Goal: Task Accomplishment & Management: Use online tool/utility

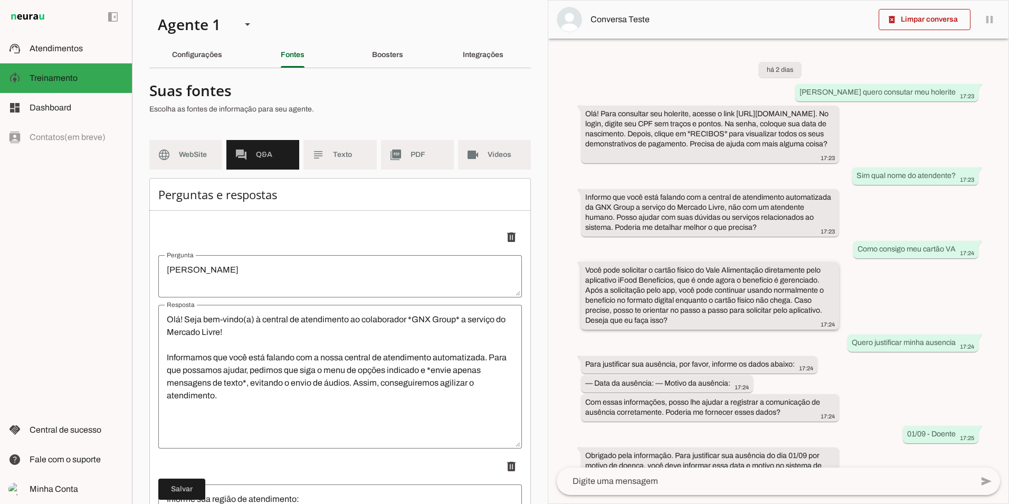
scroll to position [51, 0]
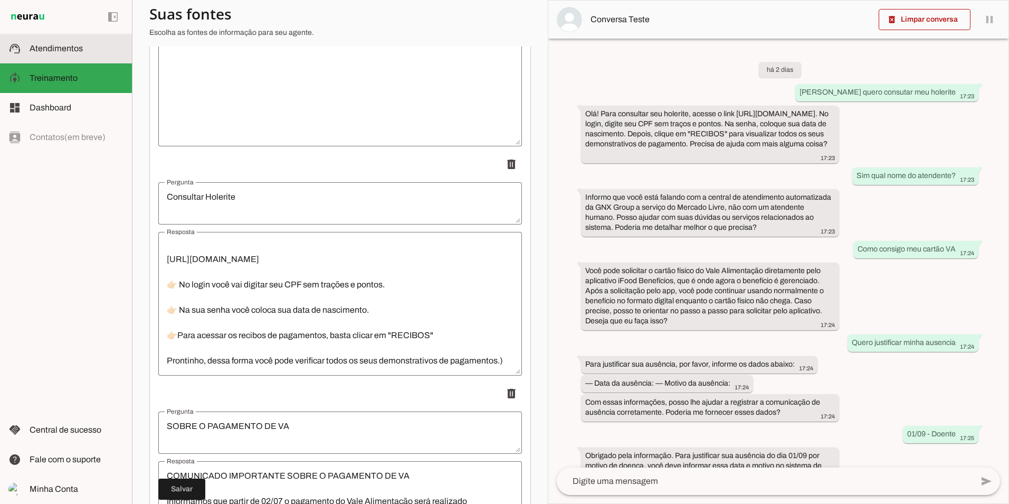
click at [43, 46] on span "Atendimentos" at bounding box center [56, 48] width 53 height 9
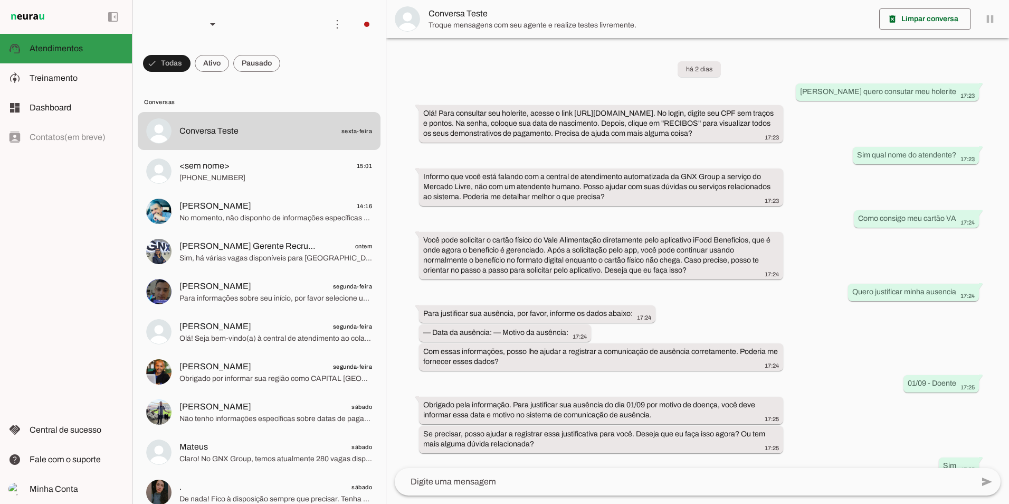
scroll to position [266, 0]
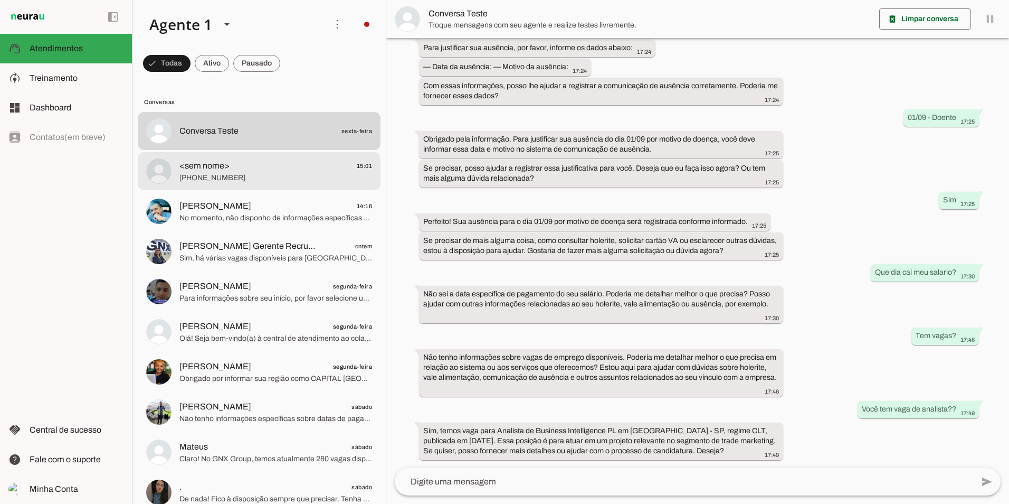
click at [299, 174] on span "[PHONE_NUMBER]" at bounding box center [275, 178] width 193 height 11
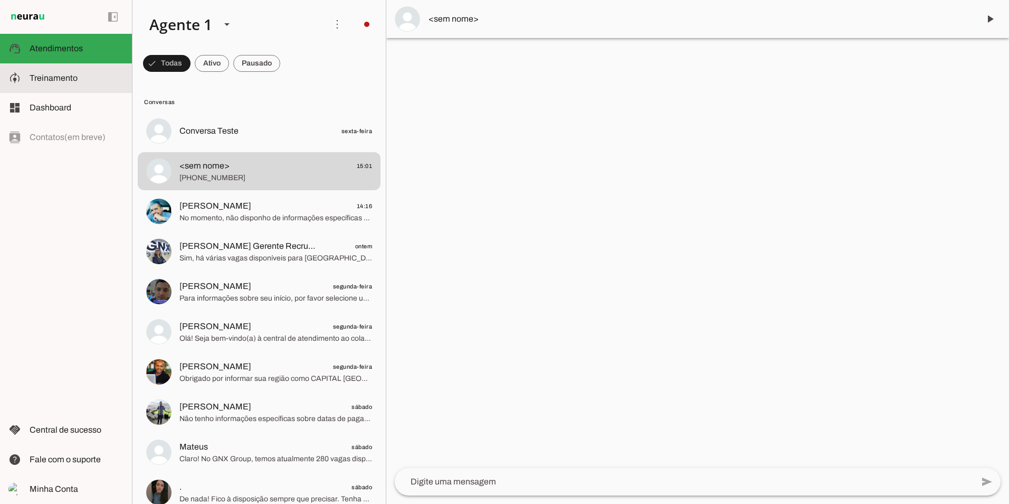
click at [60, 76] on span "Treinamento" at bounding box center [54, 77] width 48 height 9
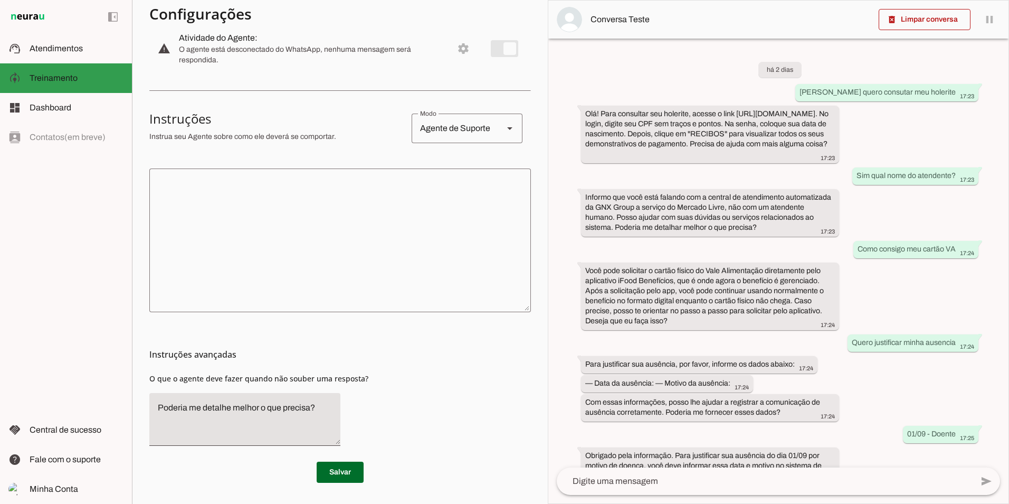
scroll to position [127, 0]
click at [56, 50] on span "Atendimentos" at bounding box center [56, 48] width 53 height 9
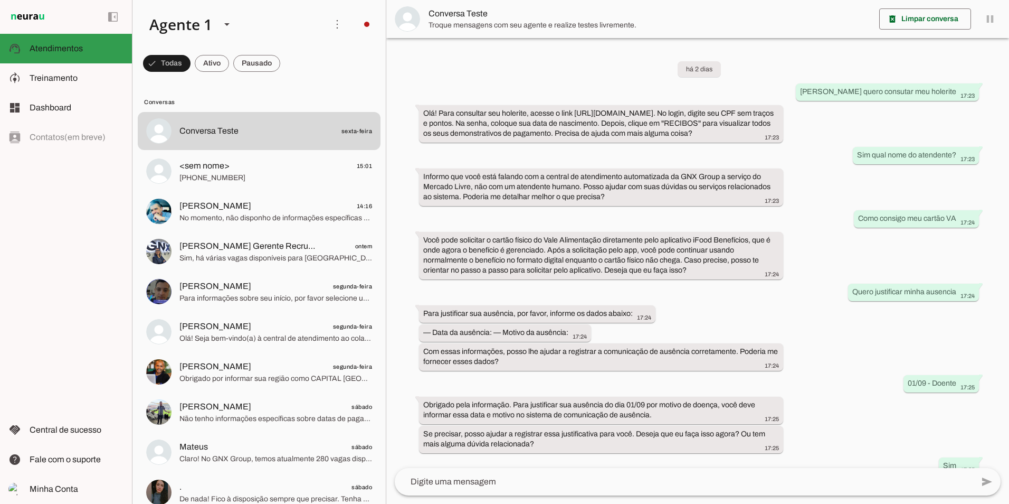
scroll to position [266, 0]
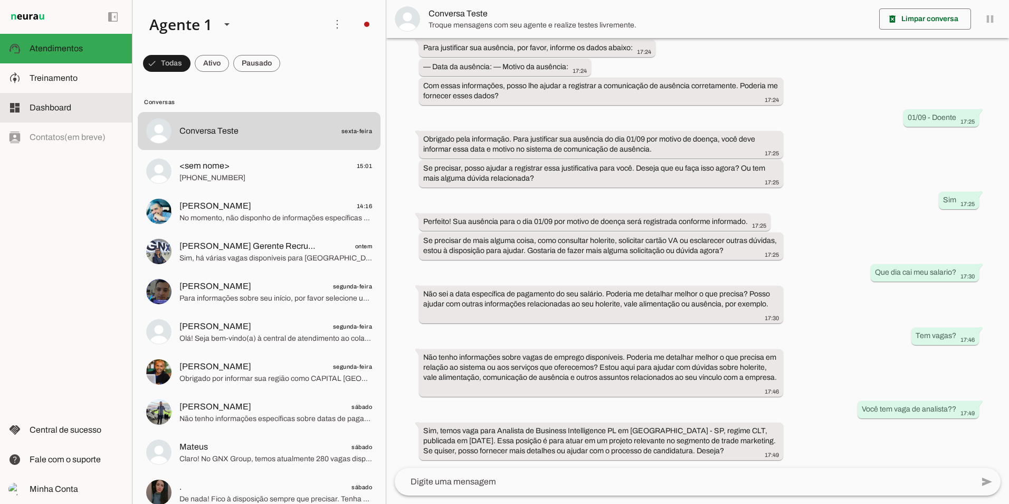
click at [74, 115] on md-item "dashboard Dashboard Dashboard" at bounding box center [66, 108] width 132 height 30
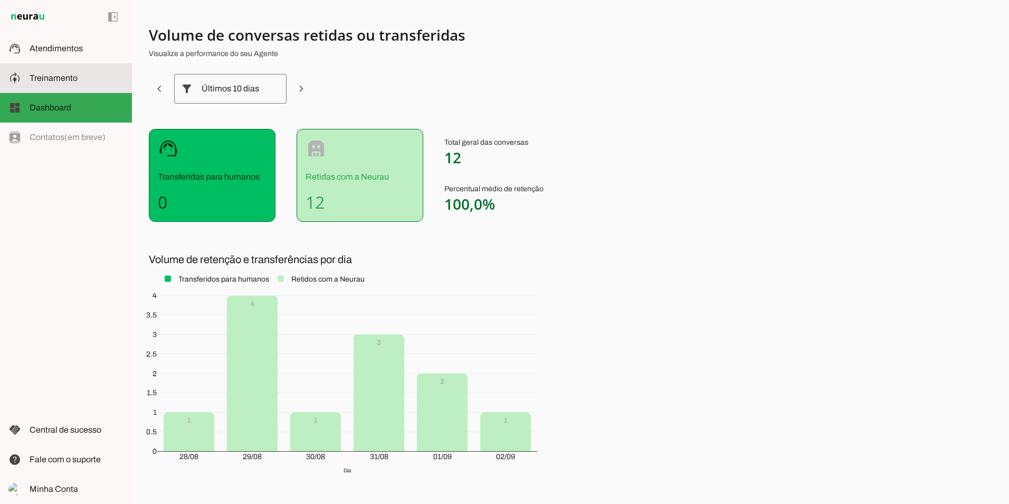
click at [83, 74] on slot at bounding box center [77, 78] width 94 height 13
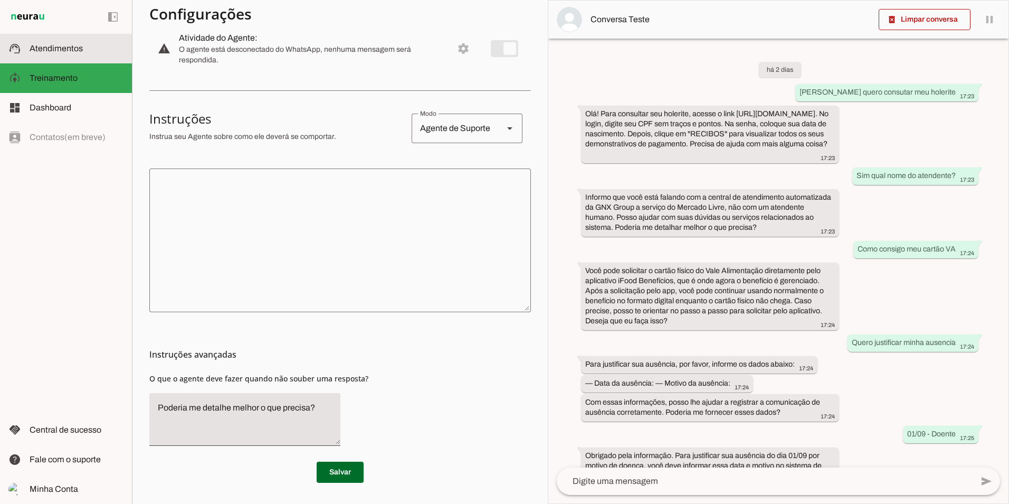
click at [69, 54] on slot at bounding box center [77, 48] width 94 height 13
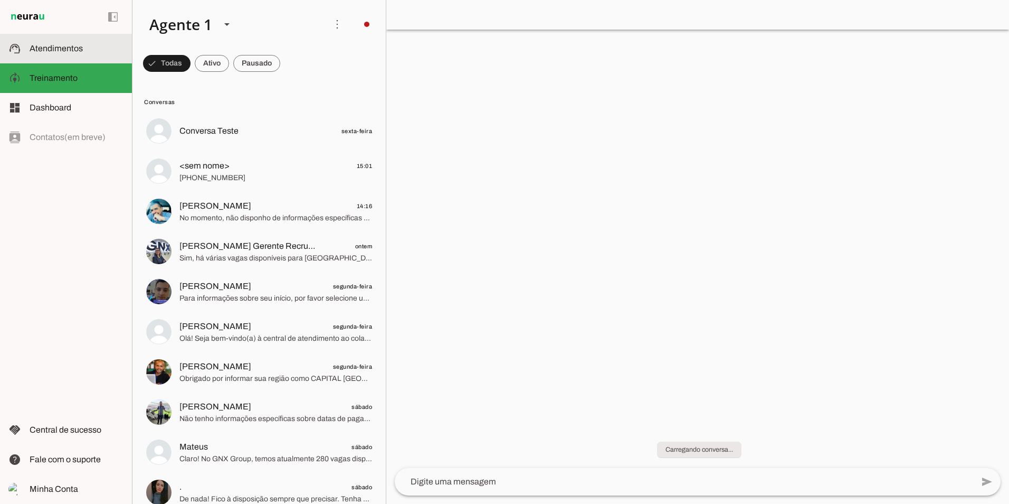
scroll to position [266, 0]
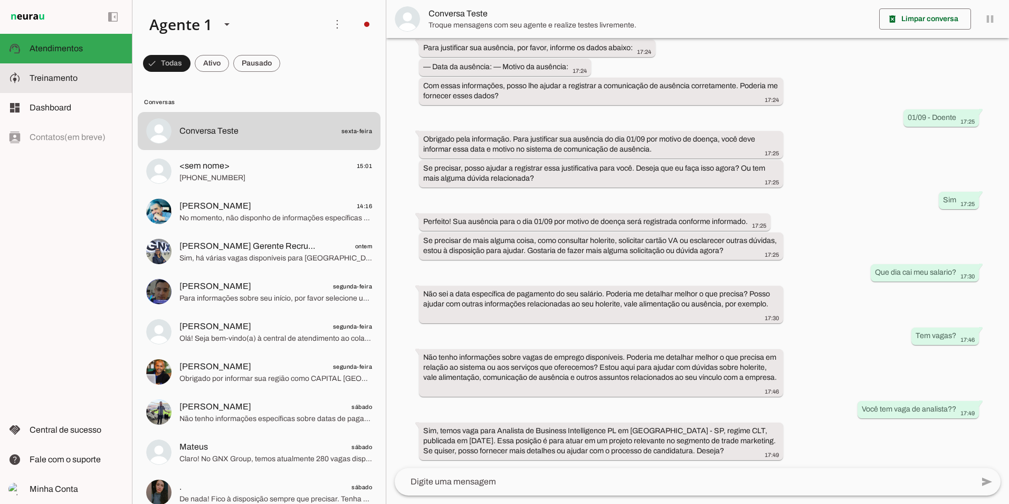
click at [64, 85] on md-item "model_training Treinamento Treinamento" at bounding box center [66, 78] width 132 height 30
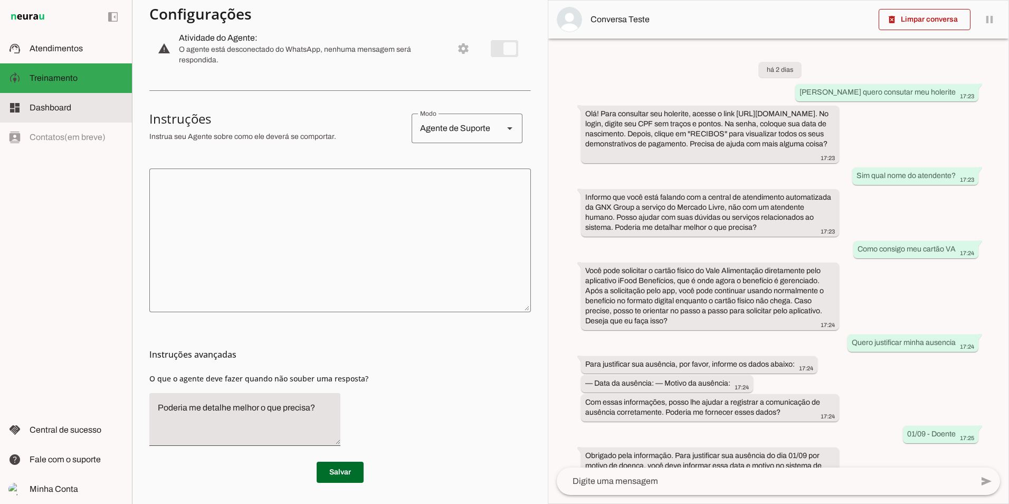
click at [61, 101] on slot at bounding box center [77, 107] width 94 height 13
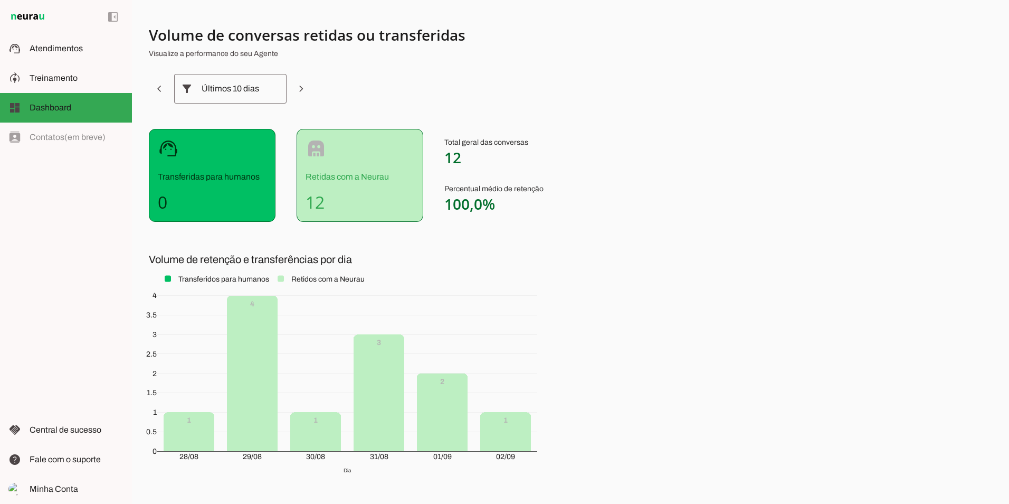
click at [41, 14] on img at bounding box center [27, 17] width 39 height 13
click at [32, 19] on img at bounding box center [27, 17] width 39 height 13
click at [33, 73] on slot at bounding box center [77, 78] width 94 height 13
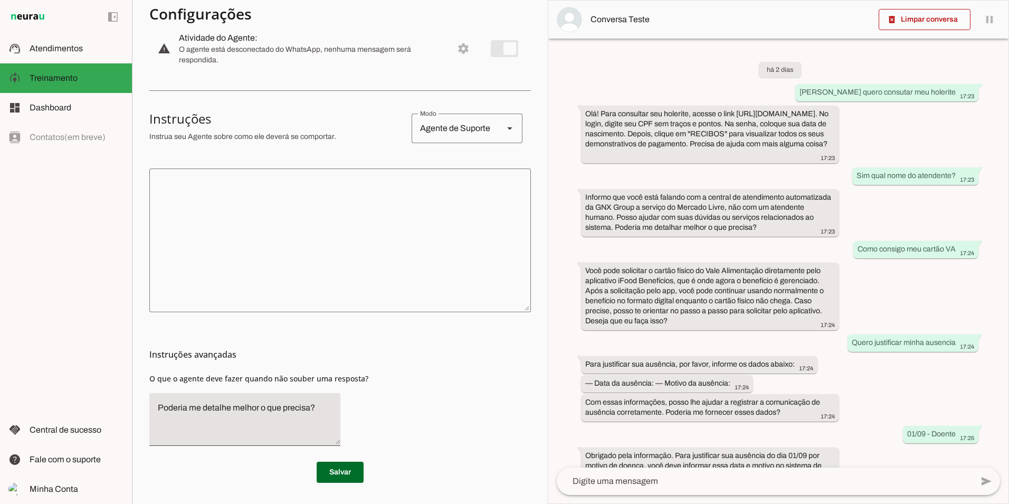
click at [30, 4] on md-item "left_panel_open left_panel_close" at bounding box center [66, 17] width 132 height 34
drag, startPoint x: 74, startPoint y: 455, endPoint x: 504, endPoint y: 159, distance: 521.3
click at [411, 202] on applet-drawer "support_agent Atendimentos Atendimentos model_training Treinamento Treinamento …" at bounding box center [504, 252] width 1009 height 504
click at [45, 433] on span "Central de sucesso" at bounding box center [66, 429] width 72 height 9
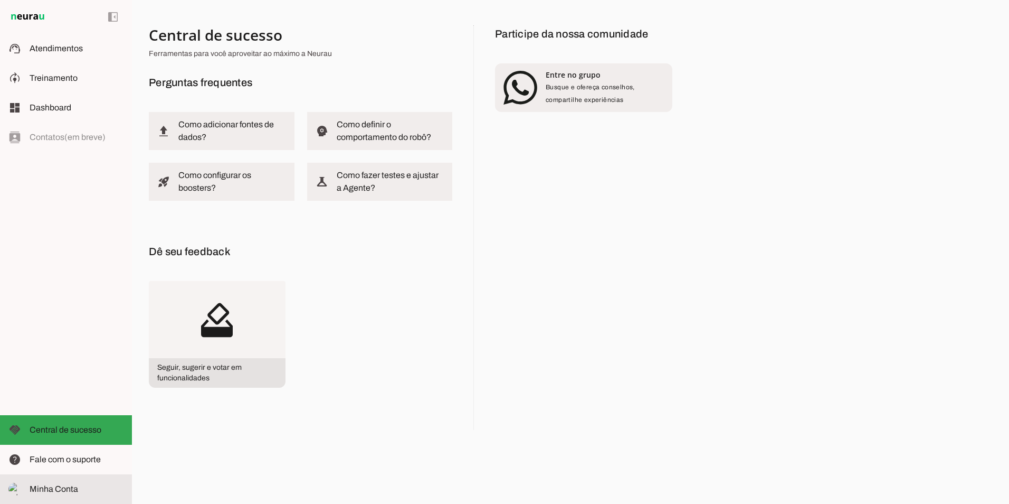
click at [55, 489] on span "Minha Conta" at bounding box center [54, 488] width 49 height 9
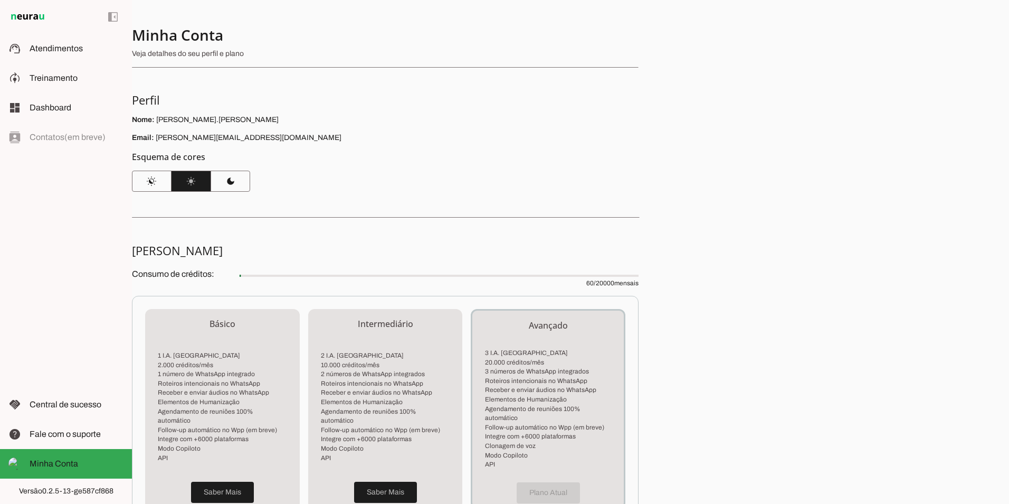
click at [166, 136] on p "Email: [PERSON_NAME][EMAIL_ADDRESS][DOMAIN_NAME]" at bounding box center [385, 138] width 507 height 11
drag, startPoint x: 166, startPoint y: 136, endPoint x: 311, endPoint y: 145, distance: 146.0
click at [311, 145] on section "Minha Conta Veja detalhes do seu perfil e plano Perfil Nome: [PERSON_NAME].[PER…" at bounding box center [385, 108] width 507 height 166
click at [289, 147] on section "Minha Conta Veja detalhes do seu perfil e plano Perfil Nome: [PERSON_NAME].[PER…" at bounding box center [385, 108] width 507 height 166
click at [281, 140] on p "Email: [PERSON_NAME][EMAIL_ADDRESS][DOMAIN_NAME]" at bounding box center [385, 138] width 507 height 11
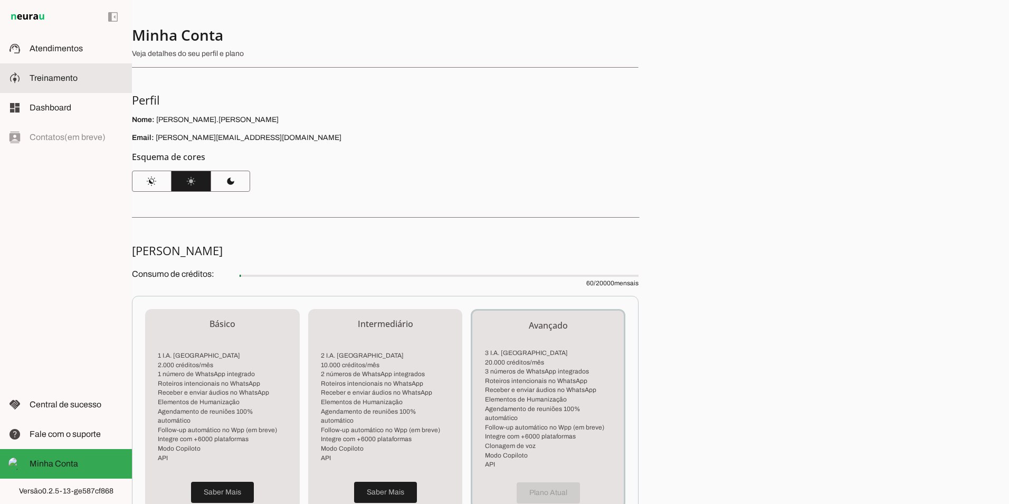
click at [50, 80] on span "Treinamento" at bounding box center [54, 77] width 48 height 9
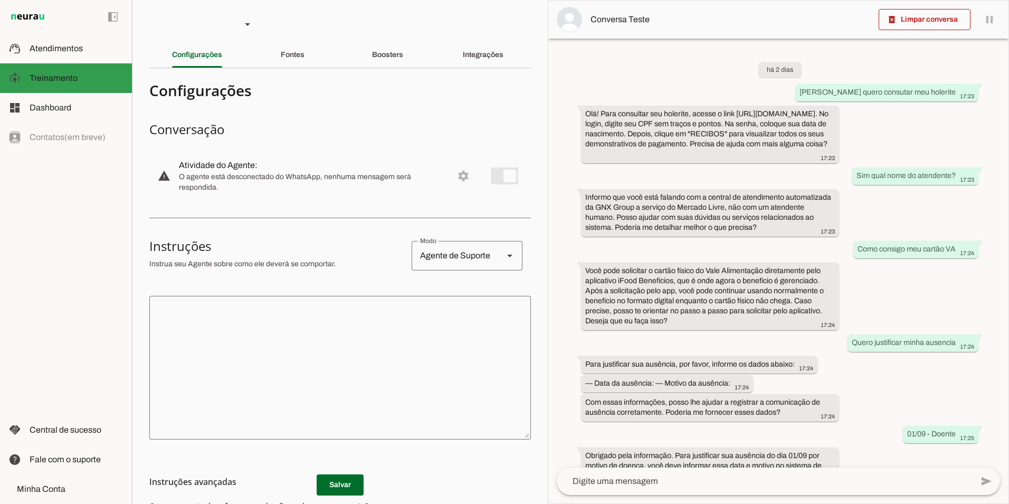
scroll to position [387, 0]
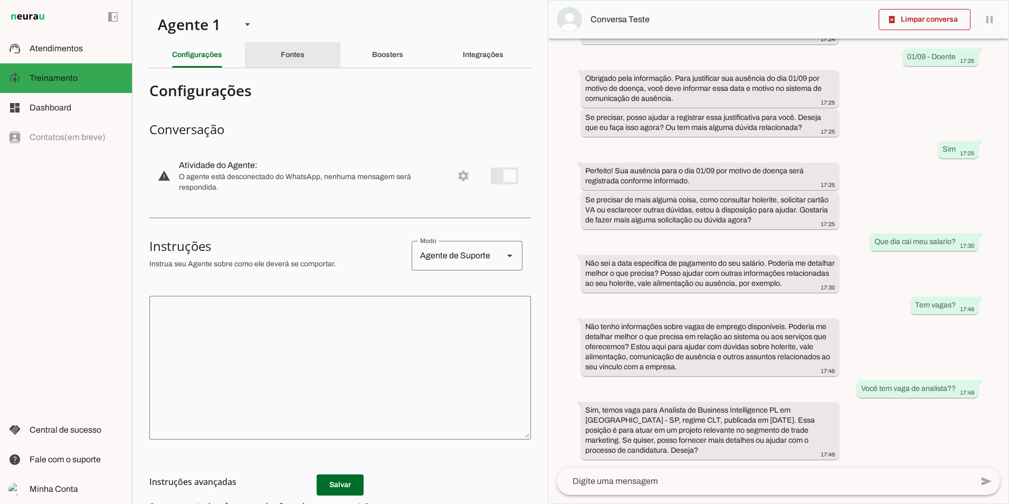
click at [293, 60] on div "Fontes" at bounding box center [293, 54] width 24 height 25
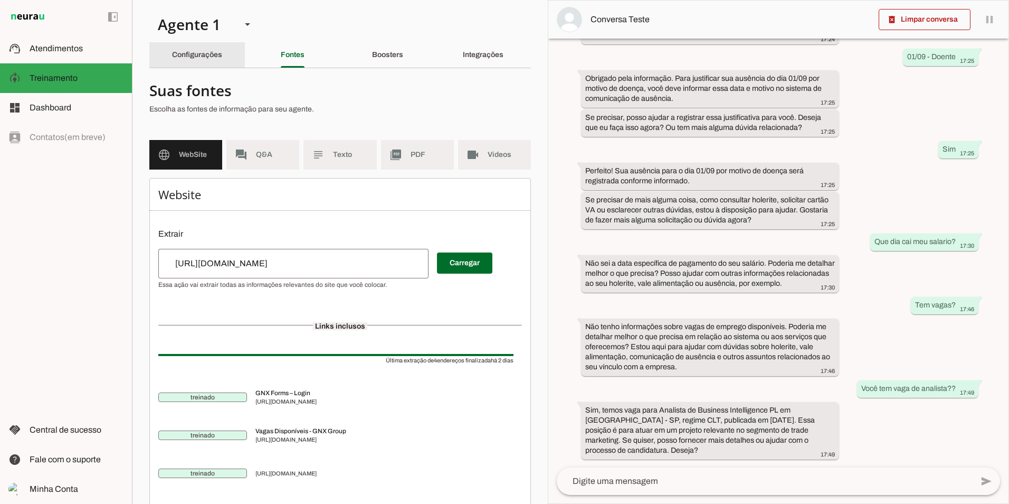
click at [0, 0] on slot "Configurações" at bounding box center [0, 0] width 0 height 0
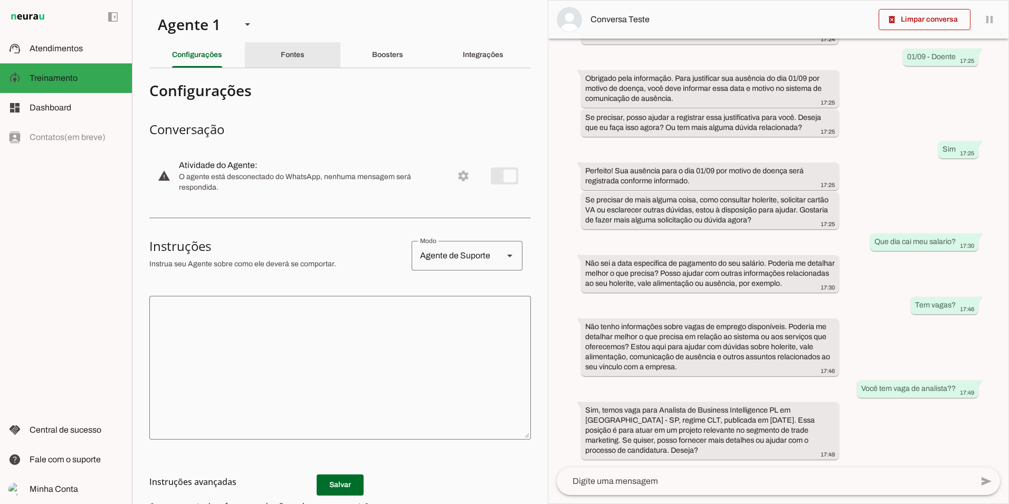
click at [283, 60] on div "Fontes" at bounding box center [293, 54] width 24 height 25
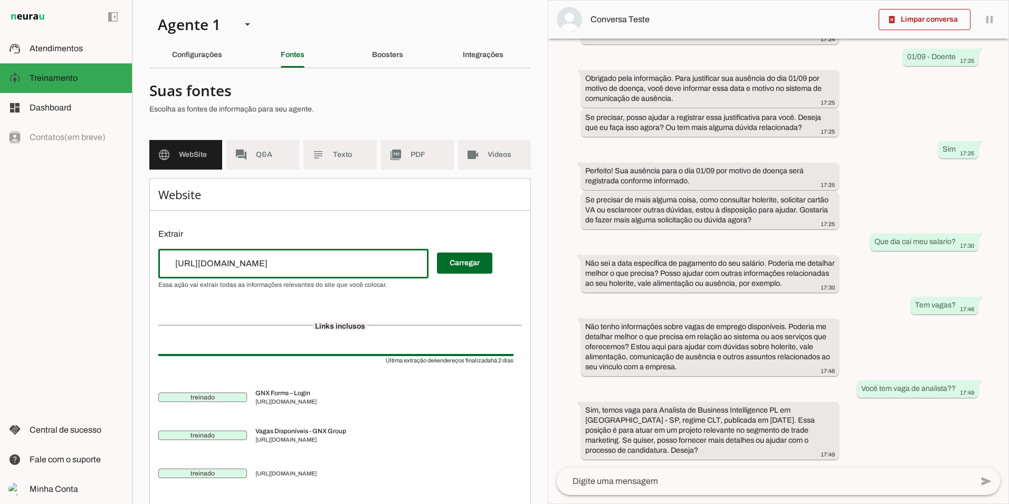
click at [242, 259] on input "[URL][DOMAIN_NAME]" at bounding box center [293, 263] width 253 height 13
type input "[URL][DOMAIN_NAME]"
type md-outlined-text-field "[URL][DOMAIN_NAME]"
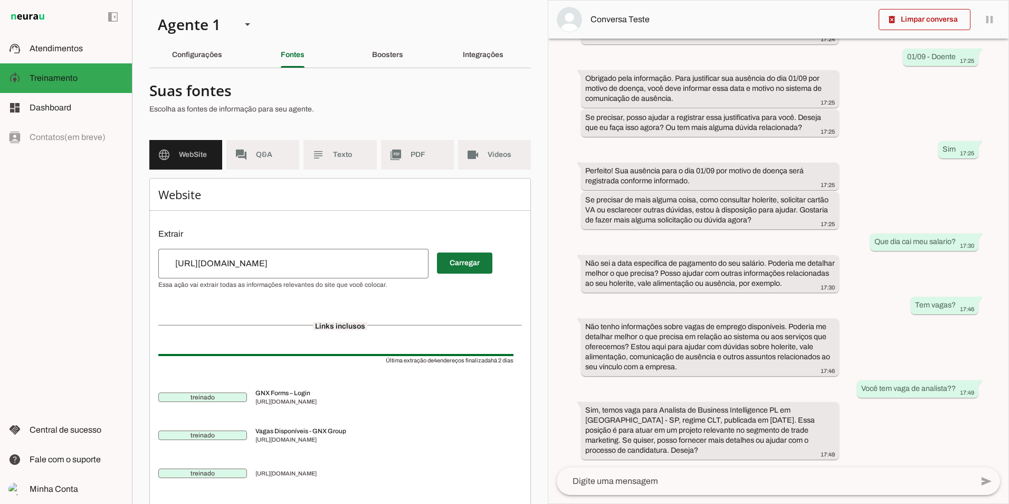
click at [467, 267] on span at bounding box center [464, 262] width 55 height 25
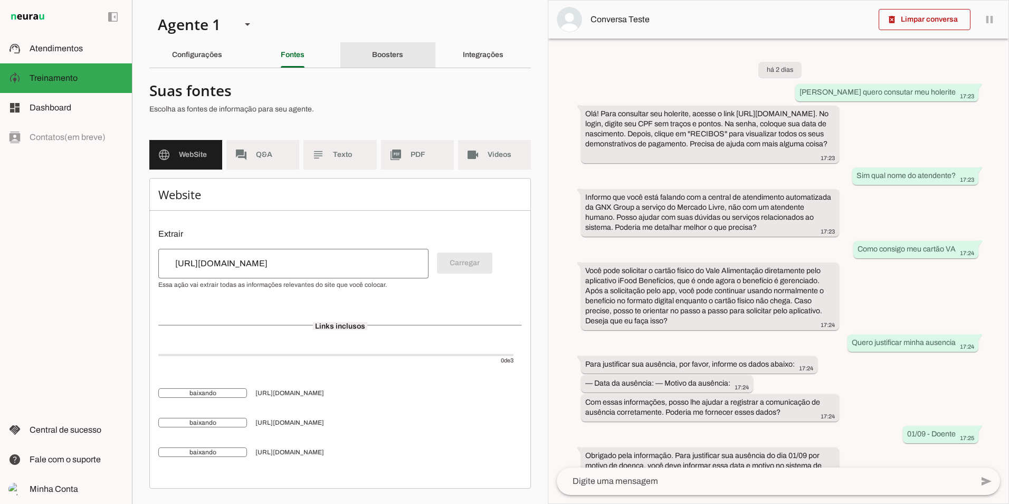
click at [372, 55] on div "Boosters" at bounding box center [387, 54] width 31 height 25
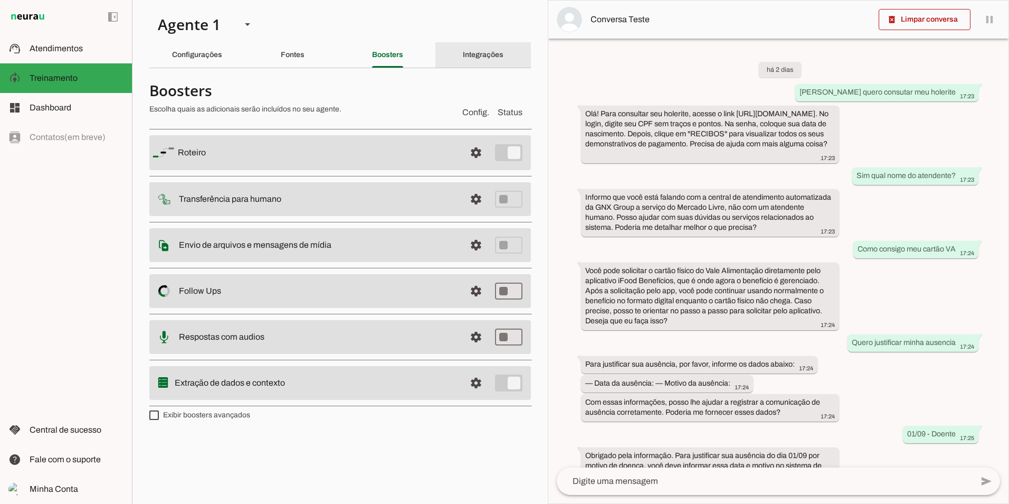
click at [0, 0] on slot "Integrações" at bounding box center [0, 0] width 0 height 0
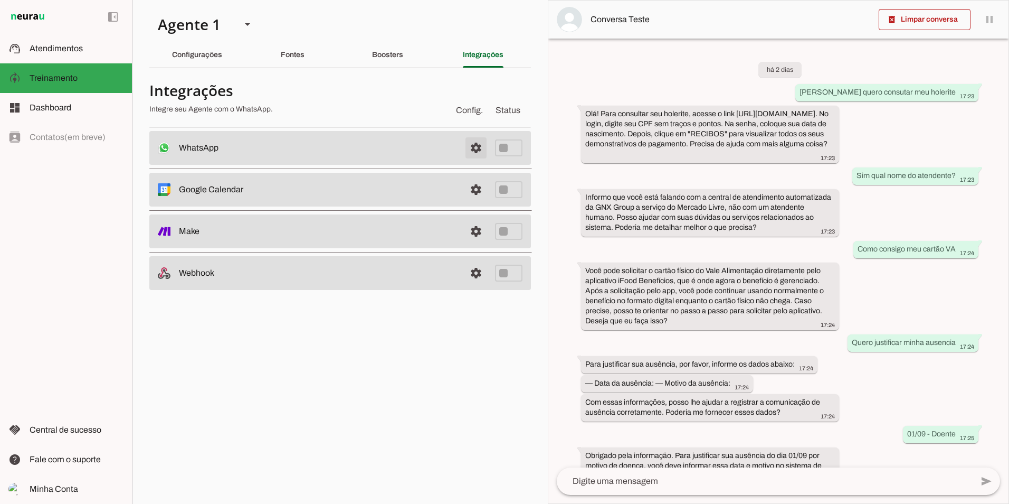
click at [479, 147] on span at bounding box center [476, 147] width 25 height 25
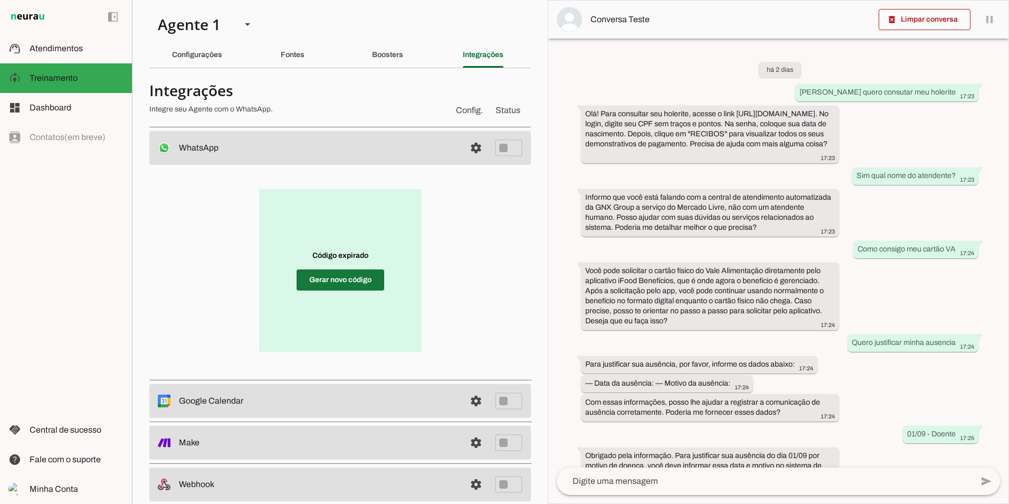
click at [352, 278] on span at bounding box center [341, 279] width 88 height 25
click at [0, 0] on slot "Fontes" at bounding box center [0, 0] width 0 height 0
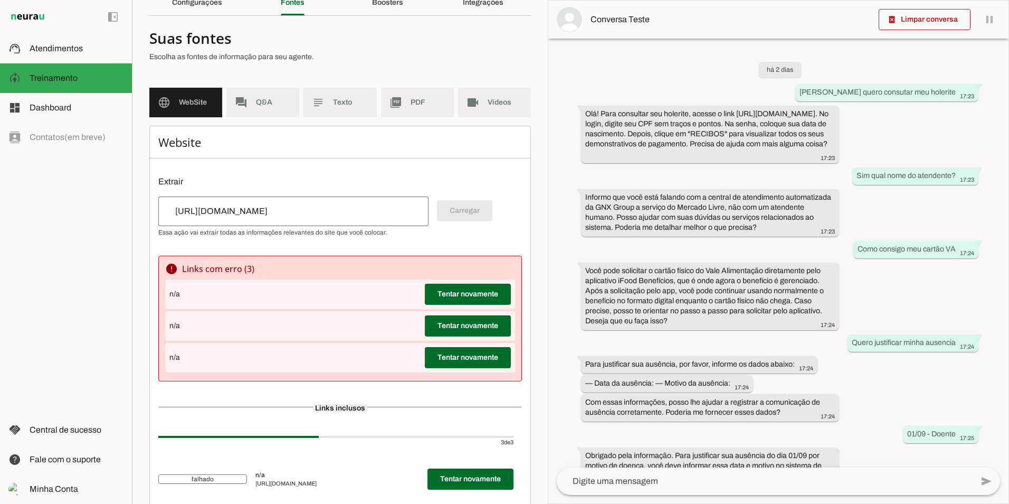
scroll to position [51, 0]
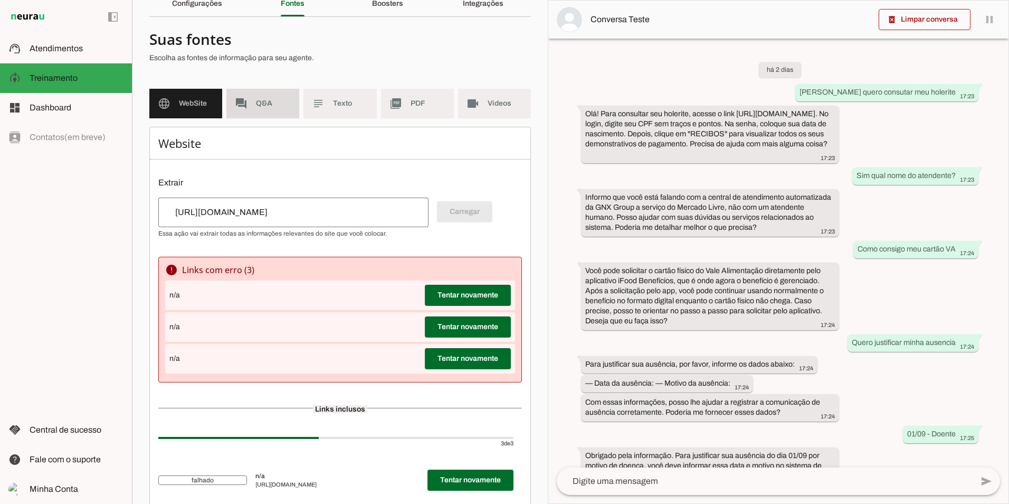
click at [249, 115] on md-item "forum Q&A" at bounding box center [262, 104] width 73 height 30
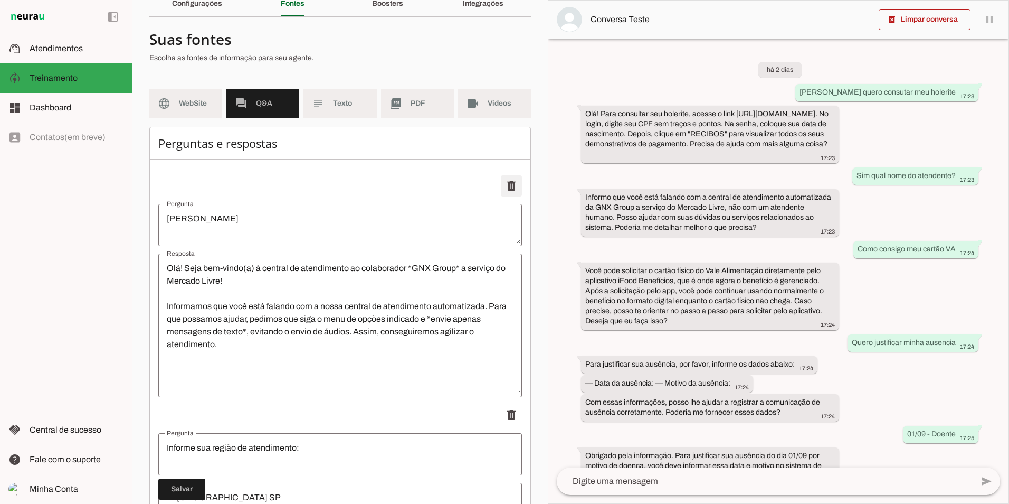
click at [512, 179] on span at bounding box center [511, 185] width 25 height 25
type textarea "Informe sua região de atendimento:"
type textarea "1 - [GEOGRAPHIC_DATA] SP 2 - CAPITAL SP 3 - [GEOGRAPHIC_DATA] SC 4 - GASPAR SC …"
type textarea "Selecione um dos seguintes assuntos:"
type textarea "1 - ADMISSÃO 2 - MARCAÇÃO DE PONTO 3 - ATESTADOS 4 - FRETADO 5 - SALÁRIO/HOLERI…"
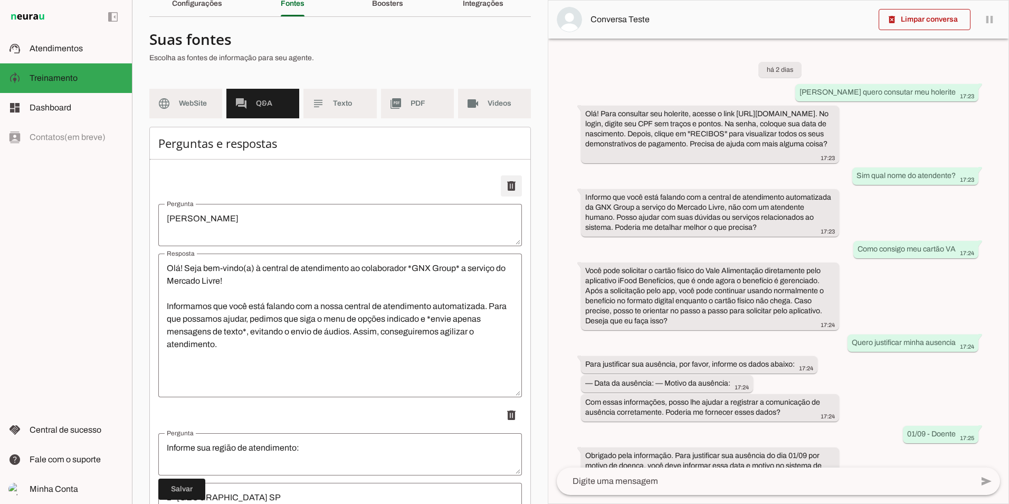
type textarea "Selecione uma das seguintes opções:"
type textarea "1 - CONFIRMAÇÃO DE INICIO 2 - EPIS 3 - DÚVIDAS SOBRE INICIO 4 - VOLTAR AO MENU …"
type textarea "FOLHA DE PONTO"
type textarea "Prezado colaborador, escolha a opção: 1 Solicitar folha de ponto 2 Duvidas de f…"
type textarea "COMUNICAÇÃO DE AUSENCIA"
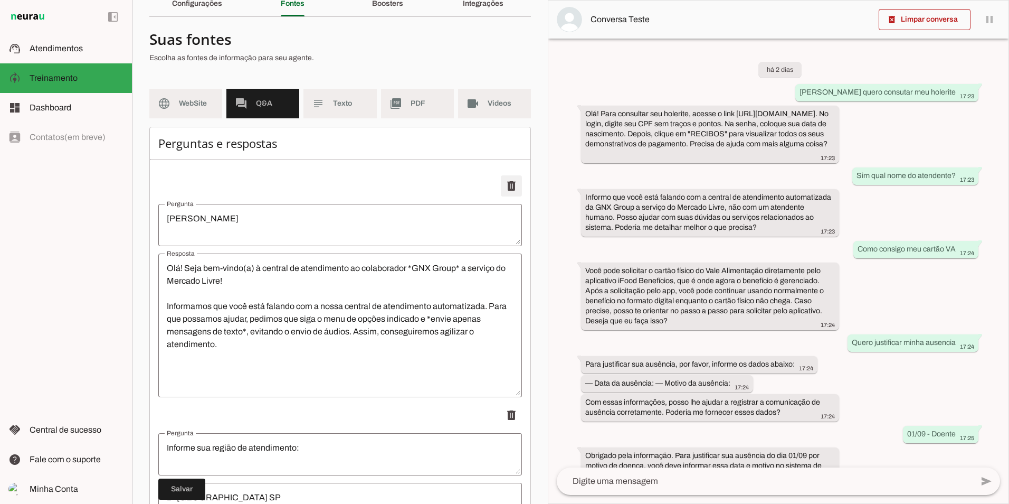
type textarea "Prezado colaborador, informe os dados solicitados abaixo: — Data da ausência: —…"
type textarea "Consultar Holerite"
type textarea "Vou te mostrar agora mesmo como verificar seu holerite: Basta clicar no link ab…"
type textarea "SOBRE O PAGAMENTO DE VA"
type textarea "COMUNICADO IMPORTANTE SOBRE O PAGAMENTO DE VA Informamos que partir de 02/07 o …"
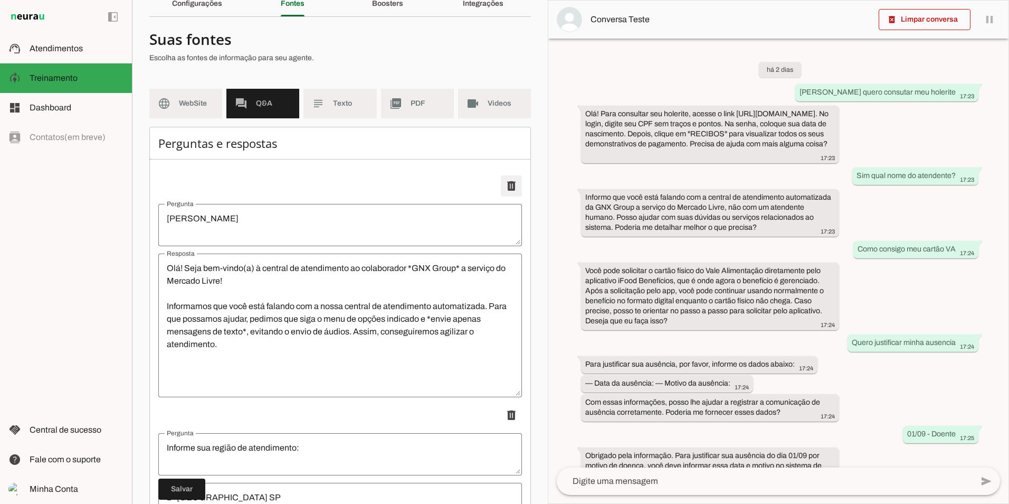
type textarea "Cartão Fisico do VA"
type textarea "os funcionários poderão solicitar o cartão físico diretamente pelo aplicativo, …"
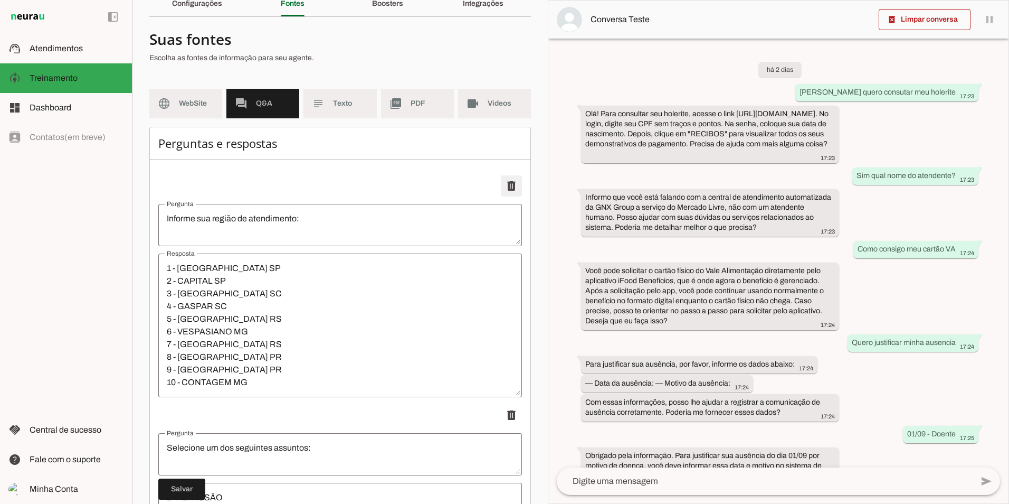
click at [509, 181] on span at bounding box center [511, 185] width 25 height 25
type textarea "Selecione um dos seguintes assuntos:"
type textarea "1 - ADMISSÃO 2 - MARCAÇÃO DE PONTO 3 - ATESTADOS 4 - FRETADO 5 - SALÁRIO/HOLERI…"
type textarea "Selecione uma das seguintes opções:"
type textarea "1 - CONFIRMAÇÃO DE INICIO 2 - EPIS 3 - DÚVIDAS SOBRE INICIO 4 - VOLTAR AO MENU …"
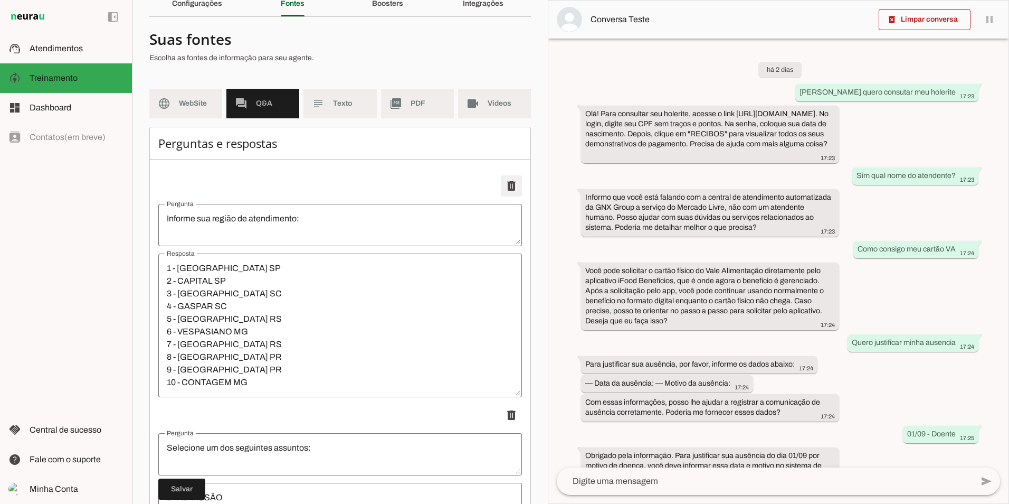
type textarea "FOLHA DE PONTO"
type textarea "Prezado colaborador, escolha a opção: 1 Solicitar folha de ponto 2 Duvidas de f…"
type textarea "COMUNICAÇÃO DE AUSENCIA"
type textarea "Prezado colaborador, informe os dados solicitados abaixo: — Data da ausência: —…"
type textarea "Consultar Holerite"
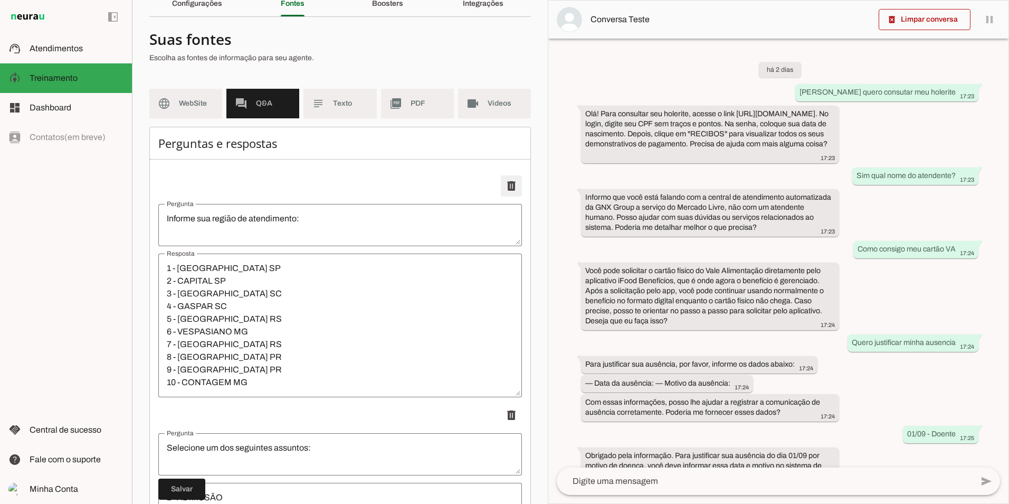
type textarea "Vou te mostrar agora mesmo como verificar seu holerite: Basta clicar no link ab…"
type textarea "SOBRE O PAGAMENTO DE VA"
type textarea "COMUNICADO IMPORTANTE SOBRE O PAGAMENTO DE VA Informamos que partir de 02/07 o …"
type textarea "Cartão Fisico do VA"
type textarea "os funcionários poderão solicitar o cartão físico diretamente pelo aplicativo, …"
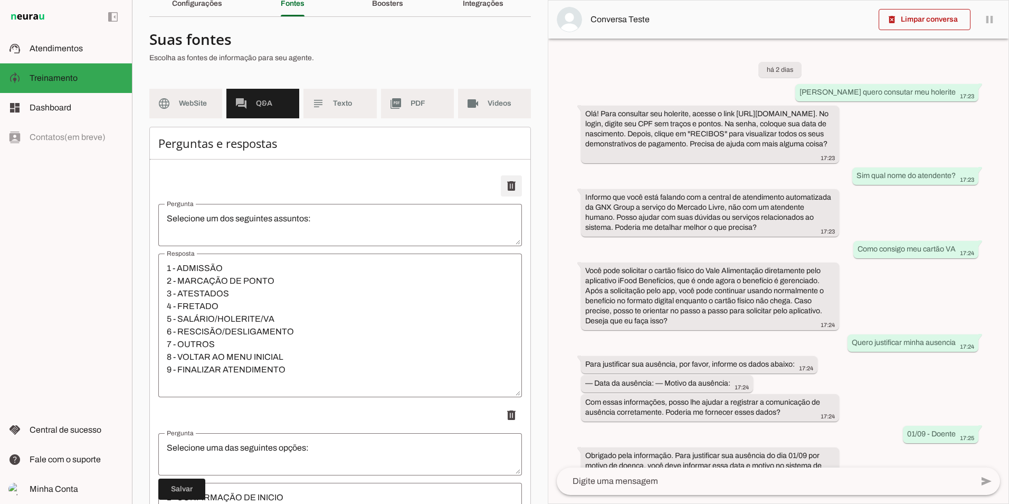
click at [508, 181] on span at bounding box center [511, 185] width 25 height 25
type textarea "Selecione uma das seguintes opções:"
type textarea "1 - CONFIRMAÇÃO DE INICIO 2 - EPIS 3 - DÚVIDAS SOBRE INICIO 4 - VOLTAR AO MENU …"
type textarea "FOLHA DE PONTO"
type textarea "Prezado colaborador, escolha a opção: 1 Solicitar folha de ponto 2 Duvidas de f…"
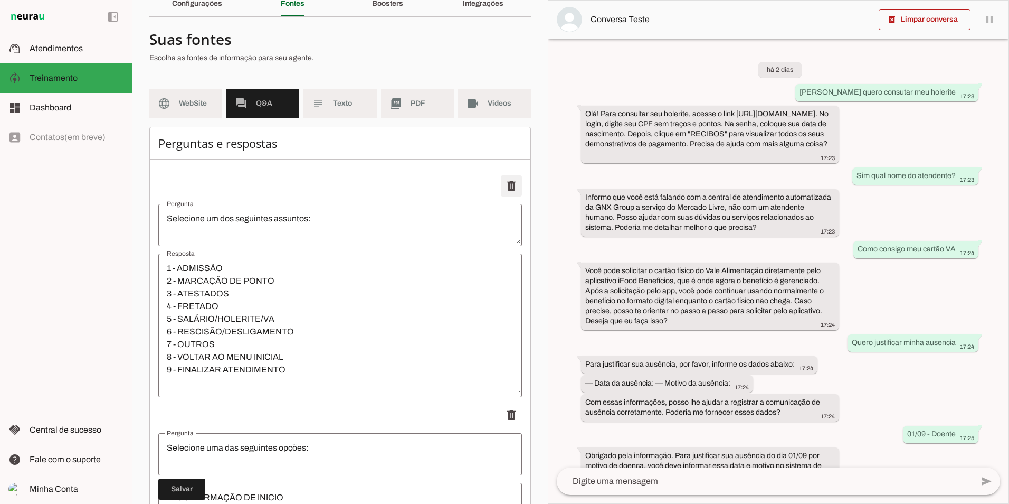
type textarea "COMUNICAÇÃO DE AUSENCIA"
type textarea "Prezado colaborador, informe os dados solicitados abaixo: — Data da ausência: —…"
type textarea "Consultar Holerite"
type textarea "Vou te mostrar agora mesmo como verificar seu holerite: Basta clicar no link ab…"
type textarea "SOBRE O PAGAMENTO DE VA"
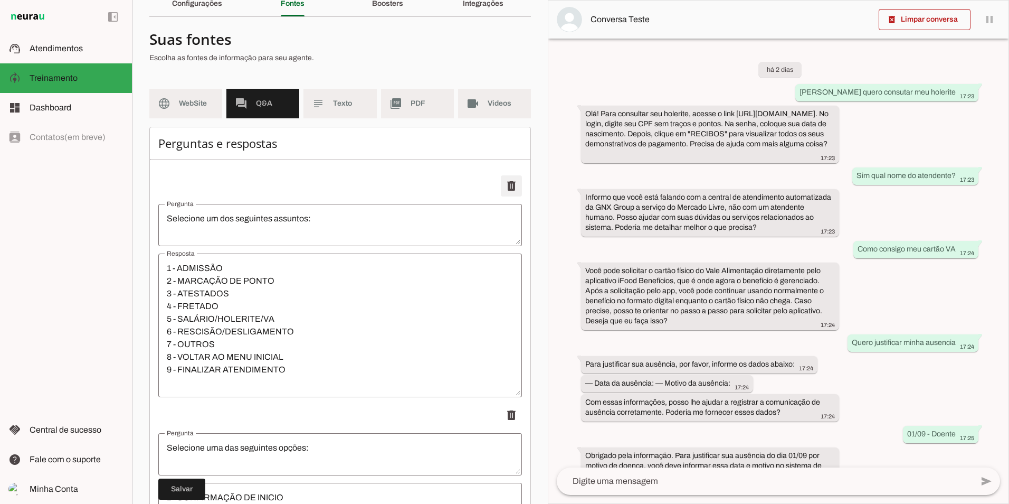
type textarea "COMUNICADO IMPORTANTE SOBRE O PAGAMENTO DE VA Informamos que partir de 02/07 o …"
type textarea "Cartão Fisico do VA"
type textarea "os funcionários poderão solicitar o cartão físico diretamente pelo aplicativo, …"
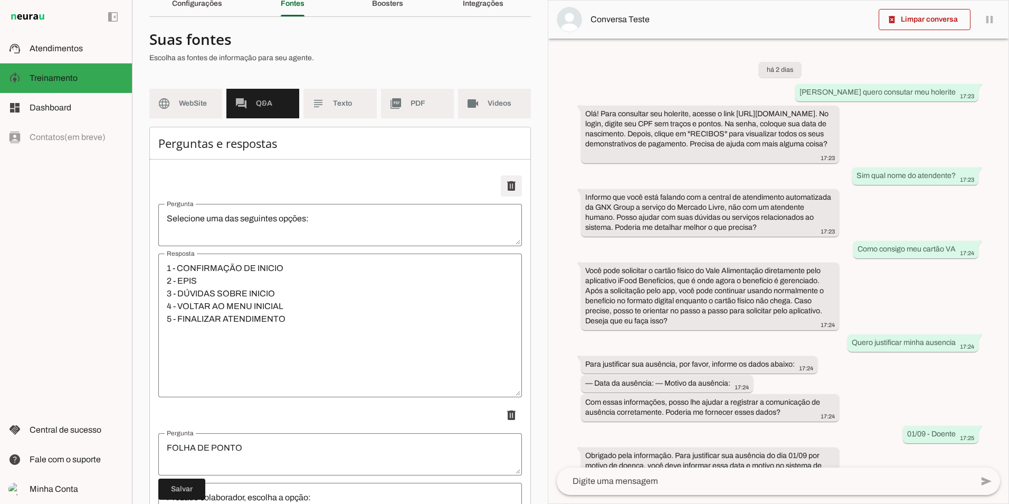
click at [508, 181] on span at bounding box center [511, 185] width 25 height 25
type textarea "FOLHA DE PONTO"
type textarea "Prezado colaborador, escolha a opção: 1 Solicitar folha de ponto 2 Duvidas de f…"
type textarea "COMUNICAÇÃO DE AUSENCIA"
type textarea "Prezado colaborador, informe os dados solicitados abaixo: — Data da ausência: —…"
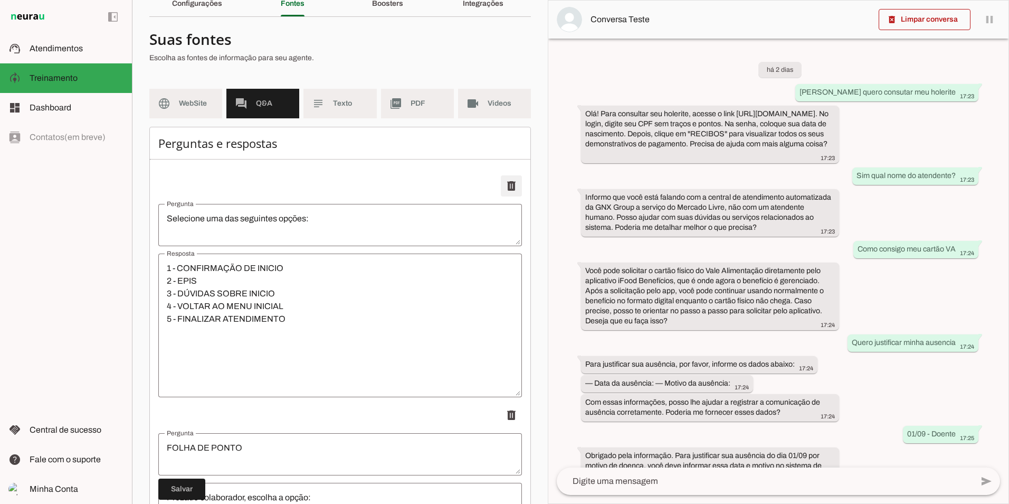
type textarea "Consultar Holerite"
type textarea "Vou te mostrar agora mesmo como verificar seu holerite: Basta clicar no link ab…"
type textarea "SOBRE O PAGAMENTO DE VA"
type textarea "COMUNICADO IMPORTANTE SOBRE O PAGAMENTO DE VA Informamos que partir de 02/07 o …"
type textarea "Cartão Fisico do VA"
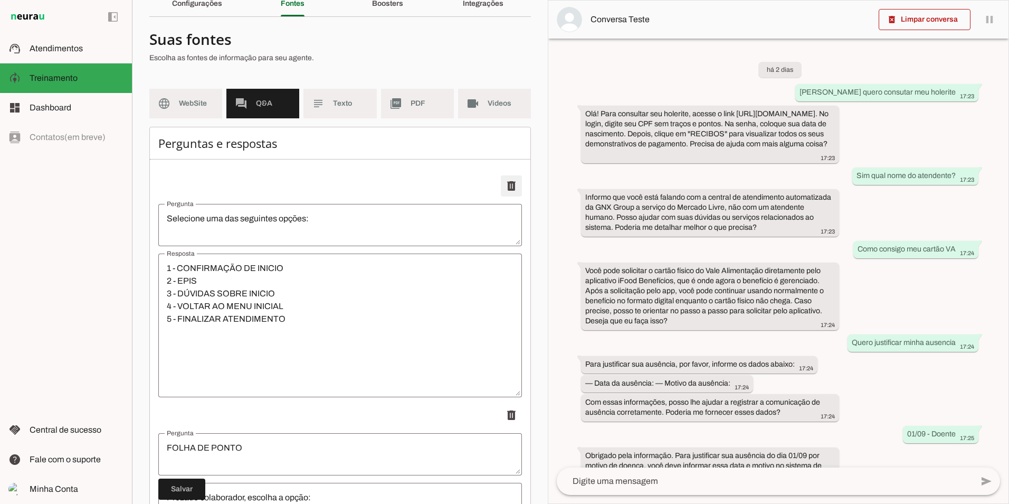
type textarea "os funcionários poderão solicitar o cartão físico diretamente pelo aplicativo, …"
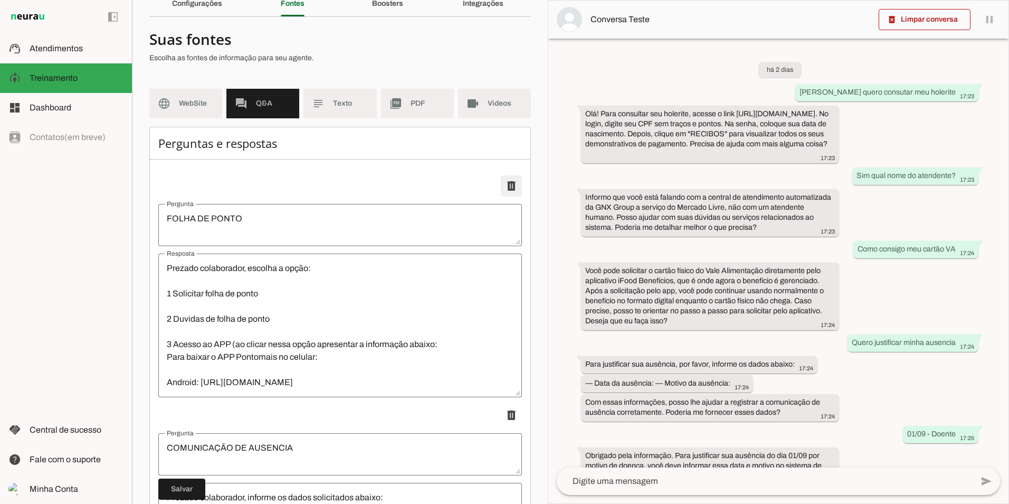
click at [508, 181] on span at bounding box center [511, 185] width 25 height 25
type textarea "COMUNICAÇÃO DE AUSENCIA"
type textarea "Prezado colaborador, informe os dados solicitados abaixo: — Data da ausência: —…"
type textarea "Consultar Holerite"
type textarea "Vou te mostrar agora mesmo como verificar seu holerite: Basta clicar no link ab…"
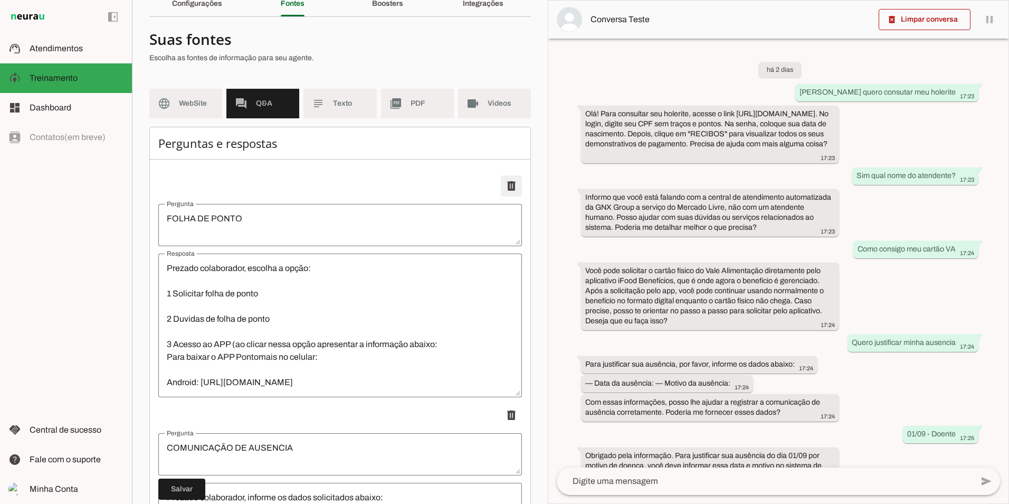
type textarea "SOBRE O PAGAMENTO DE VA"
type textarea "COMUNICADO IMPORTANTE SOBRE O PAGAMENTO DE VA Informamos que partir de 02/07 o …"
type textarea "Cartão Fisico do VA"
type textarea "os funcionários poderão solicitar o cartão físico diretamente pelo aplicativo, …"
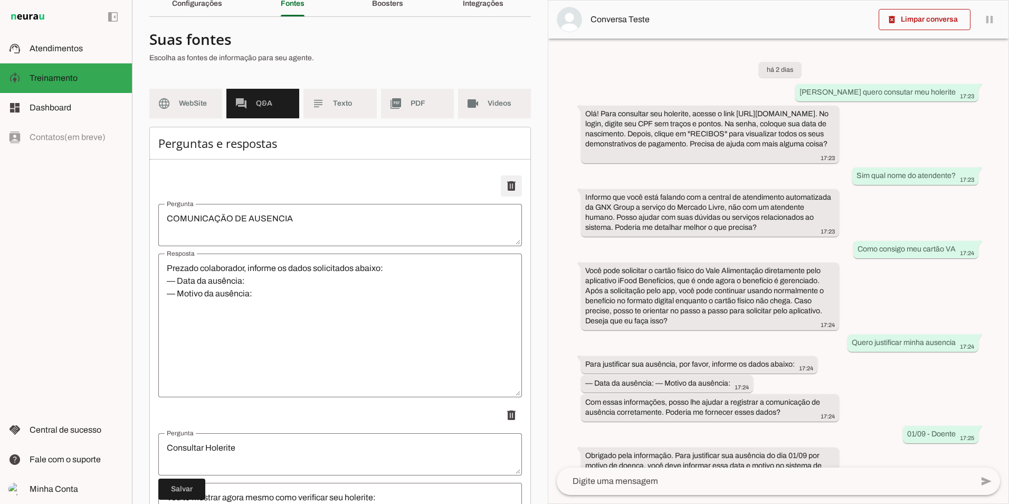
click at [508, 181] on span at bounding box center [511, 185] width 25 height 25
type textarea "Consultar Holerite"
type textarea "Vou te mostrar agora mesmo como verificar seu holerite: Basta clicar no link ab…"
type textarea "SOBRE O PAGAMENTO DE VA"
type textarea "COMUNICADO IMPORTANTE SOBRE O PAGAMENTO DE VA Informamos que partir de 02/07 o …"
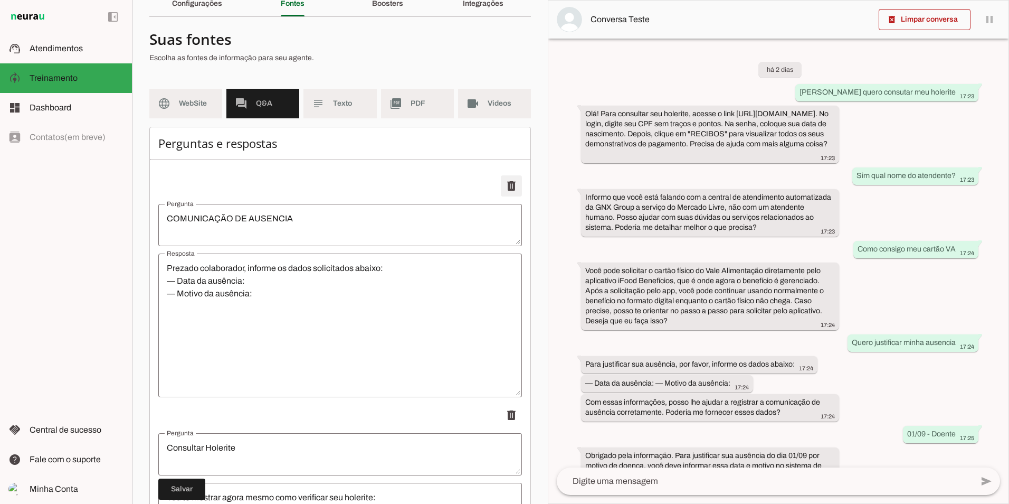
type textarea "Cartão Fisico do VA"
type textarea "os funcionários poderão solicitar o cartão físico diretamente pelo aplicativo, …"
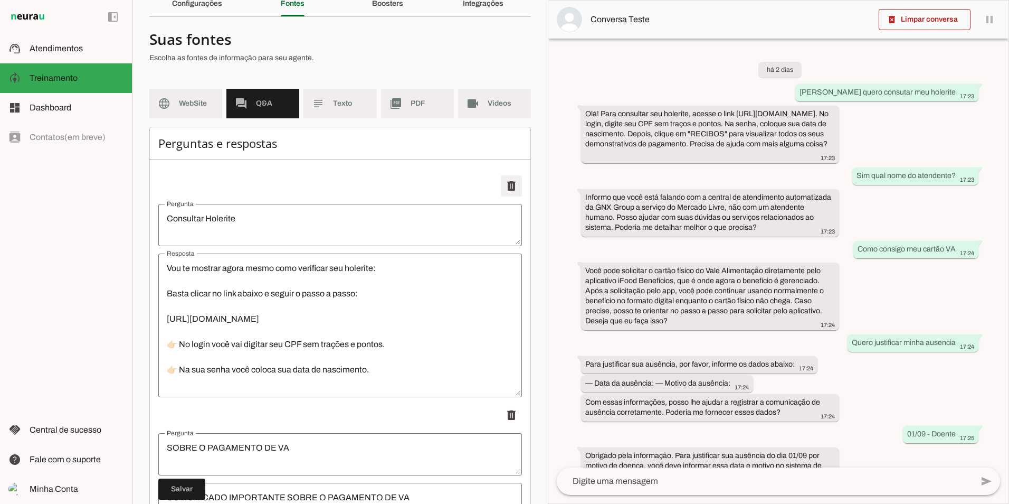
click at [508, 181] on span at bounding box center [511, 185] width 25 height 25
type textarea "SOBRE O PAGAMENTO DE VA"
type textarea "COMUNICADO IMPORTANTE SOBRE O PAGAMENTO DE VA Informamos que partir de 02/07 o …"
type textarea "Cartão Fisico do VA"
type textarea "os funcionários poderão solicitar o cartão físico diretamente pelo aplicativo, …"
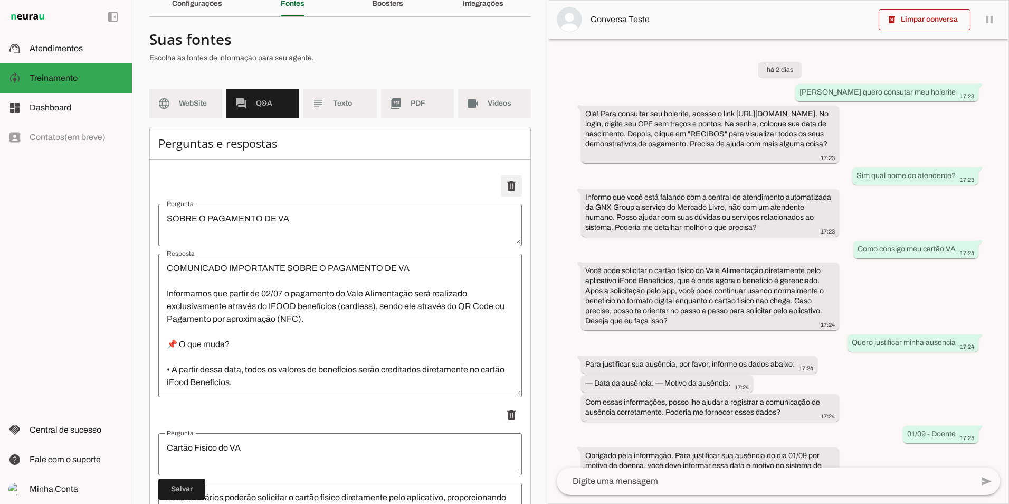
click at [508, 181] on span at bounding box center [511, 185] width 25 height 25
type textarea "Cartão Fisico do VA"
type textarea "os funcionários poderão solicitar o cartão físico diretamente pelo aplicativo, …"
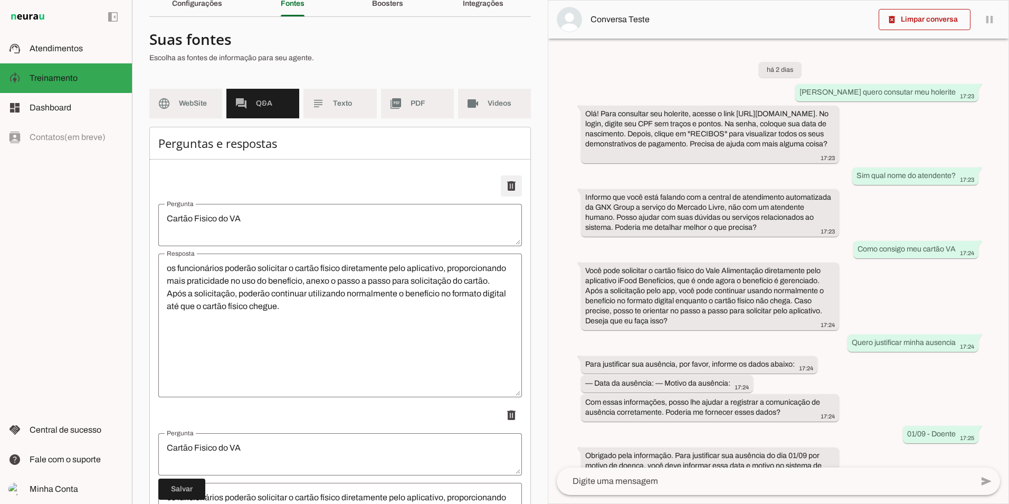
scroll to position [37, 0]
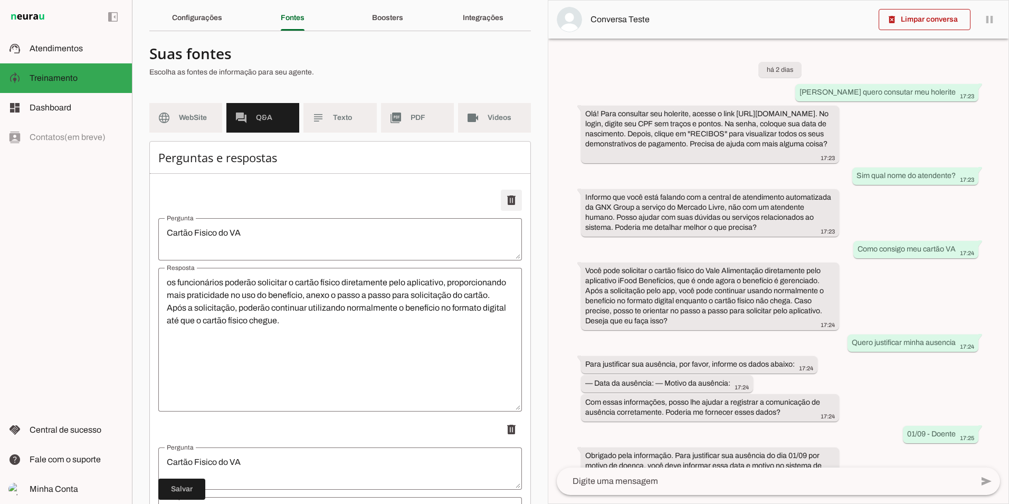
click at [508, 181] on div "Perguntas e respostas Adicionar [GEOGRAPHIC_DATA]" at bounding box center [340, 430] width 382 height 579
click at [508, 181] on div "Perguntas e respostas Adicionar [GEOGRAPHIC_DATA]" at bounding box center [340, 316] width 382 height 350
click at [504, 200] on span at bounding box center [511, 199] width 25 height 25
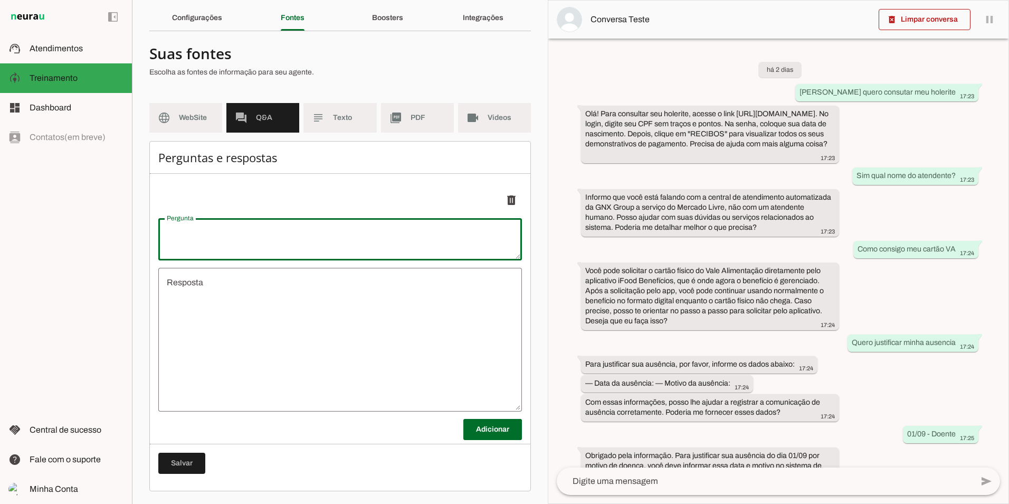
click at [455, 236] on textarea "Pergunta" at bounding box center [340, 238] width 364 height 25
type textarea "O"
type textarea "undefined"
type textarea "[PERSON_NAME]"
type md-outlined-text-field "[PERSON_NAME]"
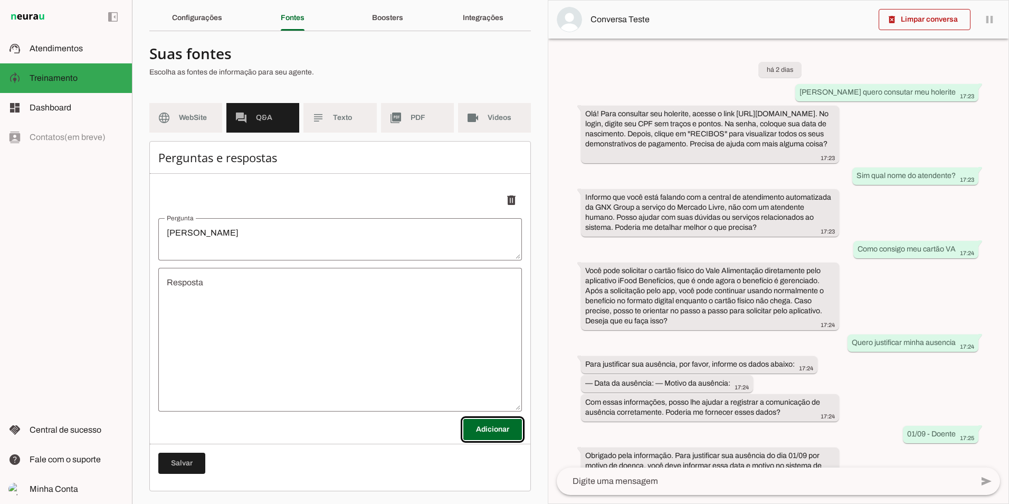
click at [366, 299] on textarea "undefined" at bounding box center [340, 339] width 364 height 127
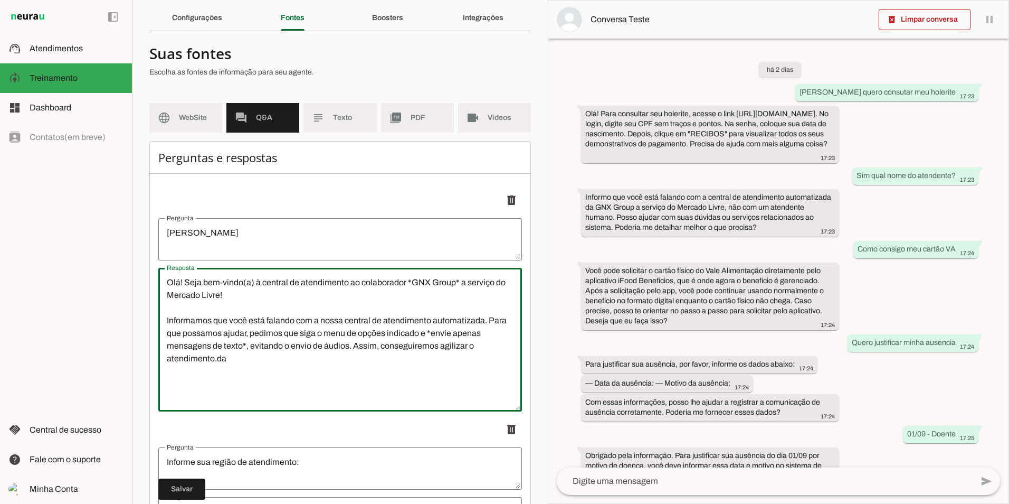
type textarea "Olá! Seja bem-vindo(a) à central de atendimento ao colaborador *GNX Group* a se…"
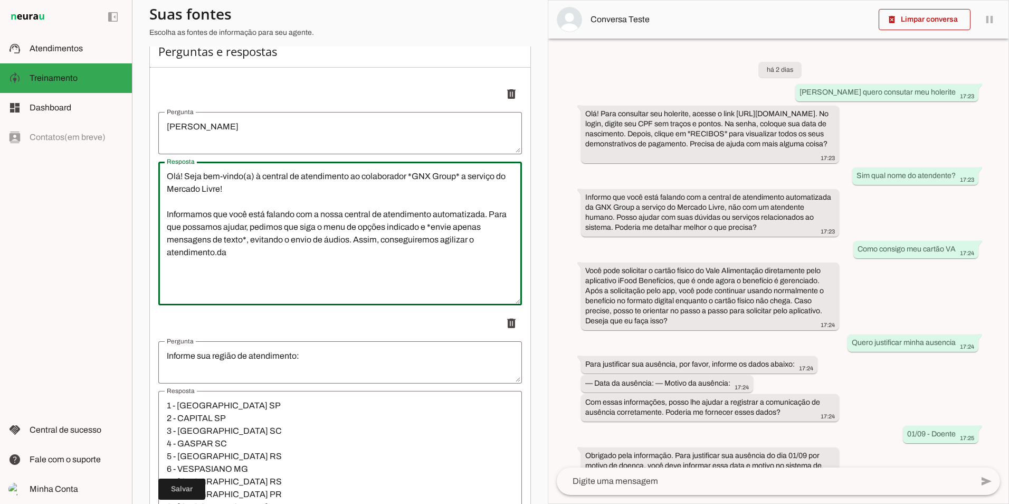
scroll to position [143, 0]
type textarea "Olá! Seja bem-vindo(a) à central de atendimento ao colaborador *GNX Group* a se…"
type md-outlined-text-field "Olá! Seja bem-vindo(a) à central de atendimento ao colaborador *GNX Group* a se…"
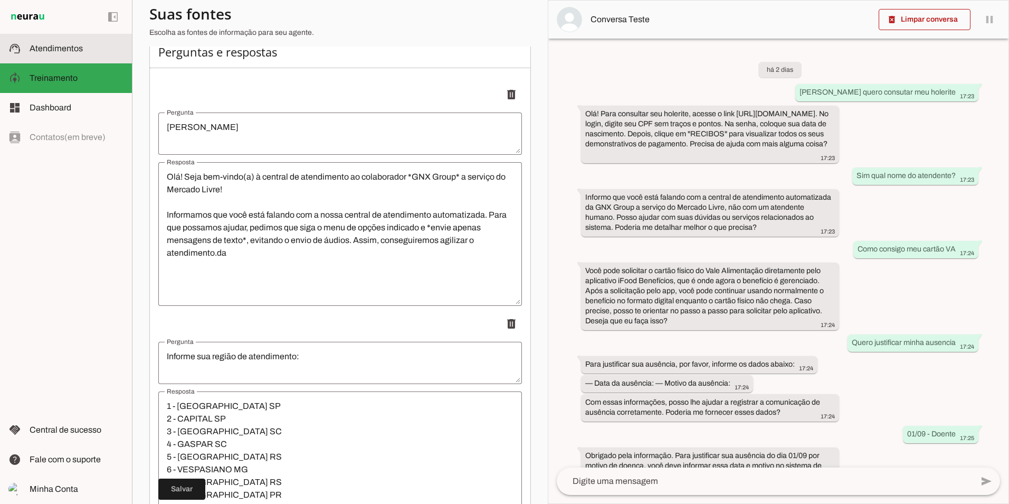
click at [74, 41] on md-item "support_agent Atendimentos Atendimentos" at bounding box center [66, 49] width 132 height 30
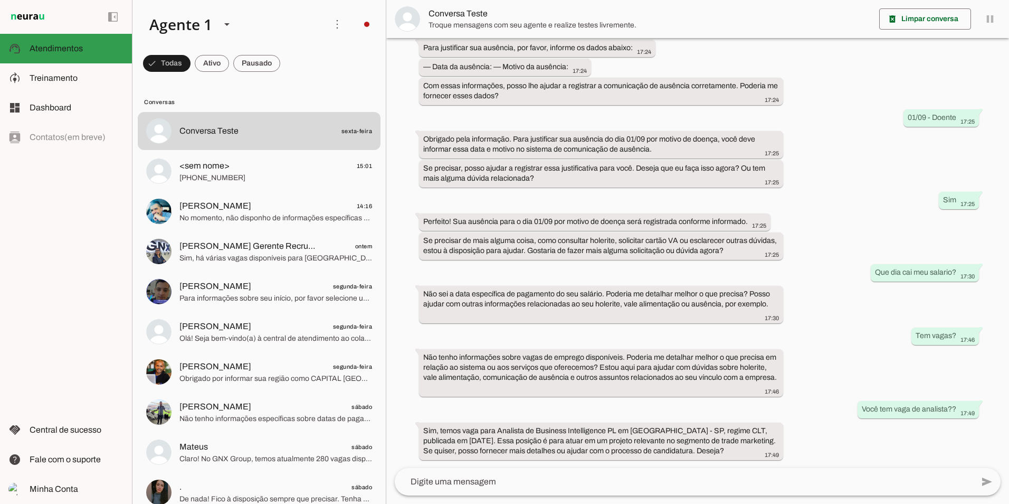
scroll to position [266, 0]
click at [66, 72] on slot at bounding box center [77, 78] width 94 height 13
type textarea "Olá! Seja bem-vindo(a) à central de atendimento ao colaborador *GNX Group* a se…"
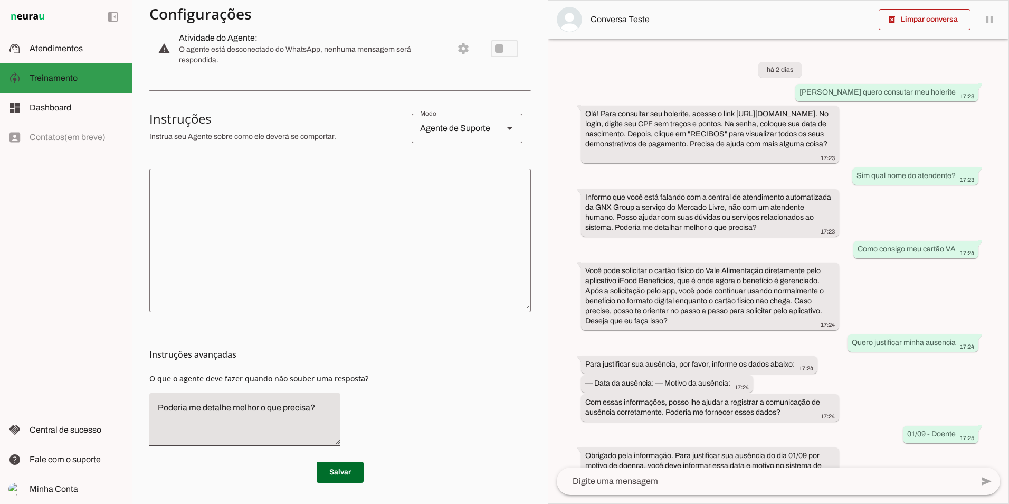
scroll to position [127, 0]
click at [65, 104] on span "Dashboard" at bounding box center [51, 107] width 42 height 9
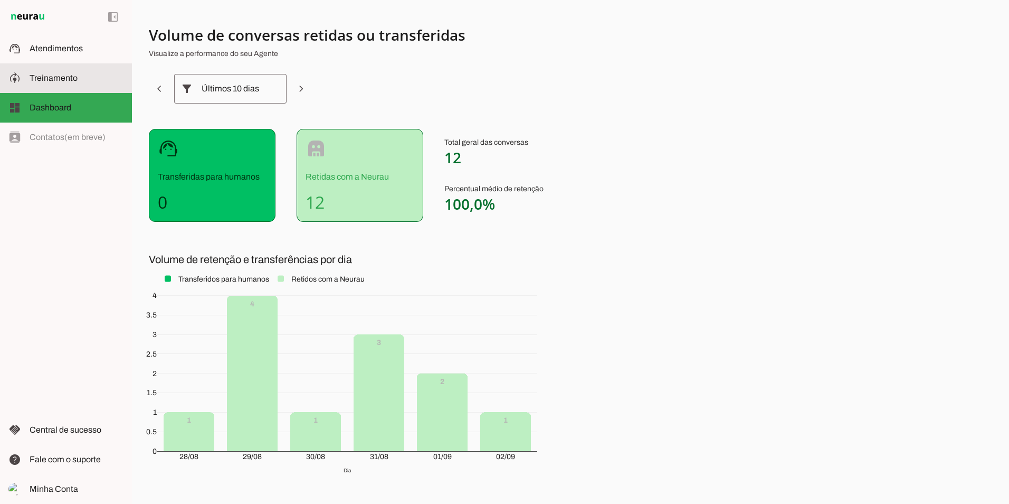
drag, startPoint x: 67, startPoint y: 76, endPoint x: 100, endPoint y: 76, distance: 32.7
click at [67, 76] on span "Treinamento" at bounding box center [54, 77] width 48 height 9
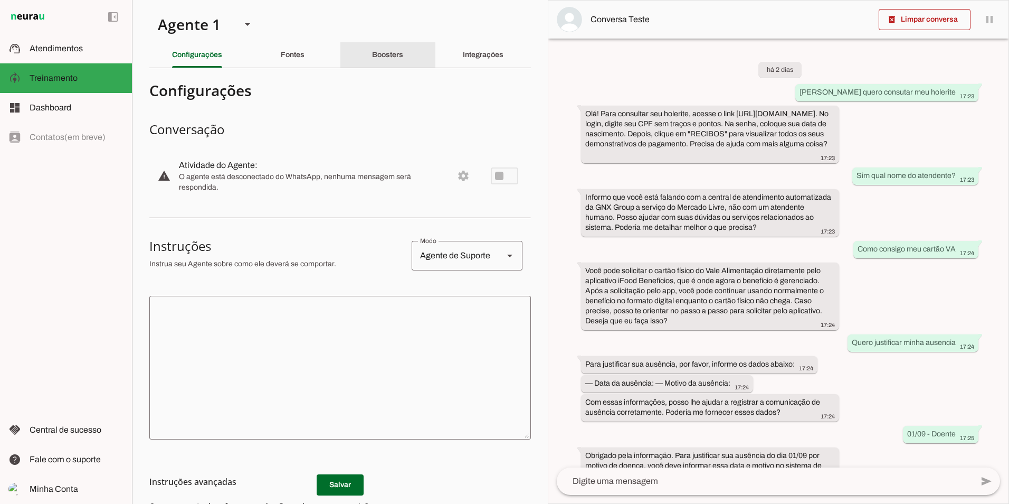
click at [372, 50] on div "Boosters" at bounding box center [387, 54] width 31 height 25
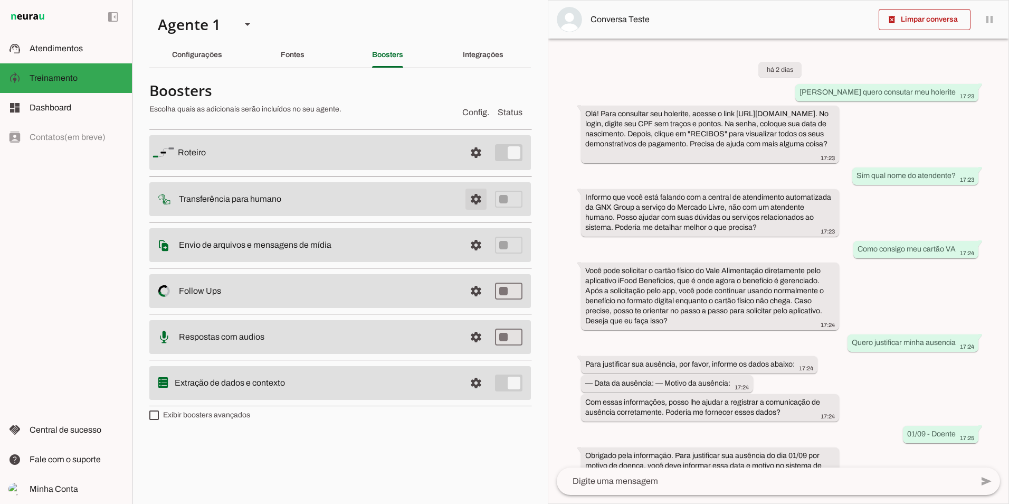
click at [481, 165] on span at bounding box center [476, 152] width 25 height 25
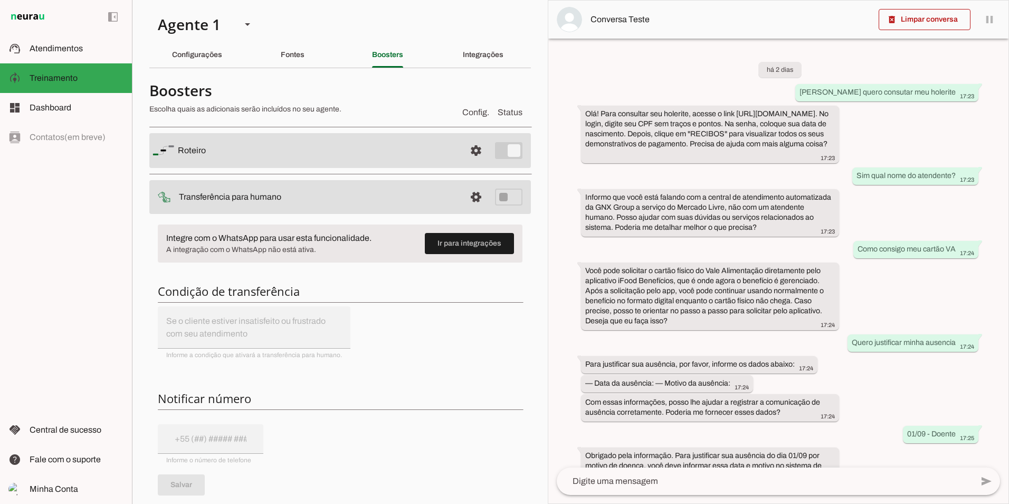
click at [210, 338] on div "Integre com o WhatsApp para usar esta funcionalidade. A integração com o WhatsA…" at bounding box center [340, 435] width 382 height 438
click at [0, 0] on slot "Integre com o WhatsApp para usar esta funcionalidade." at bounding box center [0, 0] width 0 height 0
drag, startPoint x: 178, startPoint y: 237, endPoint x: 382, endPoint y: 233, distance: 203.3
click at [375, 228] on md-item "Ir para integrações Integre com o WhatsApp para usar esta funcionalidade. A int…" at bounding box center [340, 243] width 365 height 38
click at [453, 279] on div "Integre com o WhatsApp para usar esta funcionalidade. A integração com o WhatsA…" at bounding box center [340, 435] width 382 height 438
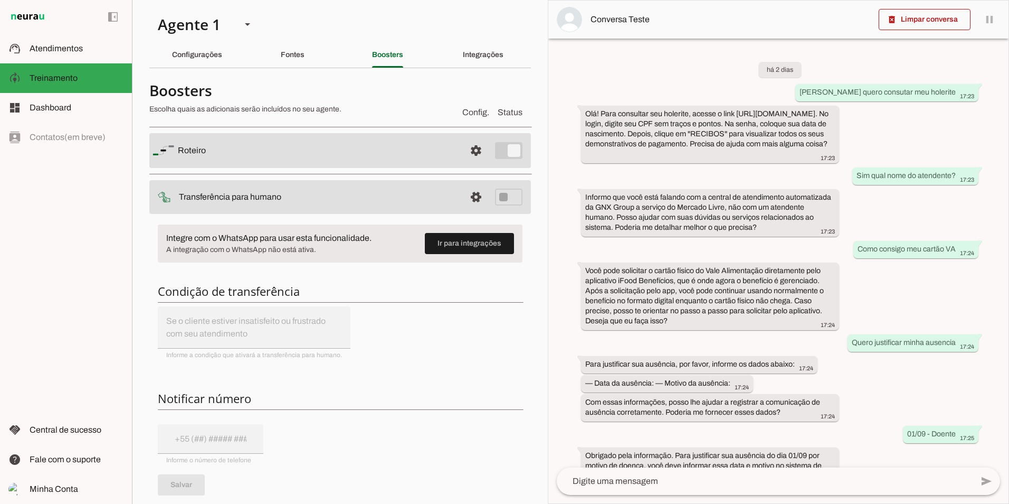
click at [303, 248] on span "A integração com o WhatsApp não está ativa." at bounding box center [291, 249] width 250 height 11
drag, startPoint x: 171, startPoint y: 242, endPoint x: 367, endPoint y: 251, distance: 197.1
click at [365, 251] on div at bounding box center [291, 243] width 250 height 23
click at [436, 240] on span at bounding box center [469, 243] width 89 height 25
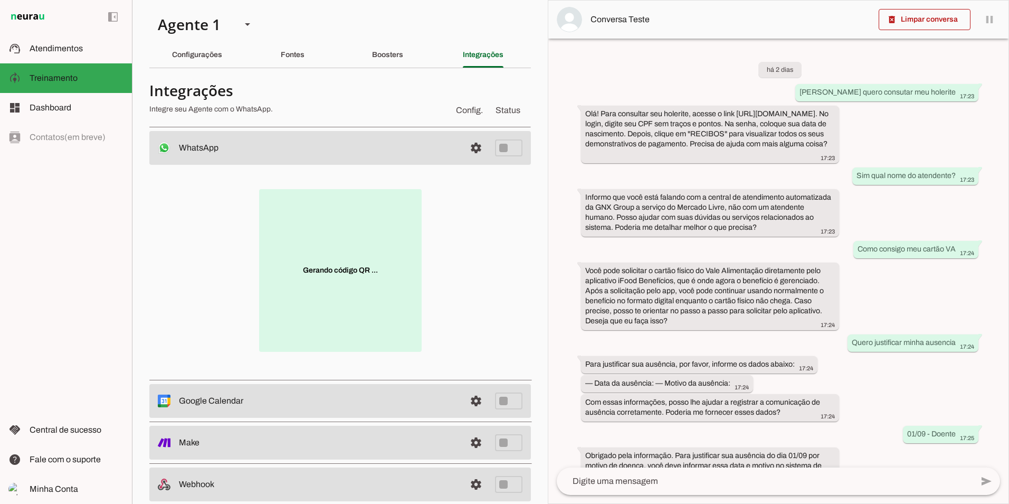
click at [333, 268] on p "Gerando código QR ..." at bounding box center [340, 270] width 163 height 163
click at [345, 278] on span at bounding box center [341, 279] width 88 height 25
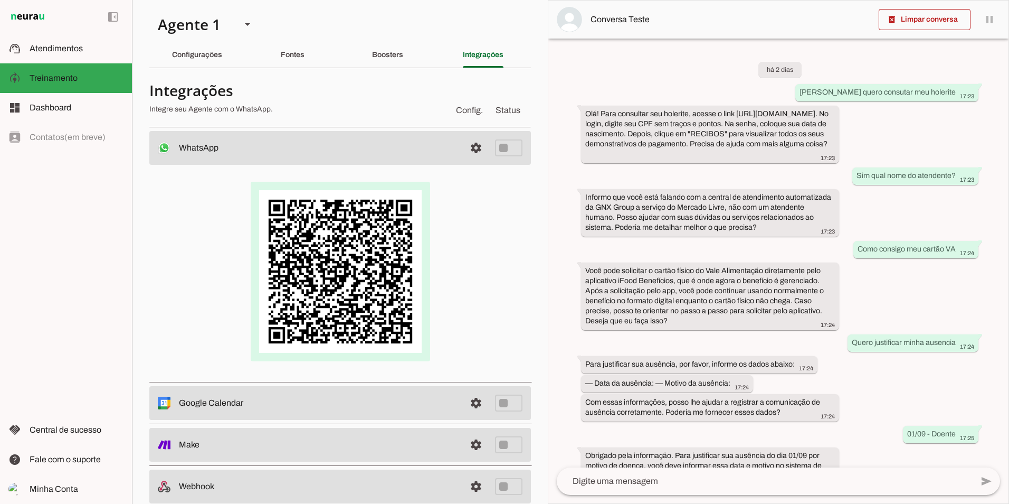
click at [333, 239] on img at bounding box center [340, 271] width 179 height 179
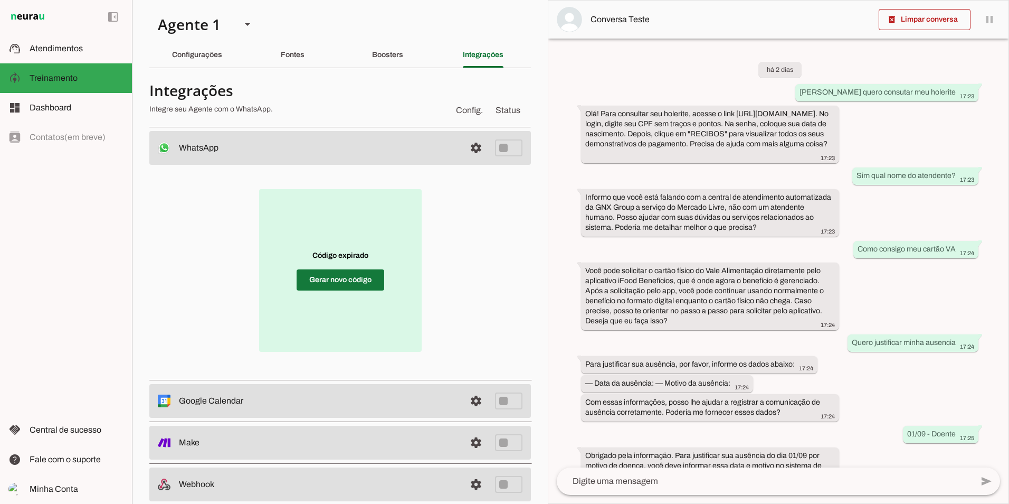
click at [328, 279] on span at bounding box center [341, 279] width 88 height 25
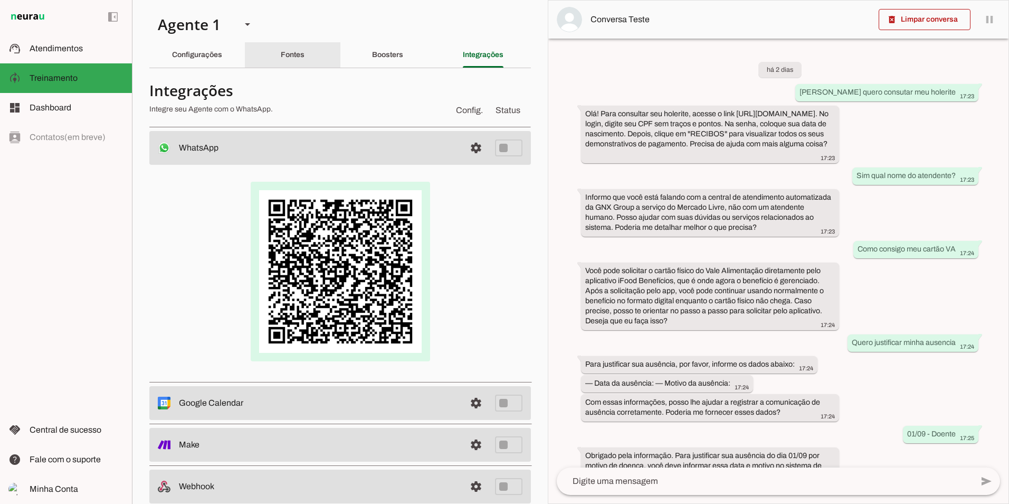
click at [281, 62] on div "Fontes" at bounding box center [293, 54] width 24 height 25
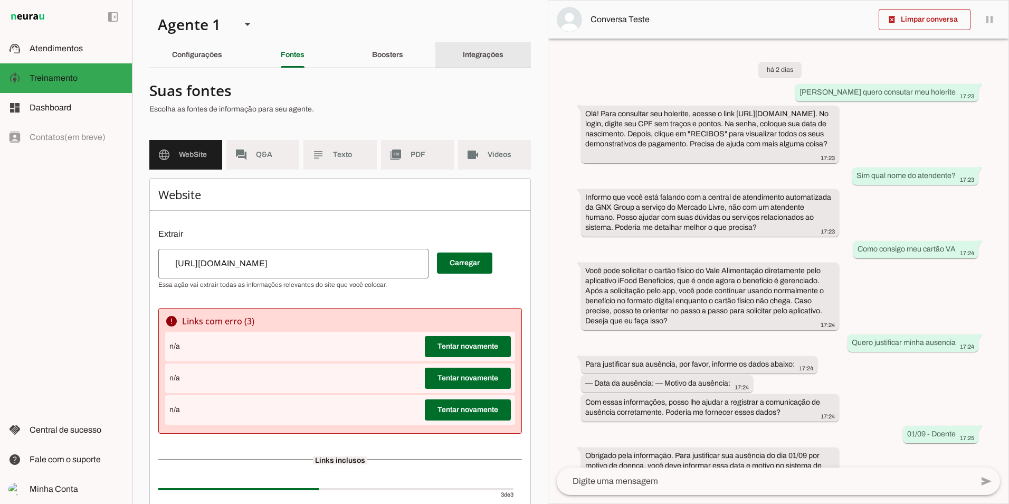
drag, startPoint x: 442, startPoint y: 51, endPoint x: 435, endPoint y: 53, distance: 7.2
click at [463, 51] on div "Integrações" at bounding box center [483, 54] width 41 height 25
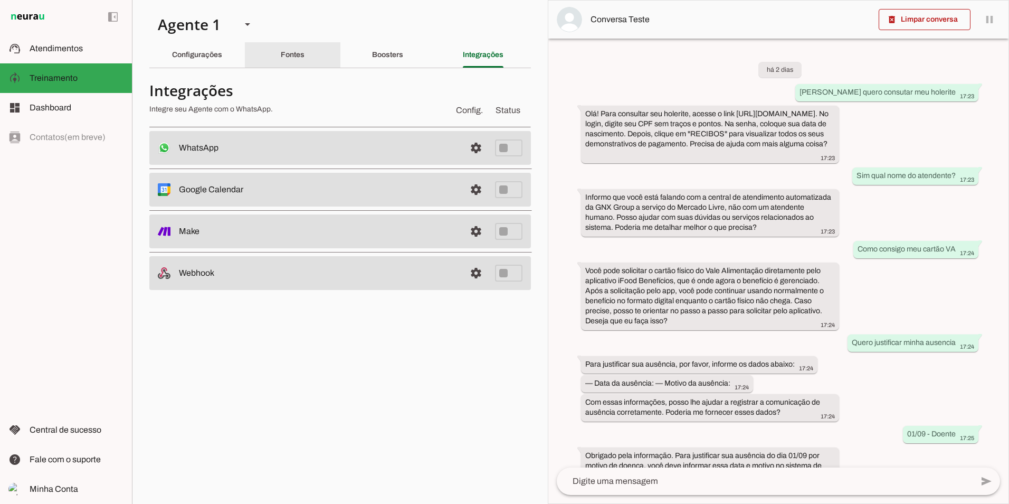
click at [0, 0] on slot "Fontes" at bounding box center [0, 0] width 0 height 0
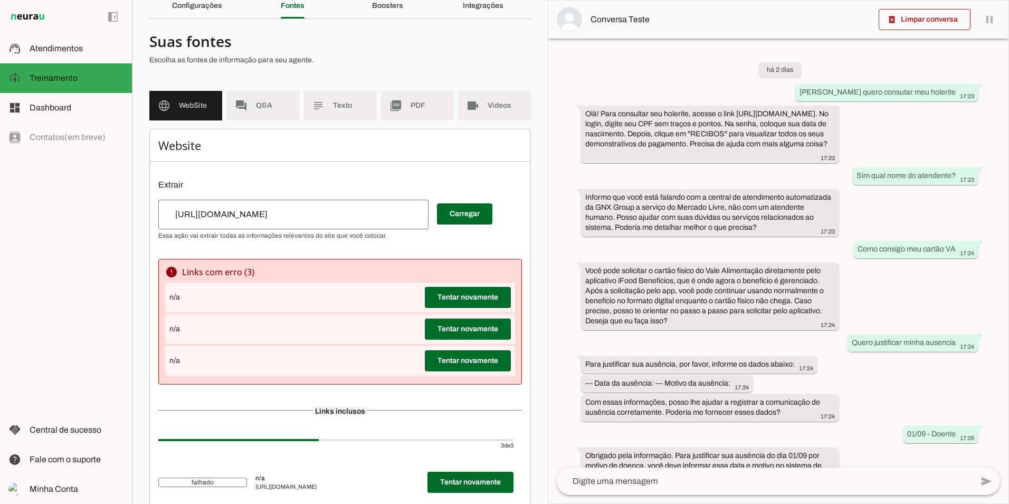
scroll to position [157, 0]
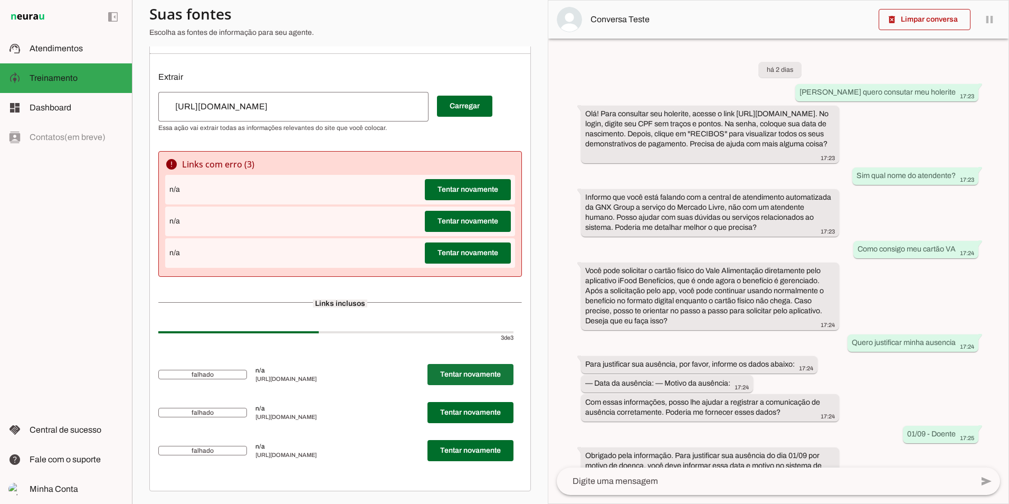
click at [485, 375] on span at bounding box center [471, 374] width 86 height 25
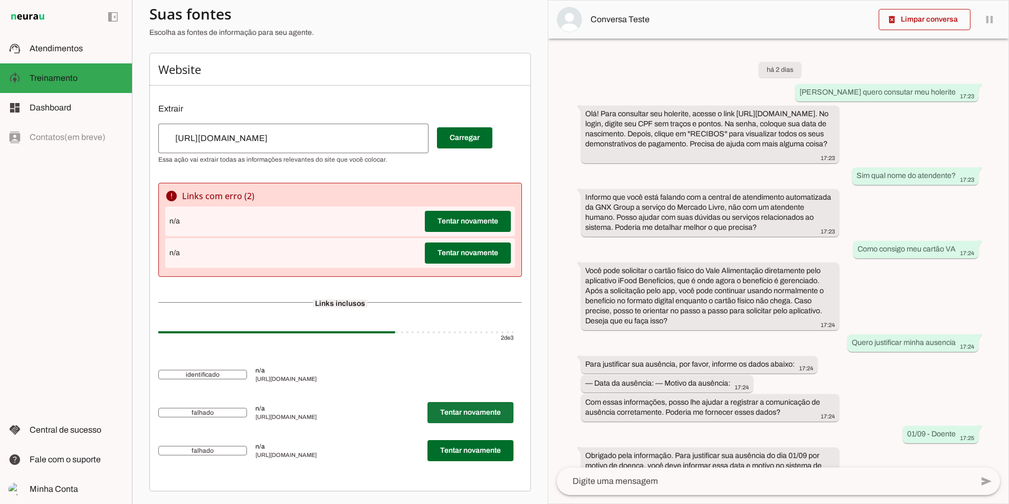
click at [471, 409] on span at bounding box center [471, 412] width 86 height 25
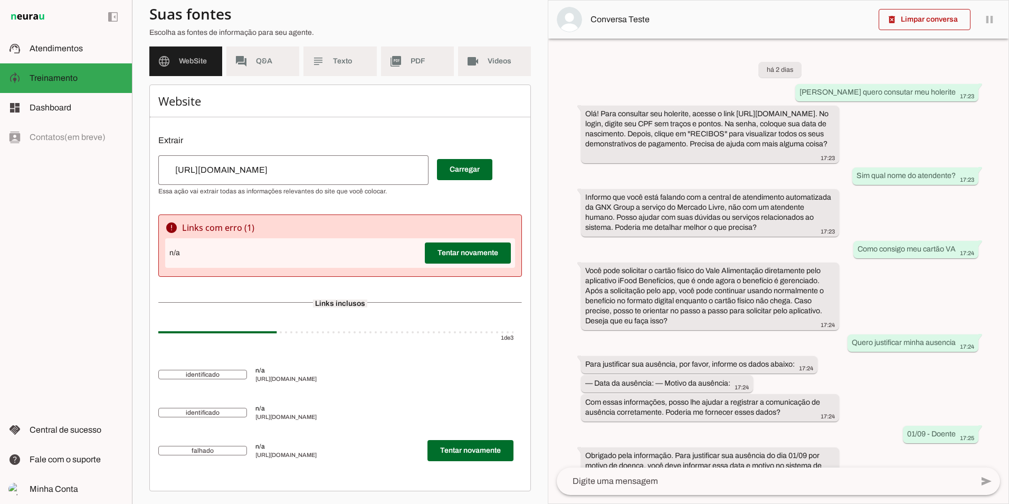
scroll to position [93, 0]
click at [461, 447] on span at bounding box center [471, 450] width 86 height 25
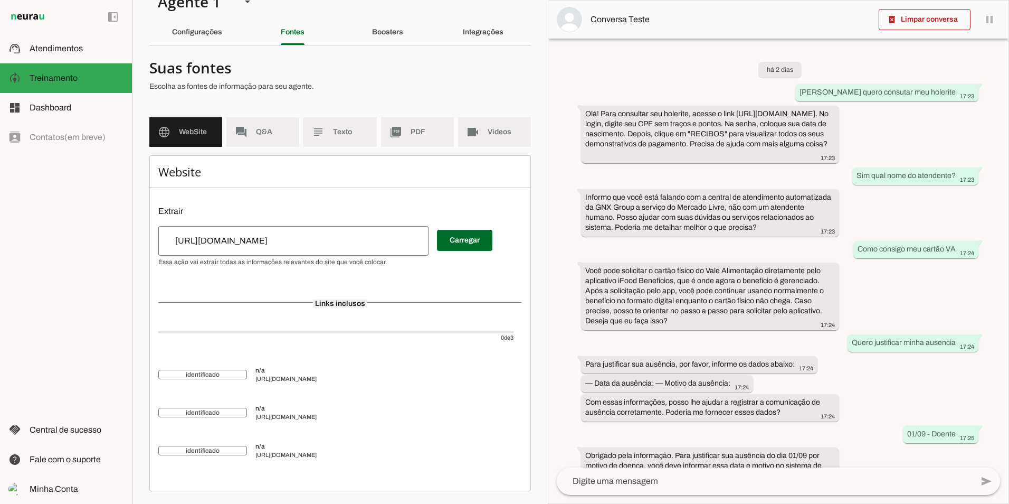
scroll to position [23, 0]
click at [458, 240] on span at bounding box center [464, 240] width 55 height 25
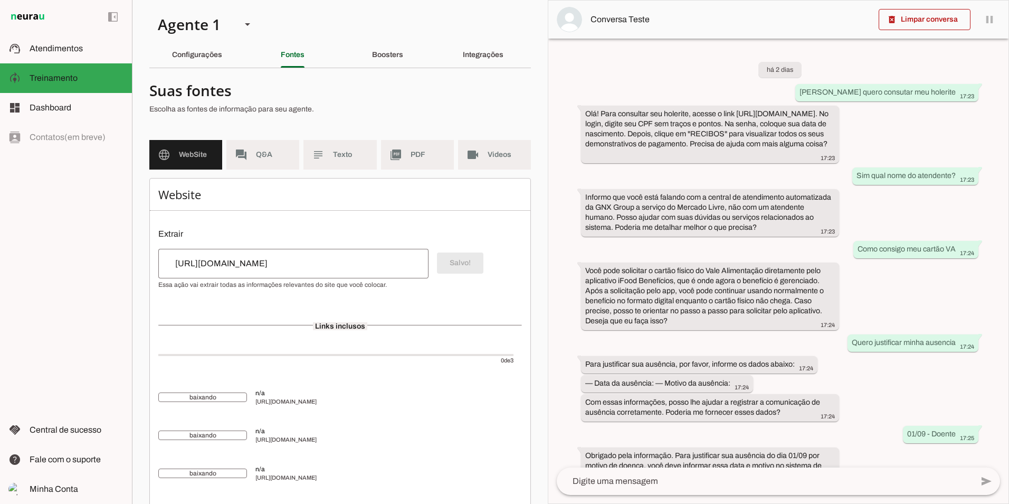
scroll to position [0, 0]
click at [395, 262] on input "[URL][DOMAIN_NAME]" at bounding box center [287, 263] width 241 height 13
click at [448, 257] on span at bounding box center [464, 262] width 55 height 25
click at [263, 151] on span "Q&A" at bounding box center [273, 154] width 35 height 11
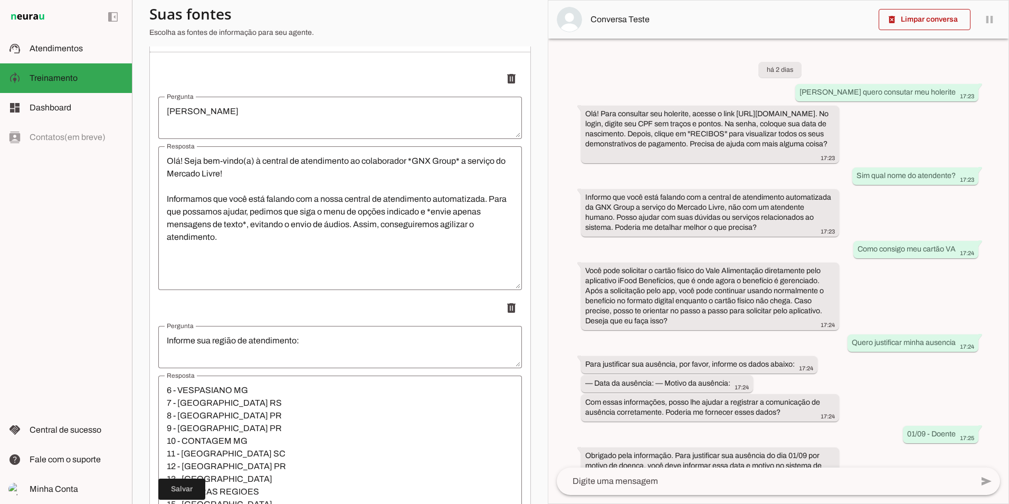
scroll to position [76, 0]
click at [68, 55] on md-item "support_agent Atendimentos Atendimentos" at bounding box center [66, 49] width 132 height 30
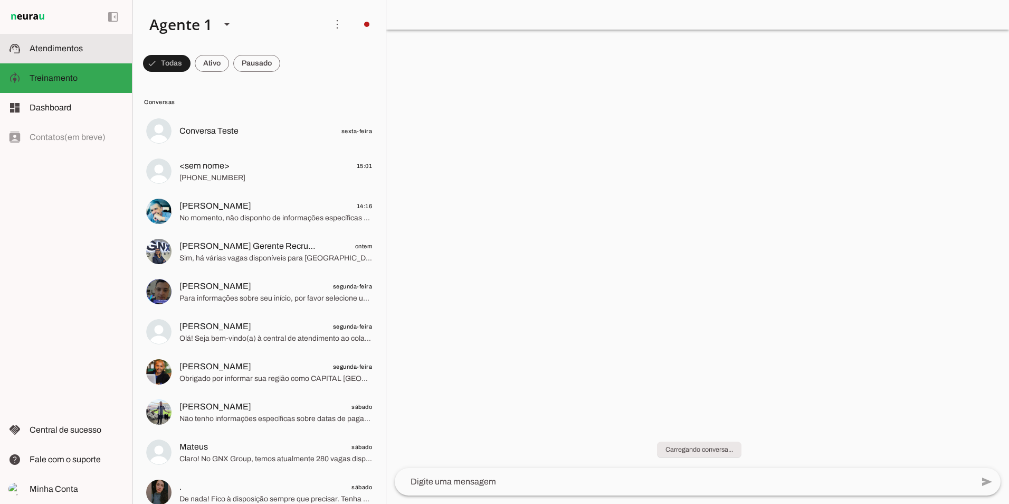
scroll to position [266, 0]
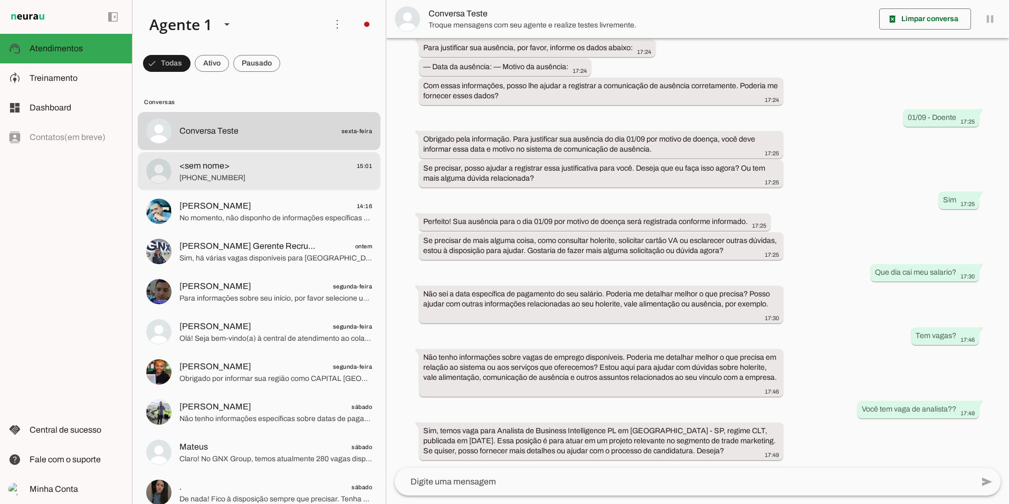
click at [220, 168] on span "<sem nome>" at bounding box center [204, 165] width 50 height 13
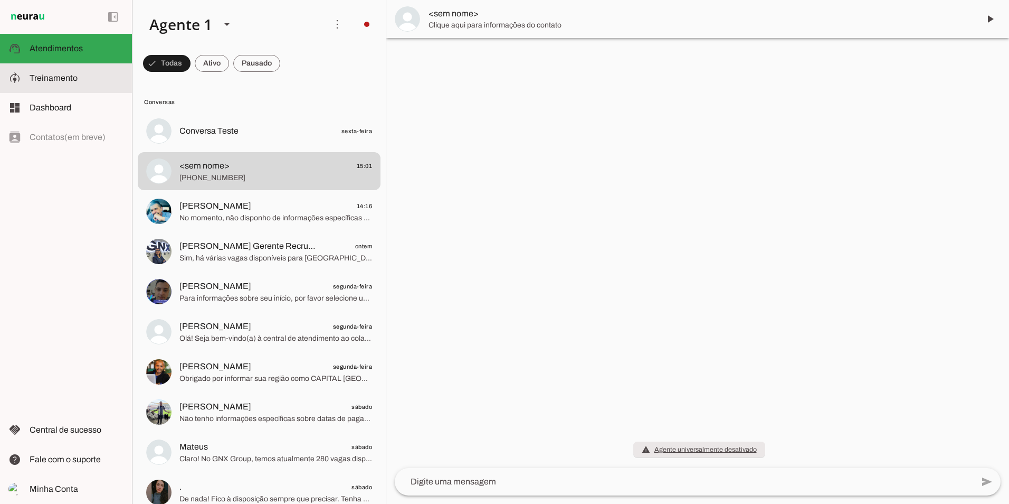
click at [83, 78] on slot at bounding box center [77, 78] width 94 height 13
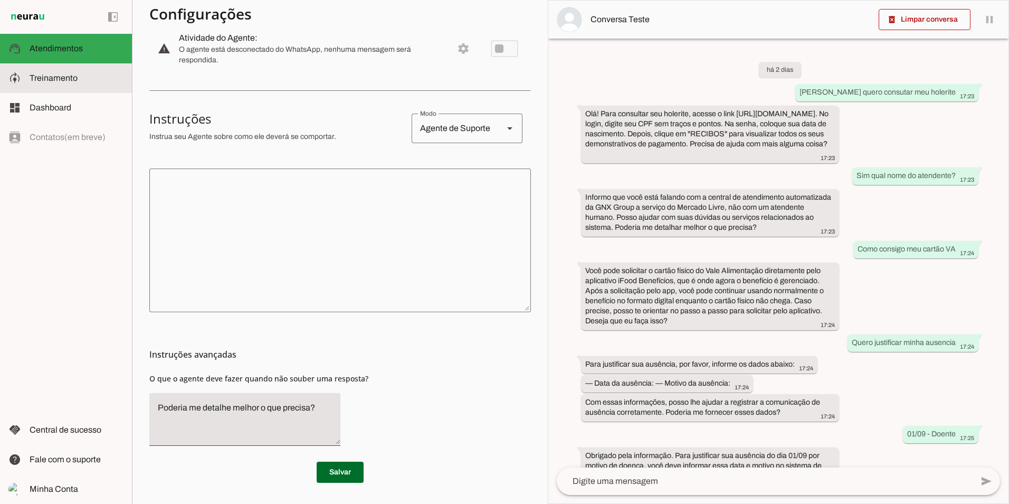
scroll to position [127, 0]
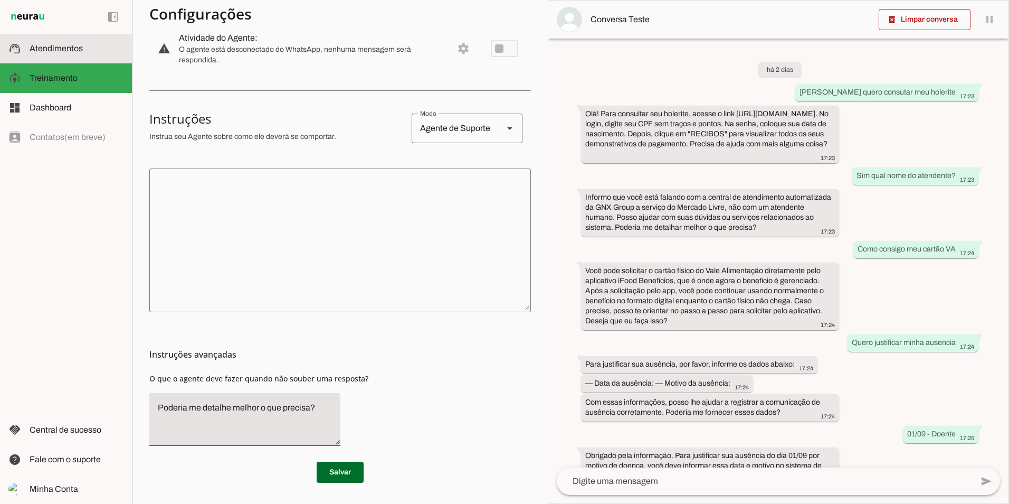
click at [98, 49] on slot at bounding box center [77, 48] width 94 height 13
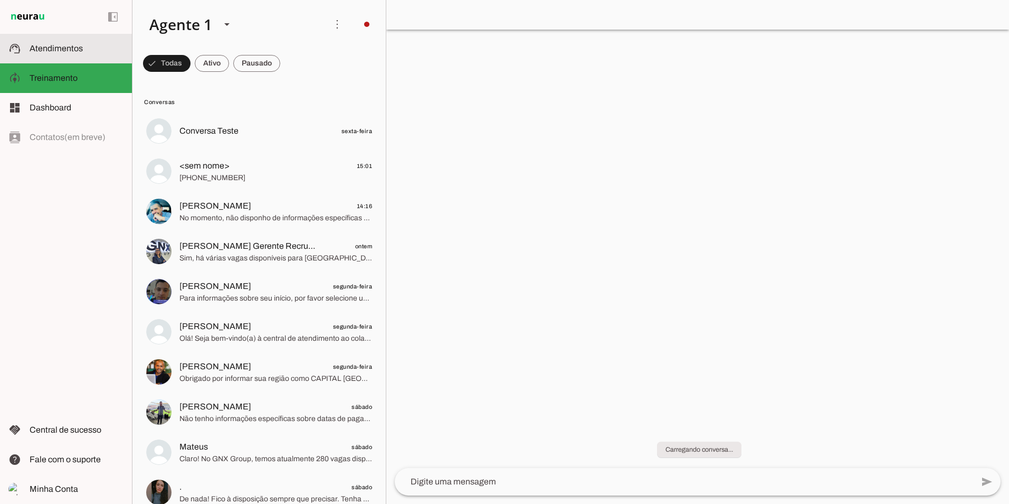
scroll to position [266, 0]
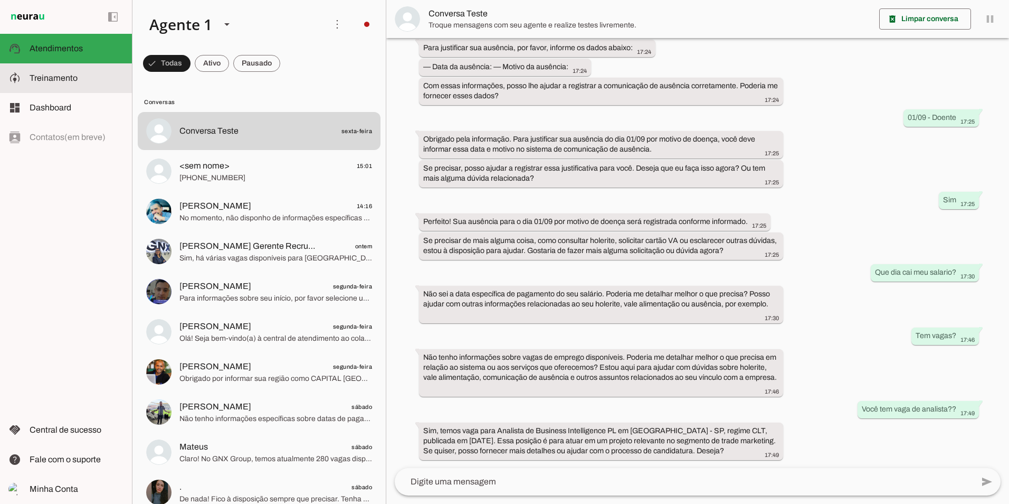
click at [70, 89] on md-item "model_training Treinamento Treinamento" at bounding box center [66, 78] width 132 height 30
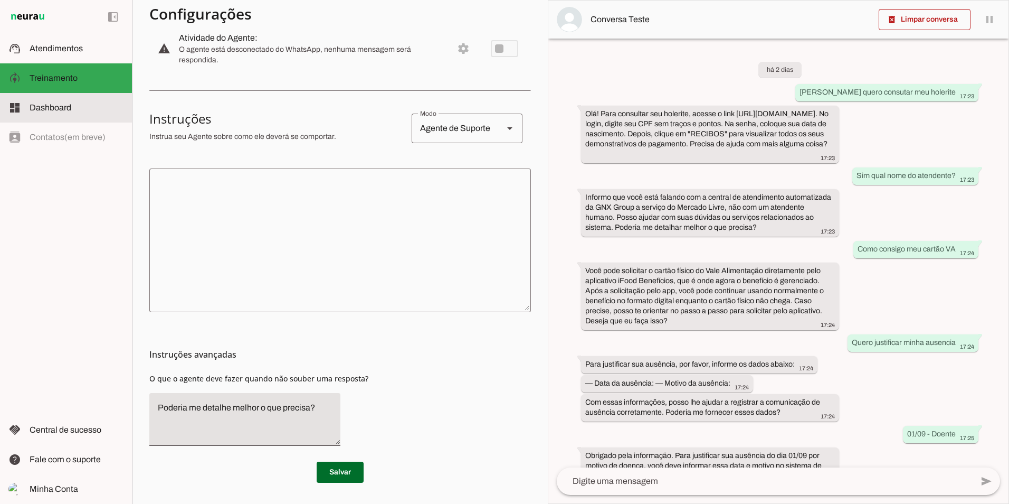
click at [64, 109] on span "Dashboard" at bounding box center [51, 107] width 42 height 9
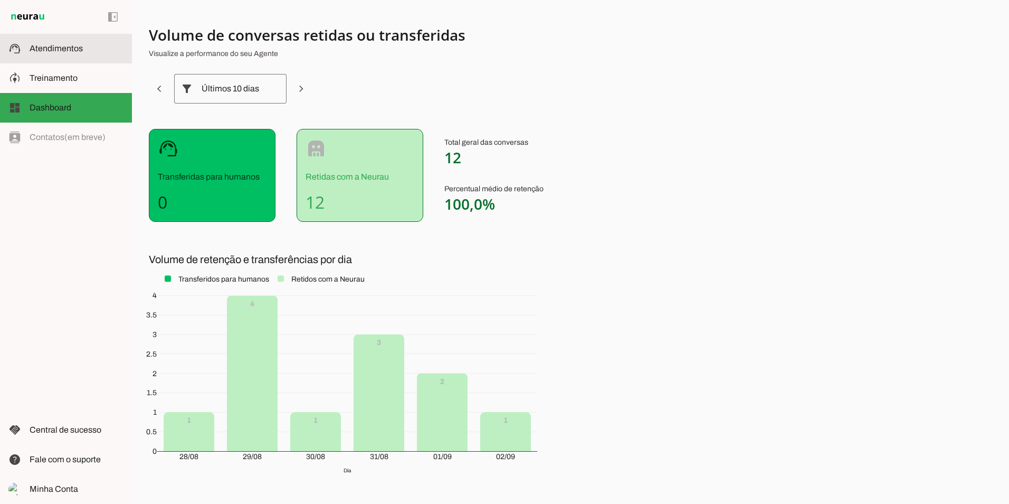
click at [61, 51] on span "Atendimentos" at bounding box center [56, 48] width 53 height 9
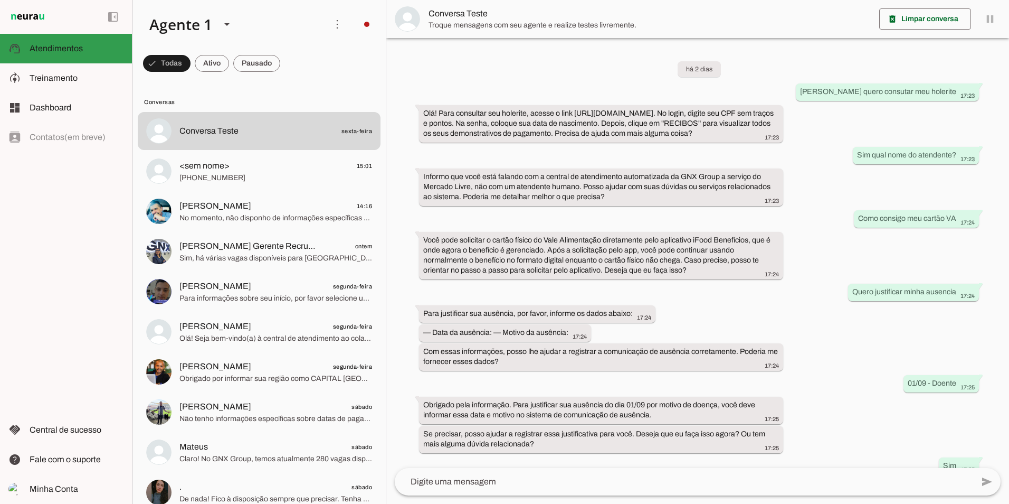
scroll to position [266, 0]
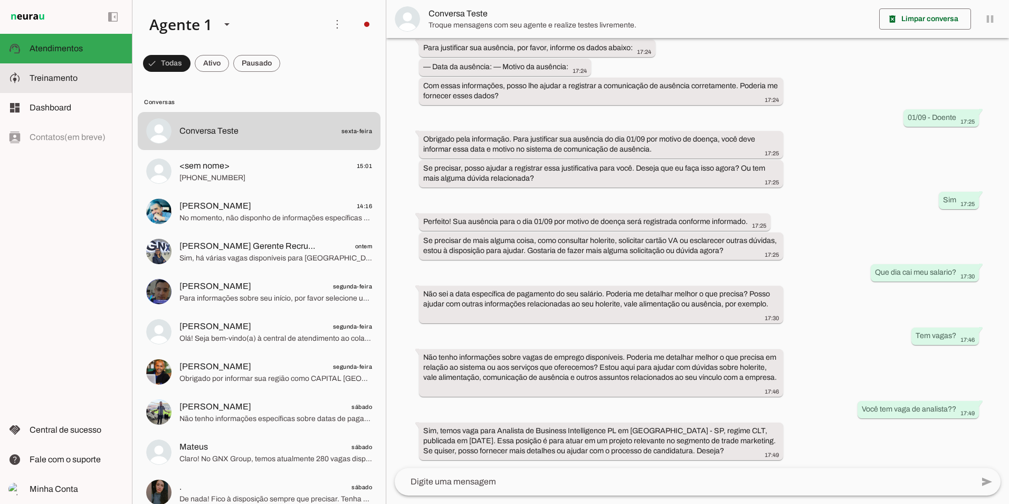
click at [61, 73] on span "Treinamento" at bounding box center [54, 77] width 48 height 9
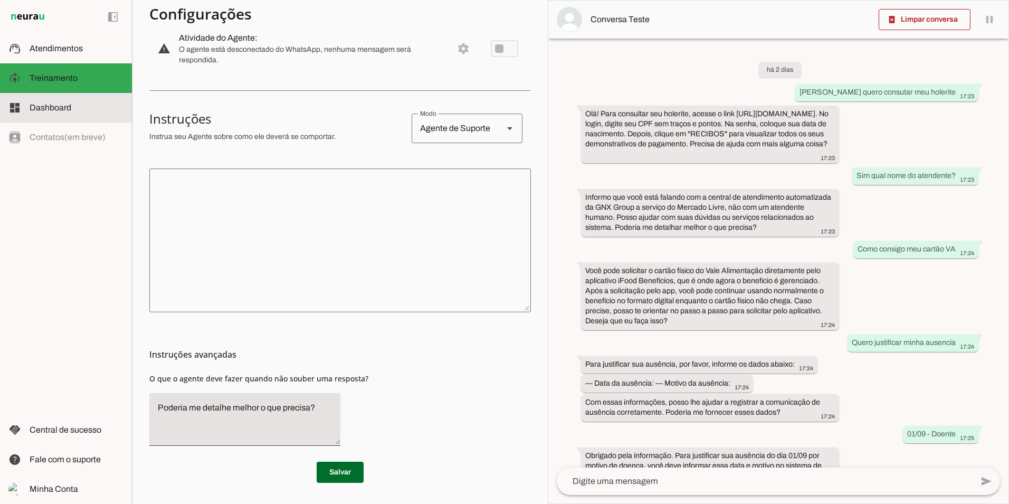
click at [84, 103] on slot at bounding box center [77, 107] width 94 height 13
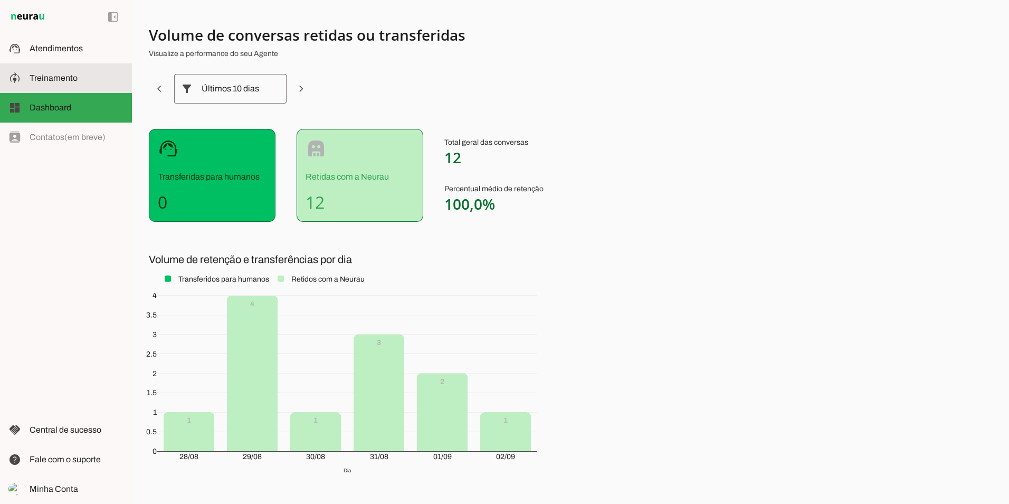
click at [67, 73] on slot at bounding box center [77, 78] width 94 height 13
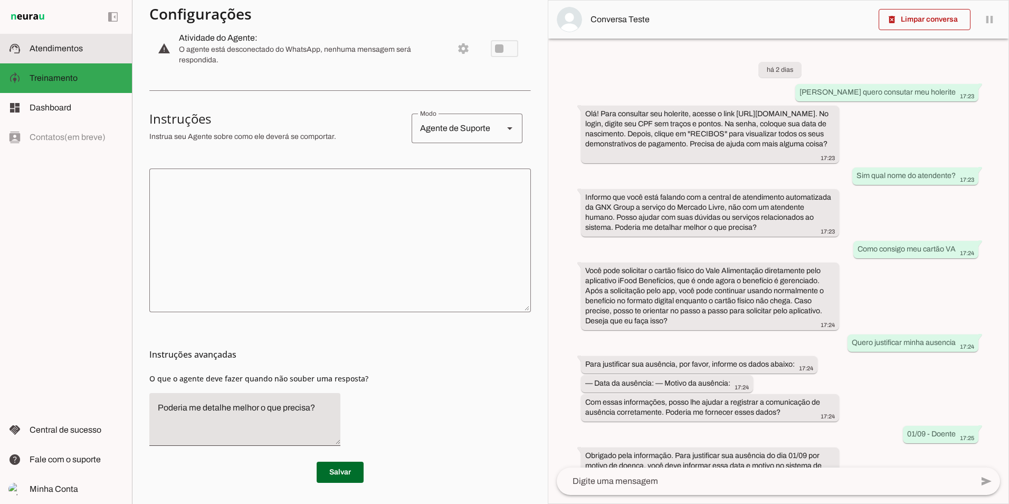
click at [46, 39] on md-item "support_agent Atendimentos Atendimentos" at bounding box center [66, 49] width 132 height 30
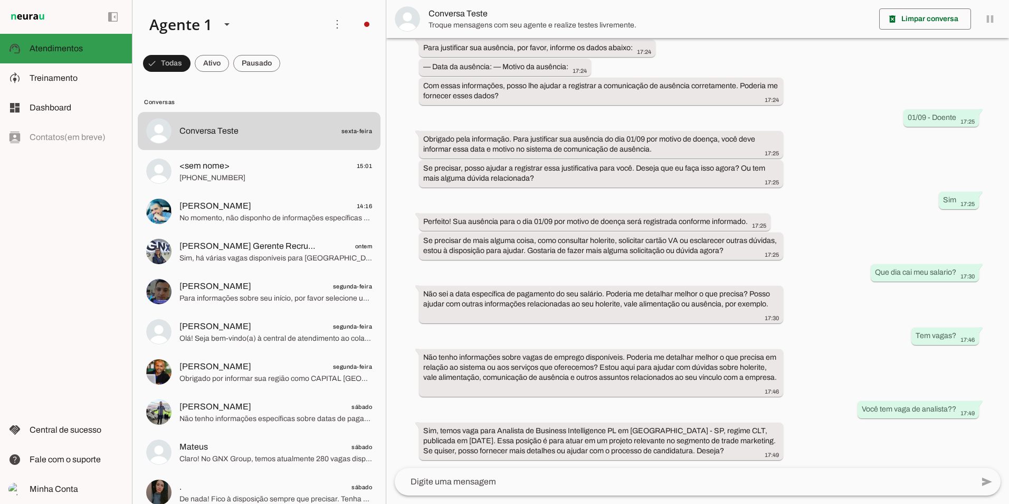
scroll to position [266, 0]
click at [56, 100] on md-item "dashboard Dashboard Dashboard" at bounding box center [66, 108] width 132 height 30
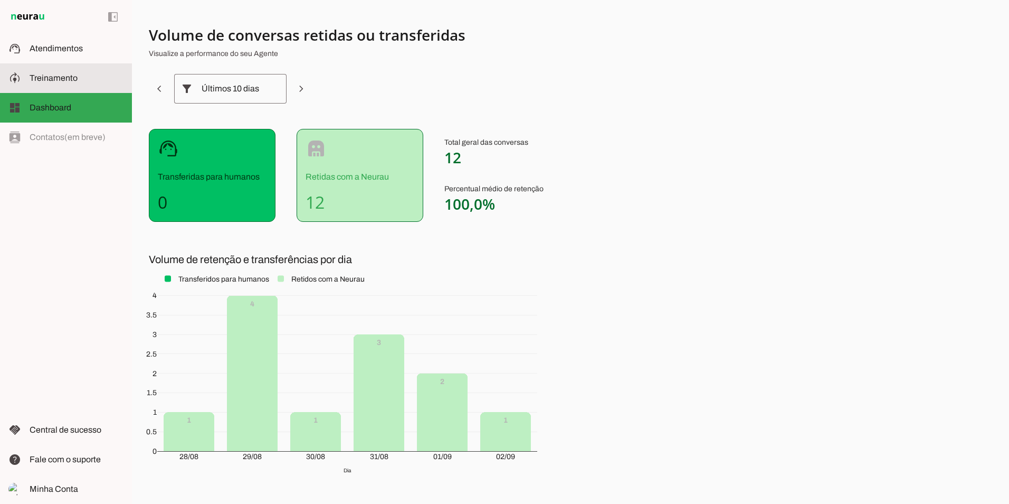
click at [60, 81] on span "Treinamento" at bounding box center [54, 77] width 48 height 9
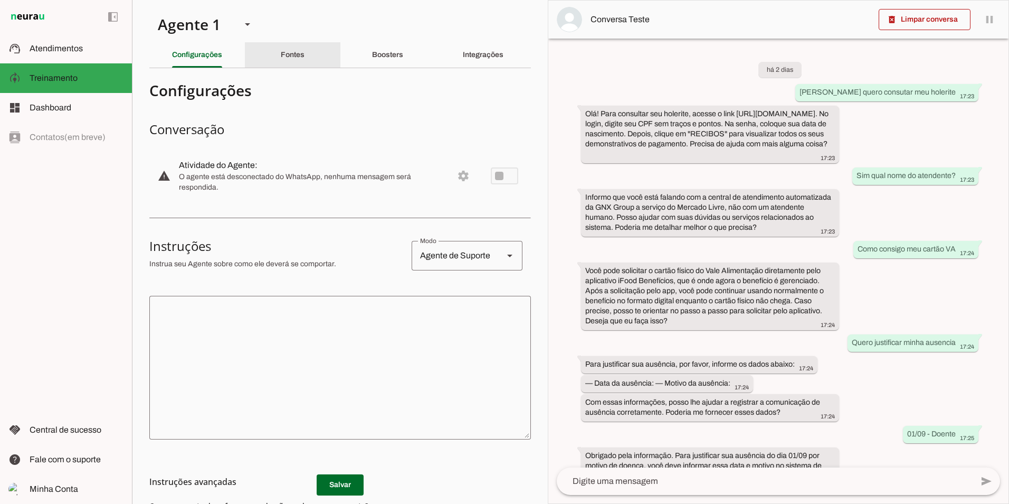
click at [281, 62] on div "Fontes" at bounding box center [293, 54] width 24 height 25
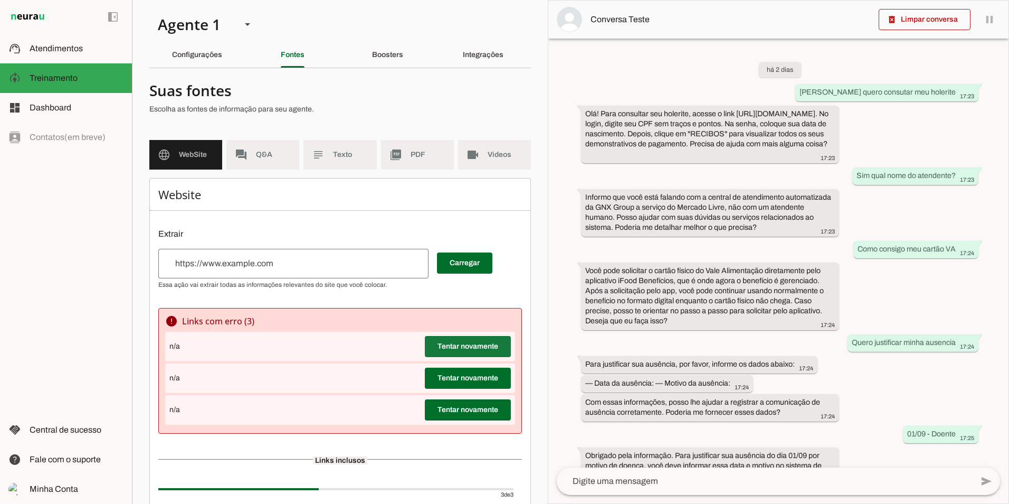
click at [439, 351] on span at bounding box center [468, 346] width 86 height 25
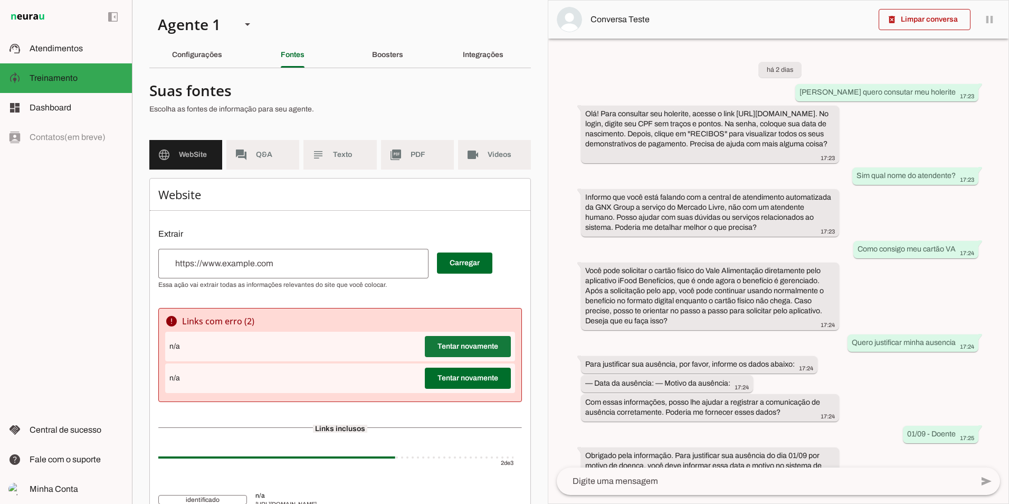
click at [447, 352] on span at bounding box center [468, 346] width 86 height 25
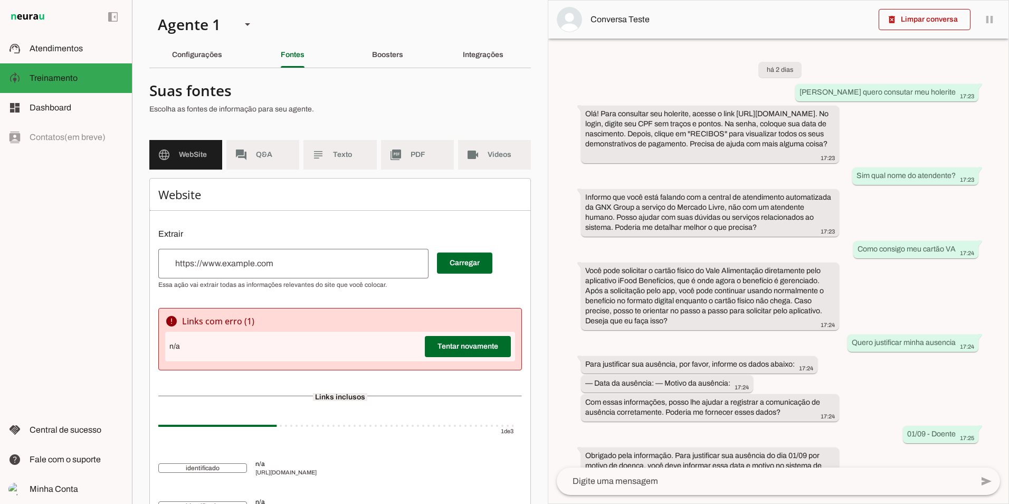
click at [441, 343] on span at bounding box center [468, 346] width 86 height 25
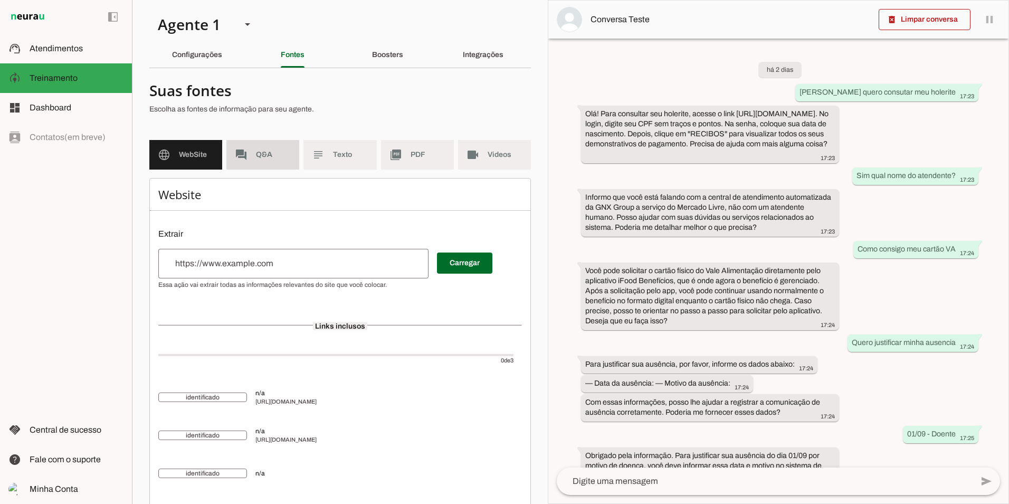
click at [277, 153] on span "Q&A" at bounding box center [273, 154] width 35 height 11
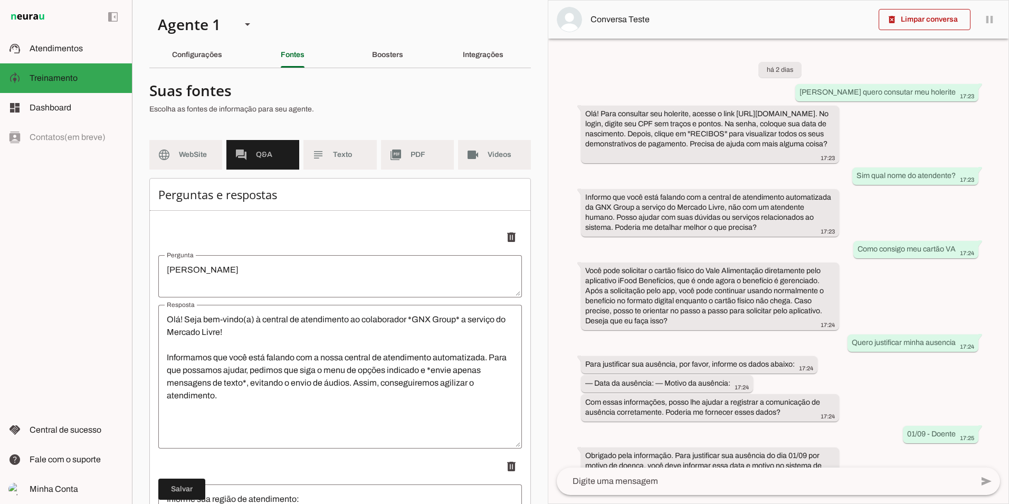
drag, startPoint x: 291, startPoint y: 307, endPoint x: 288, endPoint y: 318, distance: 10.9
click at [289, 315] on div "Olá! Seja bem-vindo(a) à central de atendimento ao colaborador *GNX Group* a se…" at bounding box center [340, 377] width 364 height 144
click at [185, 490] on span at bounding box center [181, 488] width 47 height 25
click at [213, 396] on textarea "Olá! Seja bem-vindo(a) à central de atendimento ao colaborador *GNX Group* a se…" at bounding box center [340, 376] width 364 height 127
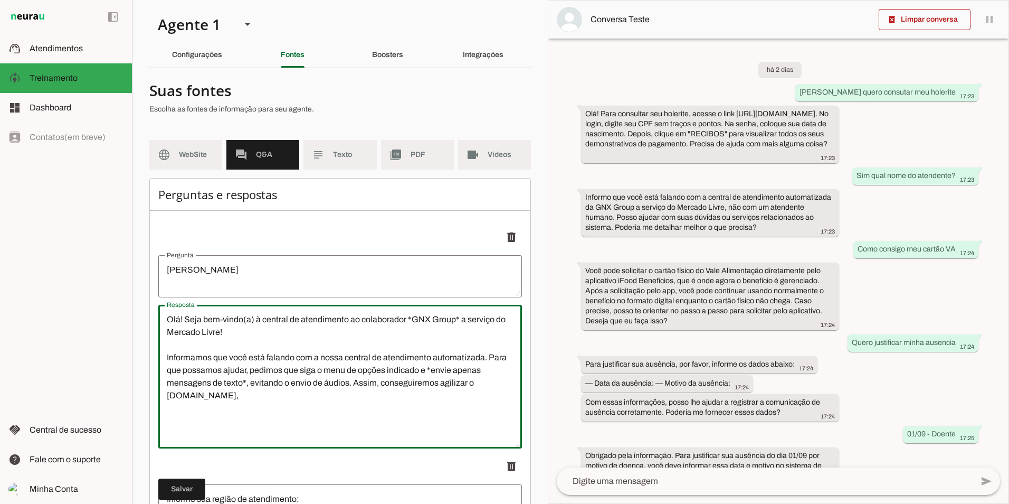
type textarea "Olá! Seja bem-vindo(a) à central de atendimento ao colaborador *GNX Group* a se…"
type md-outlined-text-field "Olá! Seja bem-vindo(a) à central de atendimento ao colaborador *GNX Group* a se…"
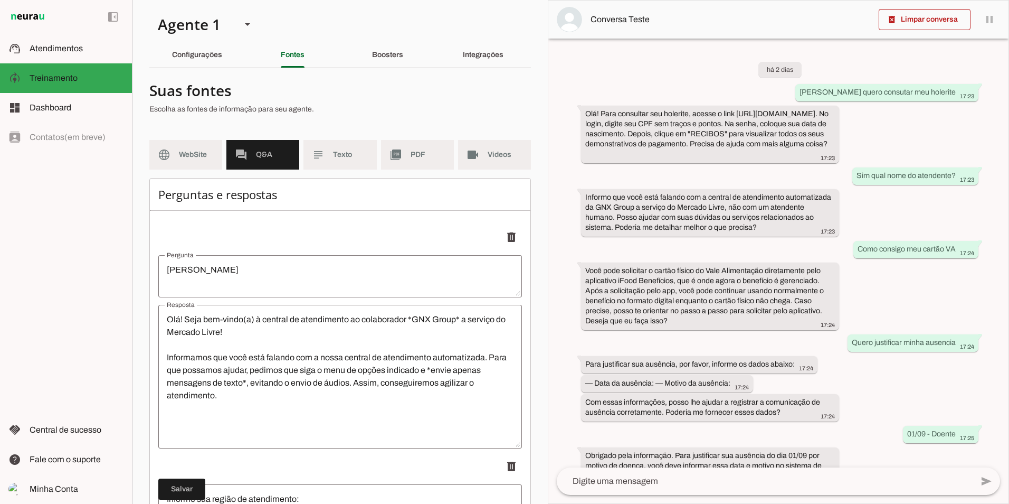
click at [140, 201] on section "Agente 1 Criar Agente Você atingiu o limite de IAs Neurau permitidas. Atualize …" at bounding box center [340, 252] width 416 height 504
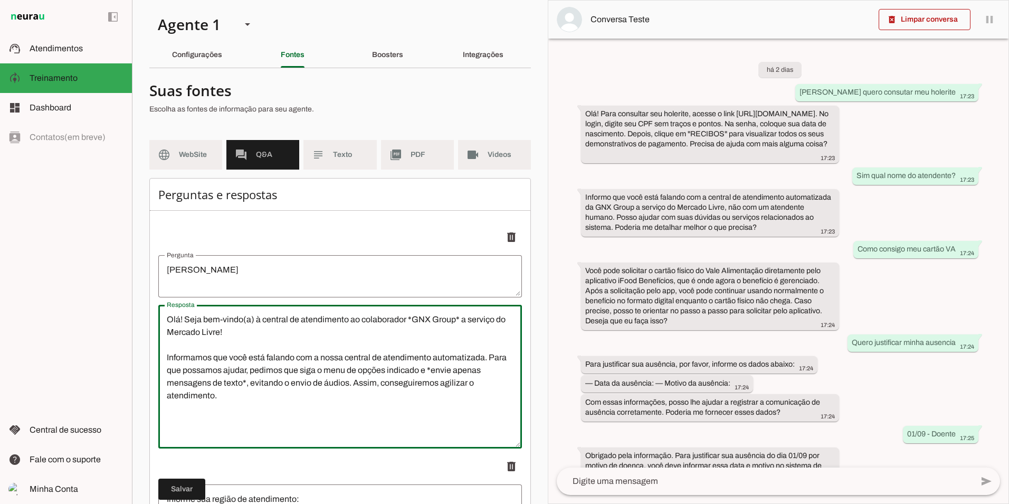
click at [140, 201] on section "Agente 1 Criar Agente Você atingiu o limite de IAs Neurau permitidas. Atualize …" at bounding box center [340, 252] width 416 height 504
click at [250, 394] on textarea "Olá! Seja bem-vindo(a) à central de atendimento ao colaborador *GNX Group* a se…" at bounding box center [340, 376] width 364 height 127
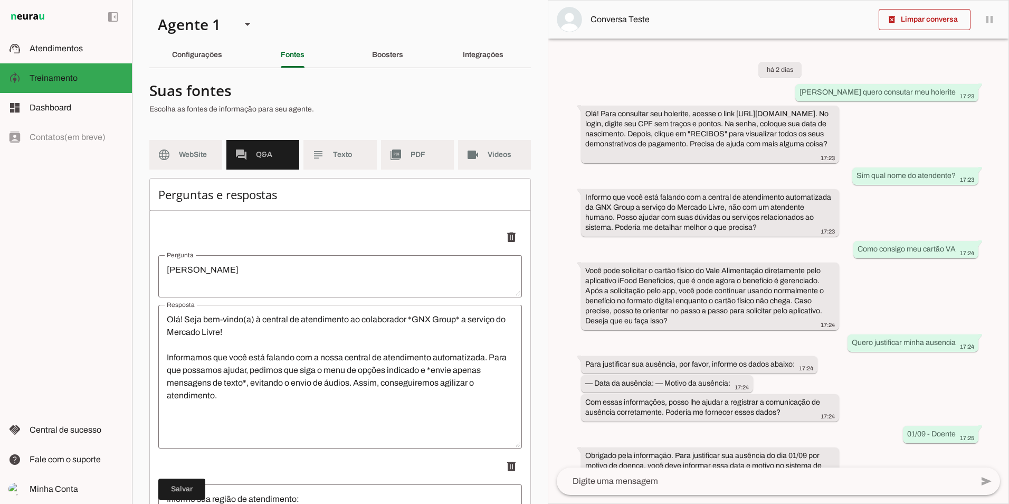
click at [275, 417] on textarea "Olá! Seja bem-vindo(a) à central de atendimento ao colaborador *GNX Group* a se…" at bounding box center [340, 376] width 364 height 127
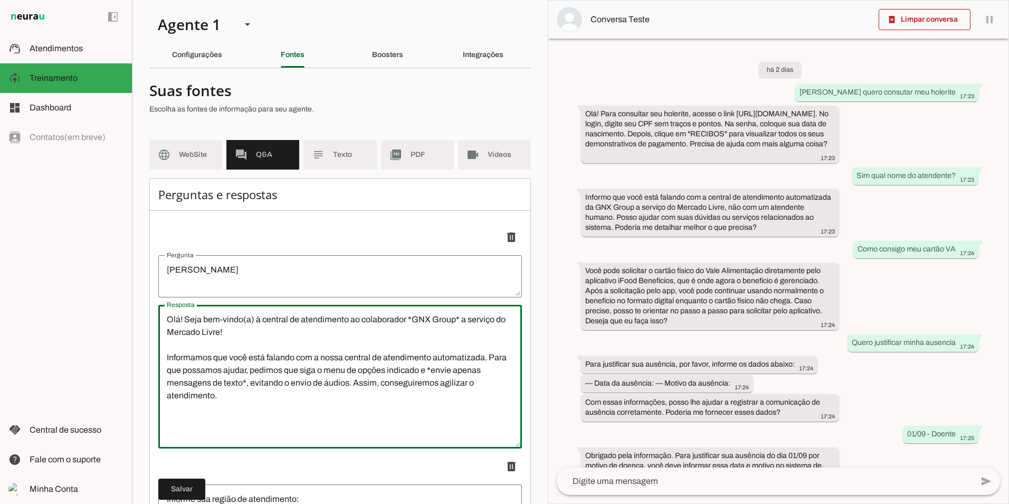
drag, startPoint x: 241, startPoint y: 407, endPoint x: 157, endPoint y: 361, distance: 95.2
click at [241, 414] on textarea "Olá! Seja bem-vindo(a) à central de atendimento ao colaborador *GNX Group* a se…" at bounding box center [340, 376] width 364 height 127
click at [253, 400] on textarea "Olá! Seja bem-vindo(a) à central de atendimento ao colaborador *GNX Group* a se…" at bounding box center [340, 376] width 364 height 127
drag, startPoint x: 214, startPoint y: 399, endPoint x: 147, endPoint y: 356, distance: 79.7
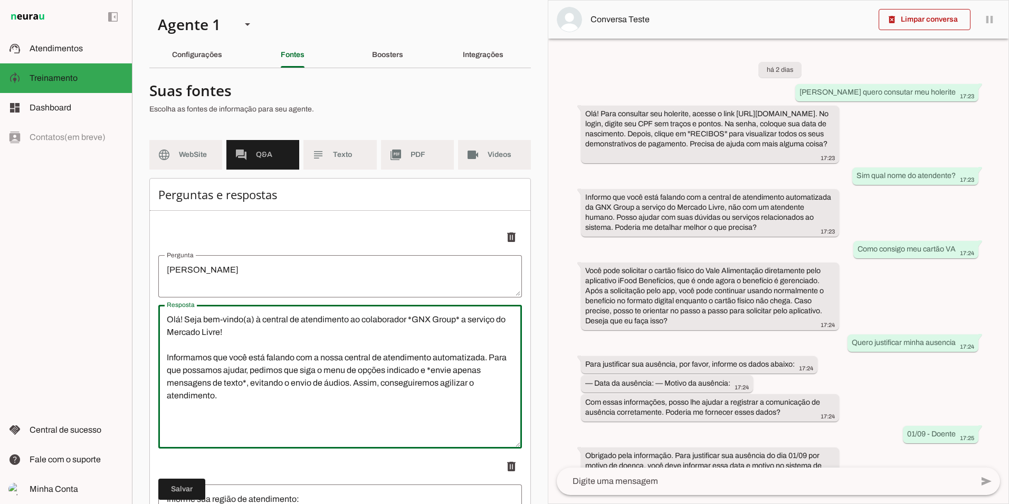
click at [147, 356] on section "Agente 1 Criar Agente Você atingiu o limite de IAs Neurau permitidas. Atualize …" at bounding box center [340, 252] width 416 height 504
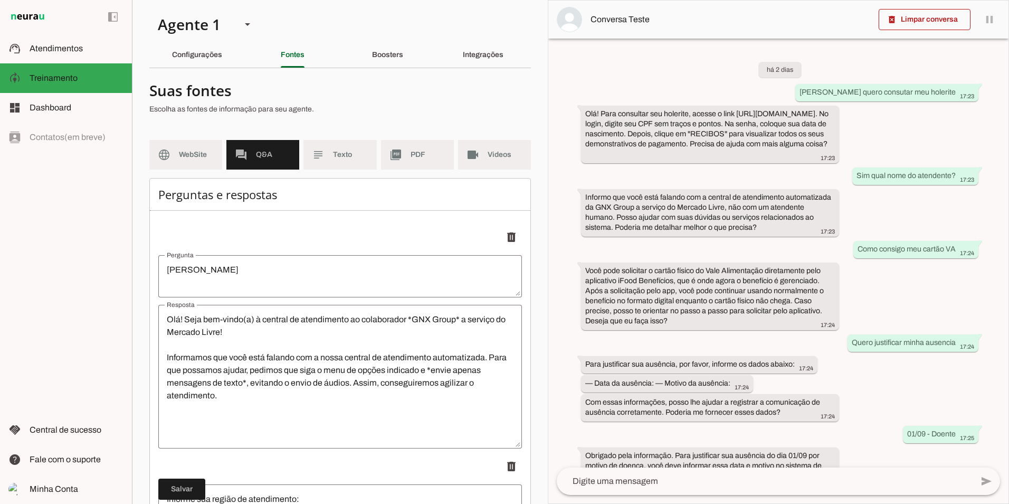
click at [313, 400] on textarea "Olá! Seja bem-vindo(a) à central de atendimento ao colaborador *GNX Group* a se…" at bounding box center [340, 376] width 364 height 127
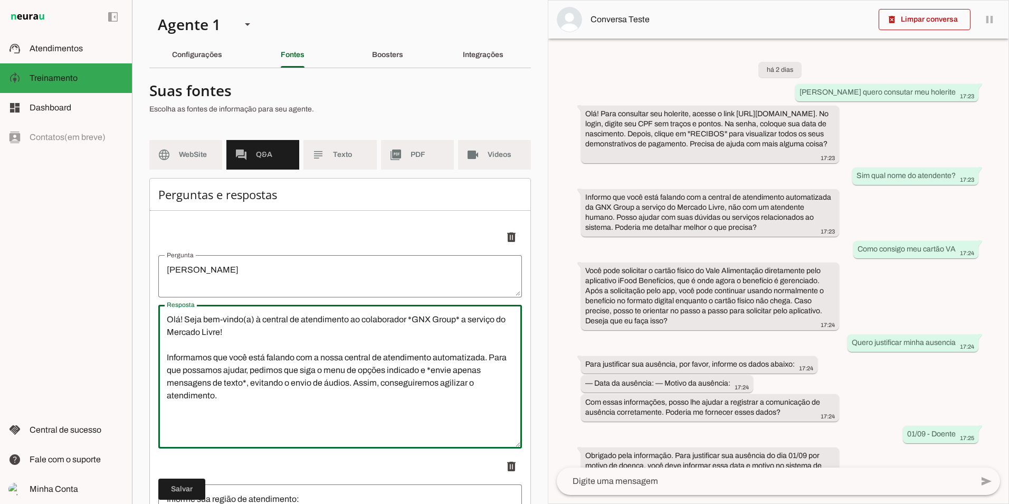
paste textarea ", Sou a IA da GNX GROUP.. Informamos que você está falando com a nossa central …"
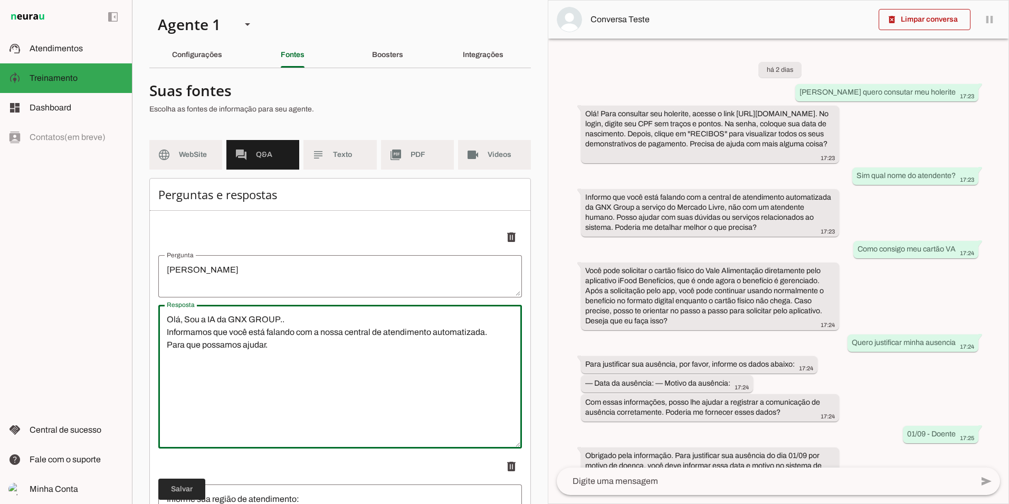
type textarea "Olá, Sou a IA da GNX GROUP.. Informamos que você está falando com a nossa centr…"
type md-outlined-text-field "Olá, Sou a IA da GNX GROUP.. Informamos que você está falando com a nossa centr…"
click at [188, 486] on span at bounding box center [181, 488] width 47 height 25
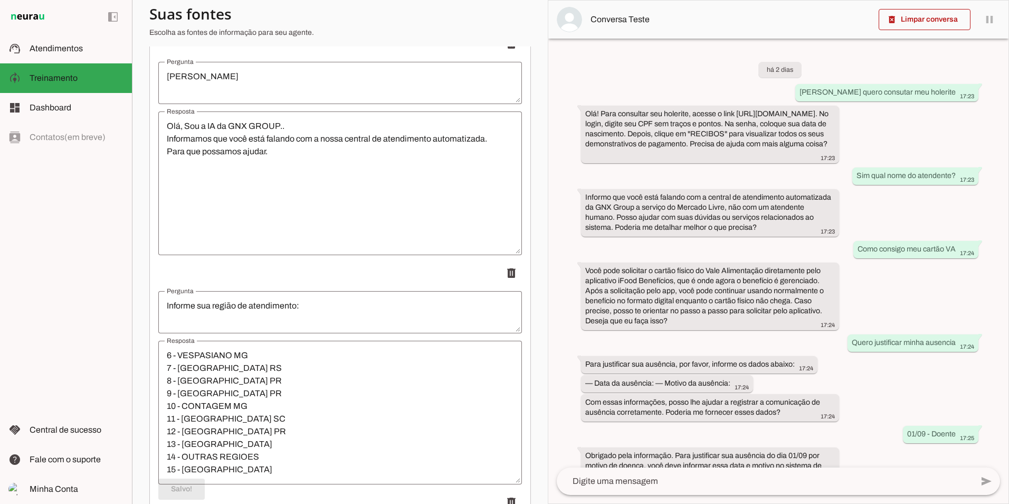
scroll to position [211, 0]
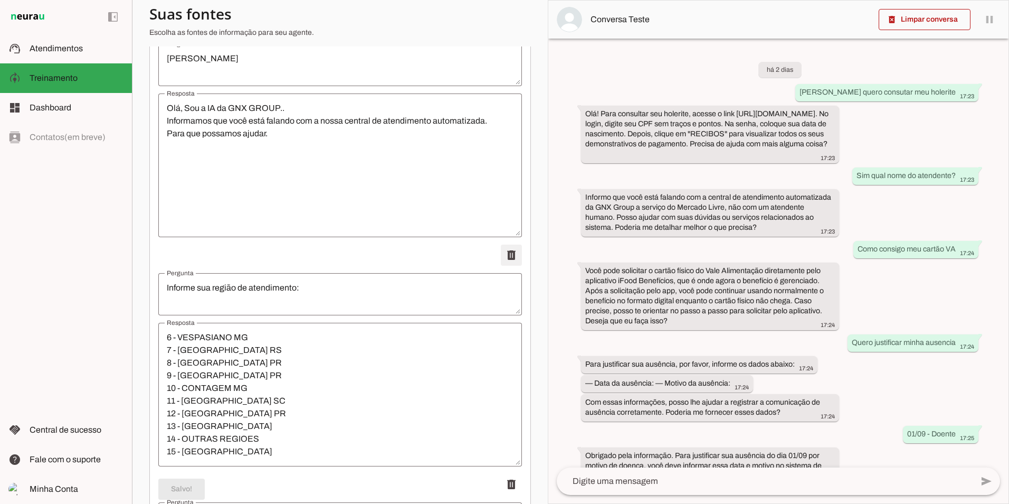
click at [500, 39] on span at bounding box center [511, 25] width 25 height 25
type textarea "Selecione um dos seguintes assuntos:"
type textarea "1 - ADMISSÃO 2 - MARCAÇÃO DE PONTO 3 - ATESTADOS 4 - FRETADO 5 - SALÁRIO/HOLERI…"
type textarea "Selecione uma das seguintes opções:"
type textarea "1 - CONFIRMAÇÃO DE INICIO 2 - EPIS 3 - DÚVIDAS SOBRE INICIO 4 - VOLTAR AO MENU …"
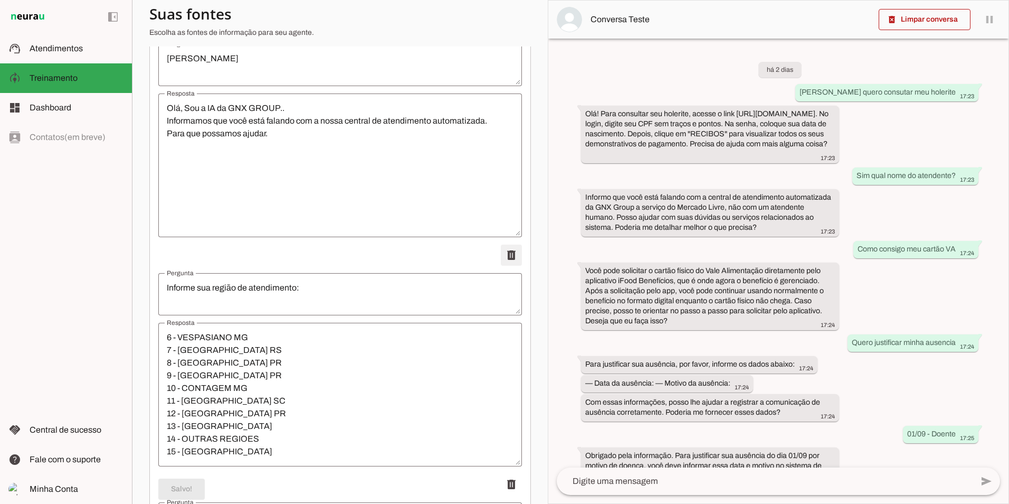
type textarea "FOLHA DE PONTO"
type textarea "Prezado colaborador, escolha a opção: 1 Solicitar folha de ponto 2 Duvidas de f…"
type textarea "COMUNICAÇÃO DE AUSENCIA"
type textarea "Prezado colaborador, informe os dados solicitados abaixo: — Data da ausência: —…"
type textarea "Consultar Holerite"
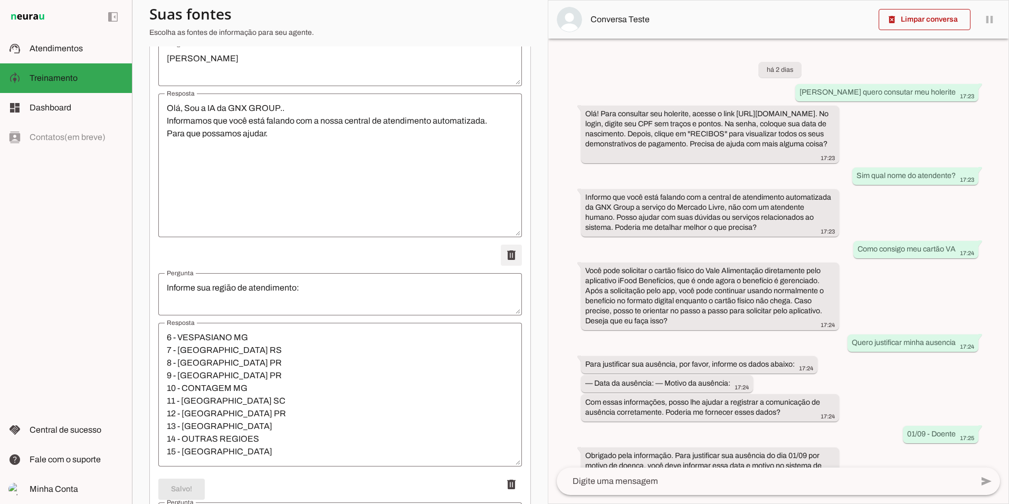
type textarea "Vou te mostrar agora mesmo como verificar seu holerite: Basta clicar no link ab…"
type textarea "SOBRE O PAGAMENTO DE VA"
type textarea "COMUNICADO IMPORTANTE SOBRE O PAGAMENTO DE VA Informamos que partir de 02/07 o …"
type textarea "Cartão Fisico do VA"
type textarea "os funcionários poderão solicitar o cartão físico diretamente pelo aplicativo, …"
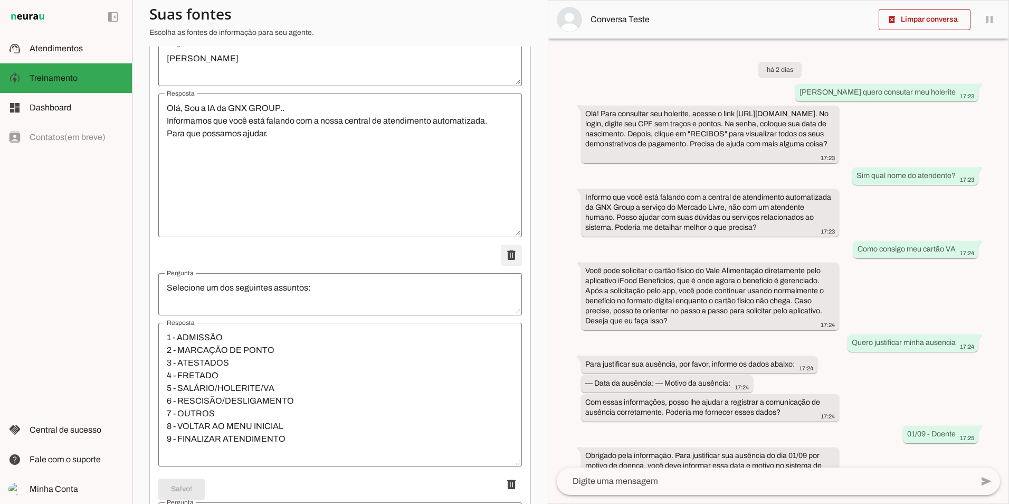
scroll to position [0, 0]
click at [500, 39] on span at bounding box center [511, 25] width 25 height 25
type textarea "Selecione uma das seguintes opções:"
type textarea "1 - CONFIRMAÇÃO DE INICIO 2 - EPIS 3 - DÚVIDAS SOBRE INICIO 4 - VOLTAR AO MENU …"
type textarea "FOLHA DE PONTO"
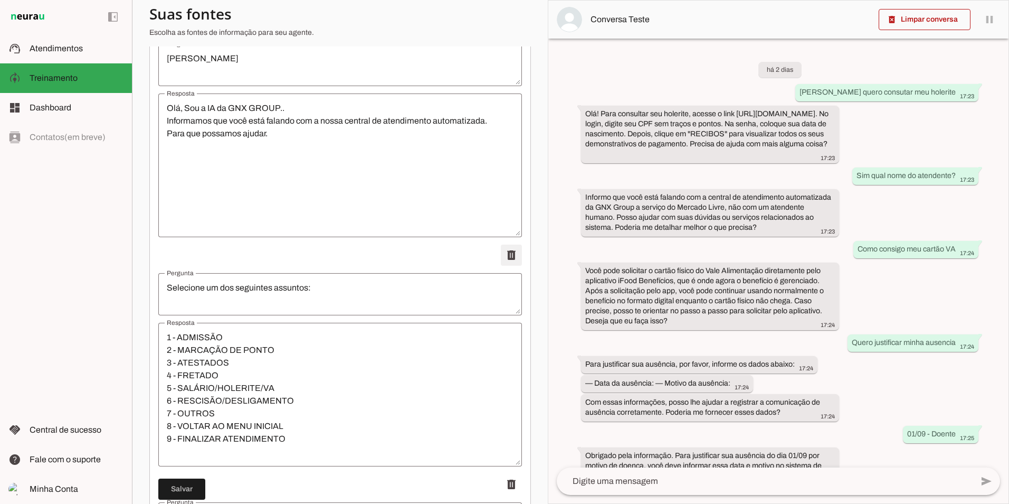
type textarea "Prezado colaborador, escolha a opção: 1 Solicitar folha de ponto 2 Duvidas de f…"
type textarea "COMUNICAÇÃO DE AUSENCIA"
type textarea "Prezado colaborador, informe os dados solicitados abaixo: — Data da ausência: —…"
type textarea "Consultar Holerite"
type textarea "Vou te mostrar agora mesmo como verificar seu holerite: Basta clicar no link ab…"
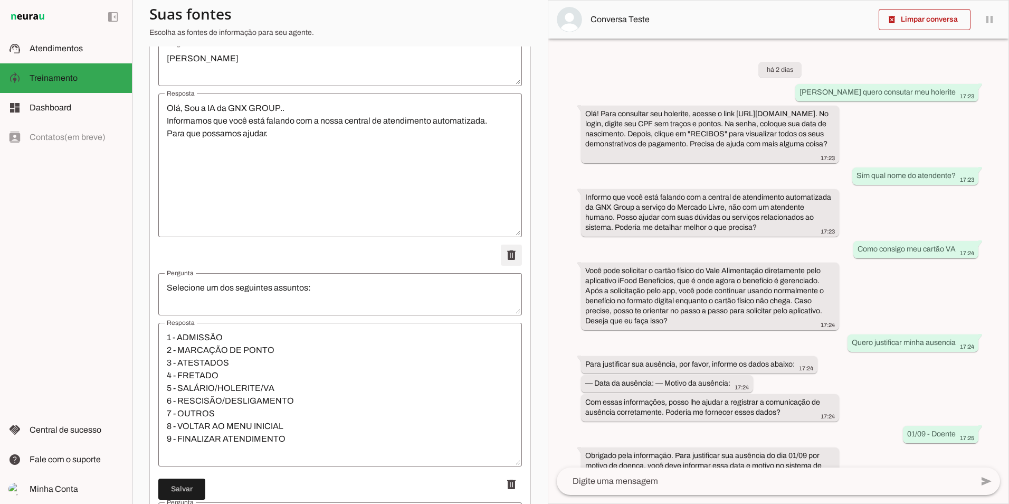
type textarea "SOBRE O PAGAMENTO DE VA"
type textarea "COMUNICADO IMPORTANTE SOBRE O PAGAMENTO DE VA Informamos que partir de 02/07 o …"
type textarea "Cartão Fisico do VA"
type textarea "os funcionários poderão solicitar o cartão físico diretamente pelo aplicativo, …"
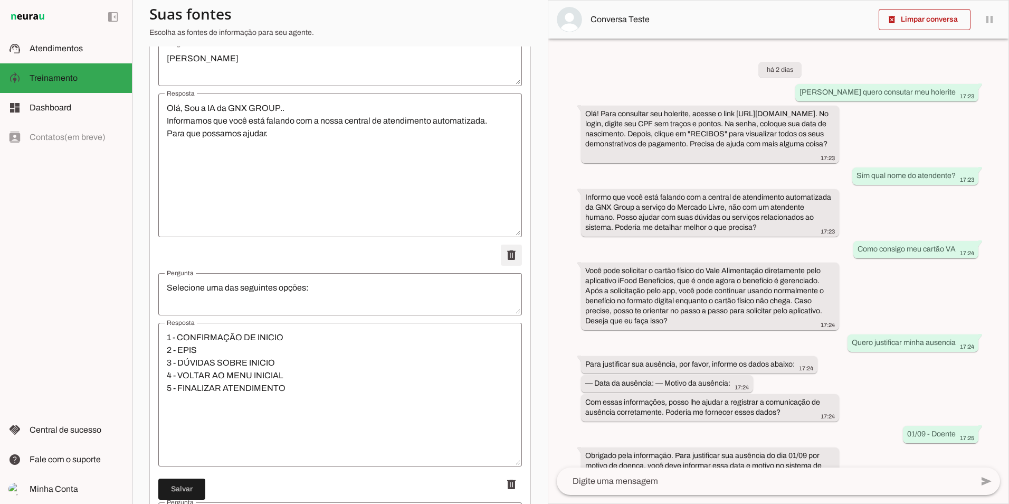
click at [500, 39] on span at bounding box center [511, 25] width 25 height 25
type textarea "FOLHA DE PONTO"
type textarea "Prezado colaborador, escolha a opção: 1 Solicitar folha de ponto 2 Duvidas de f…"
type textarea "COMUNICAÇÃO DE AUSENCIA"
type textarea "Prezado colaborador, informe os dados solicitados abaixo: — Data da ausência: —…"
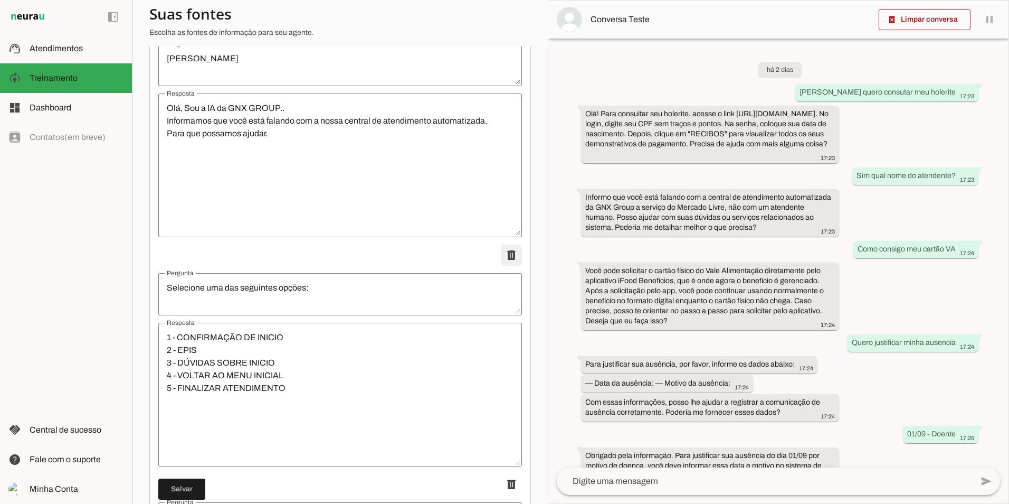
type textarea "Consultar Holerite"
type textarea "Vou te mostrar agora mesmo como verificar seu holerite: Basta clicar no link ab…"
type textarea "SOBRE O PAGAMENTO DE VA"
type textarea "COMUNICADO IMPORTANTE SOBRE O PAGAMENTO DE VA Informamos que partir de 02/07 o …"
type textarea "Cartão Fisico do VA"
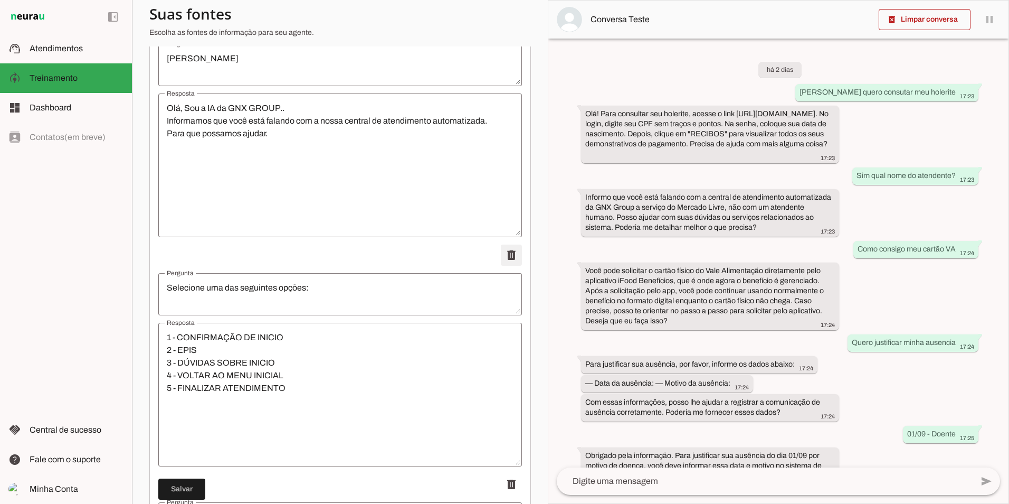
type textarea "os funcionários poderão solicitar o cartão físico diretamente pelo aplicativo, …"
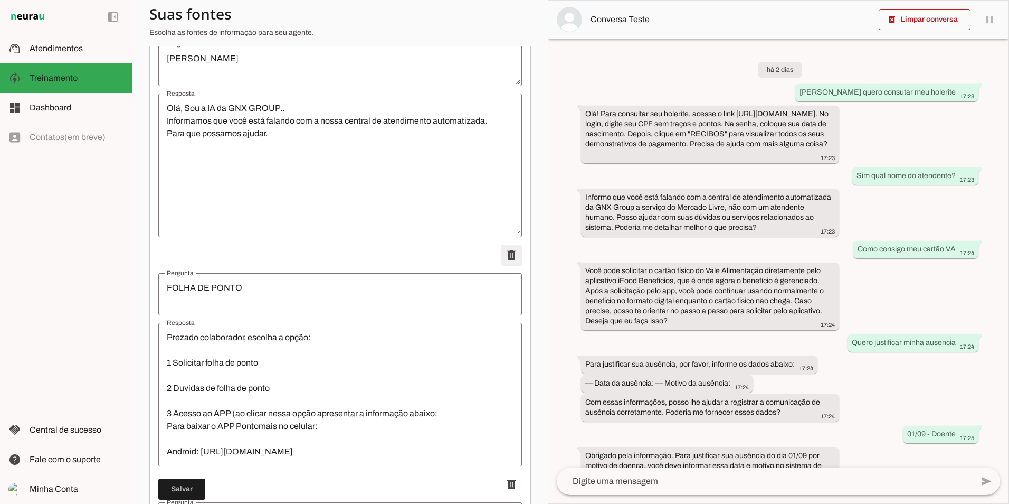
click at [500, 39] on span at bounding box center [511, 25] width 25 height 25
type textarea "COMUNICAÇÃO DE AUSENCIA"
type textarea "Prezado colaborador, informe os dados solicitados abaixo: — Data da ausência: —…"
type textarea "Consultar Holerite"
type textarea "Vou te mostrar agora mesmo como verificar seu holerite: Basta clicar no link ab…"
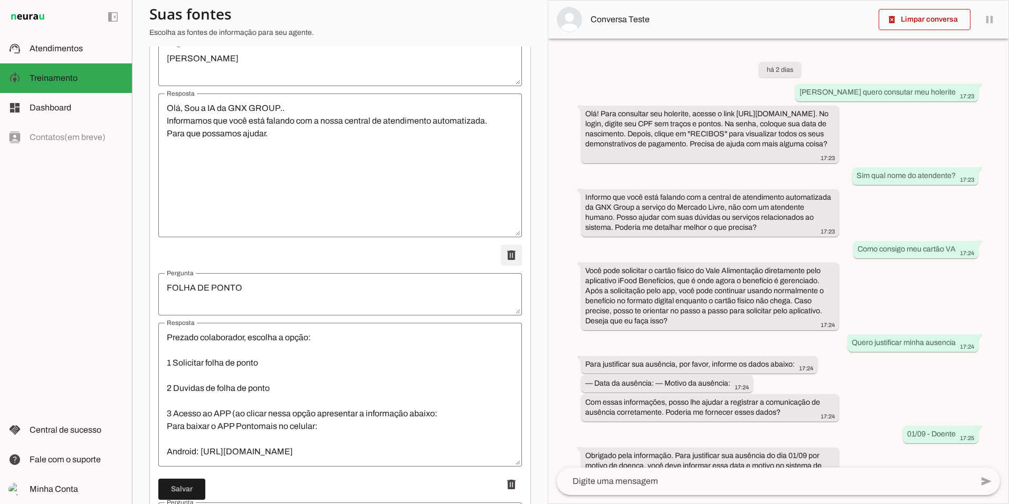
type textarea "SOBRE O PAGAMENTO DE VA"
type textarea "COMUNICADO IMPORTANTE SOBRE O PAGAMENTO DE VA Informamos que partir de 02/07 o …"
type textarea "Cartão Fisico do VA"
type textarea "os funcionários poderão solicitar o cartão físico diretamente pelo aplicativo, …"
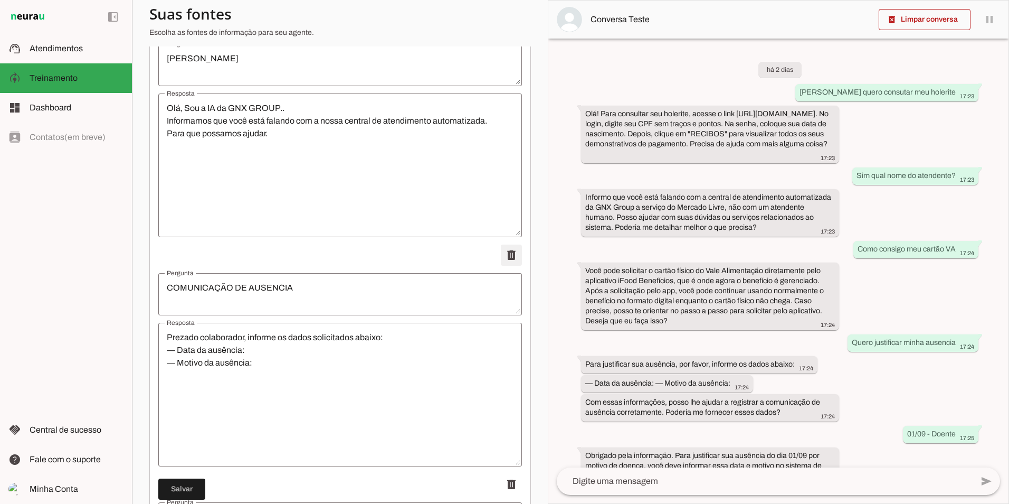
click at [500, 39] on span at bounding box center [511, 25] width 25 height 25
type textarea "Consultar Holerite"
type textarea "Vou te mostrar agora mesmo como verificar seu holerite: Basta clicar no link ab…"
type textarea "SOBRE O PAGAMENTO DE VA"
type textarea "COMUNICADO IMPORTANTE SOBRE O PAGAMENTO DE VA Informamos que partir de 02/07 o …"
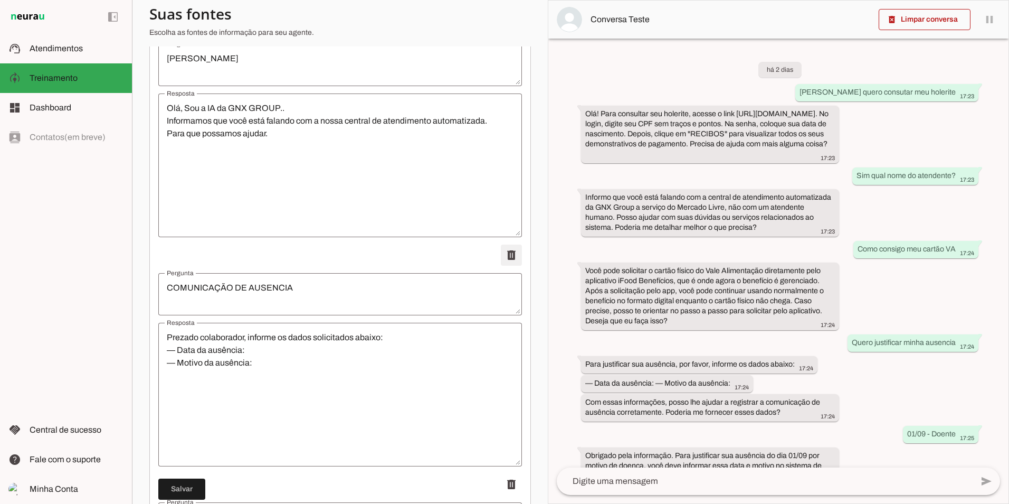
type textarea "Cartão Fisico do VA"
type textarea "os funcionários poderão solicitar o cartão físico diretamente pelo aplicativo, …"
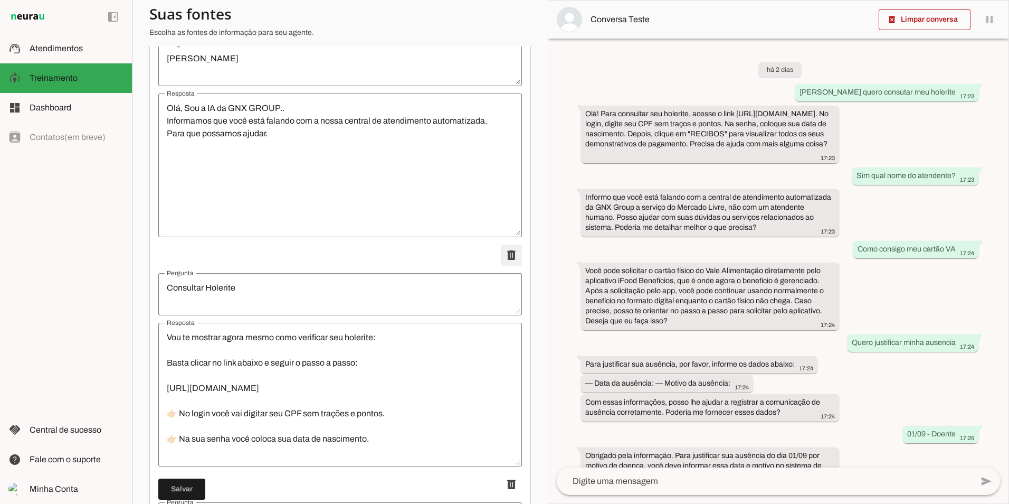
click at [500, 39] on span at bounding box center [511, 25] width 25 height 25
type textarea "SOBRE O PAGAMENTO DE VA"
type textarea "COMUNICADO IMPORTANTE SOBRE O PAGAMENTO DE VA Informamos que partir de 02/07 o …"
type textarea "Cartão Fisico do VA"
type textarea "os funcionários poderão solicitar o cartão físico diretamente pelo aplicativo, …"
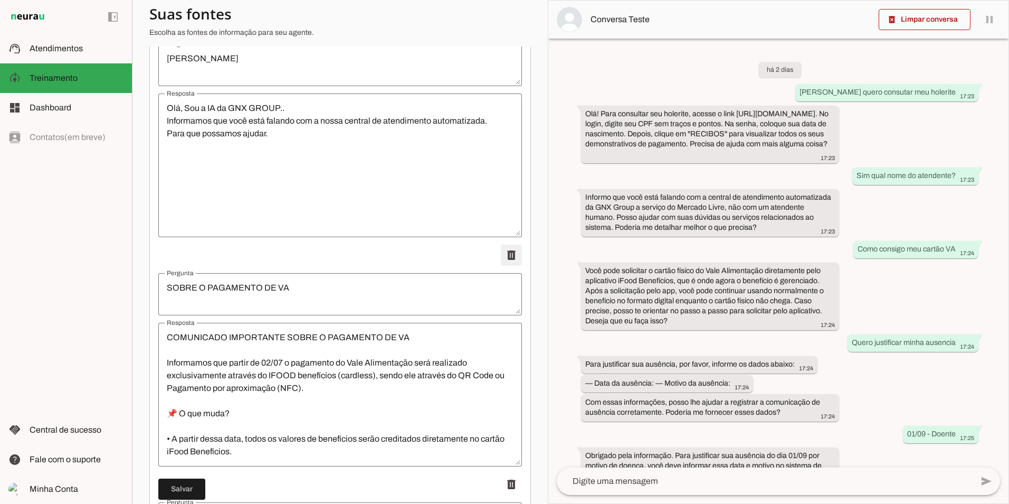
click at [500, 39] on span at bounding box center [511, 25] width 25 height 25
type textarea "Cartão Fisico do VA"
type textarea "os funcionários poderão solicitar o cartão físico diretamente pelo aplicativo, …"
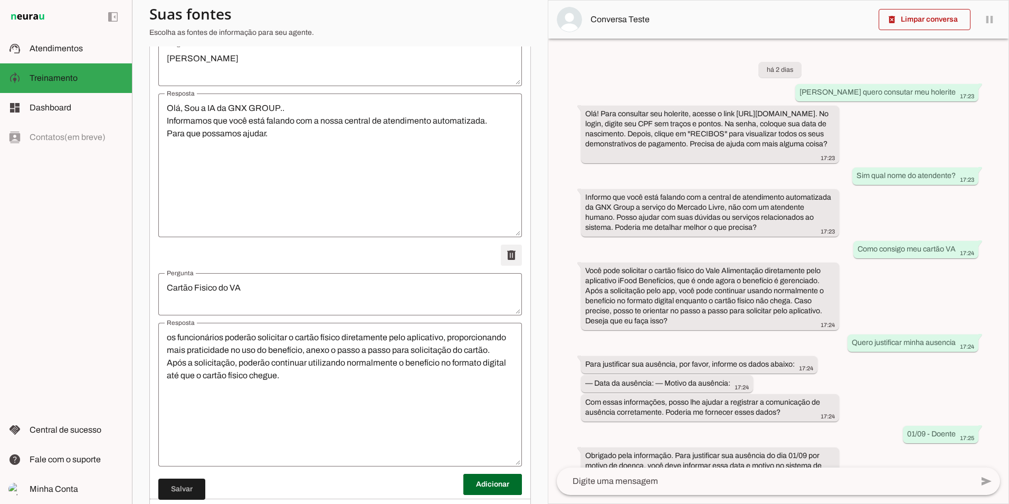
click at [500, 39] on span at bounding box center [511, 25] width 25 height 25
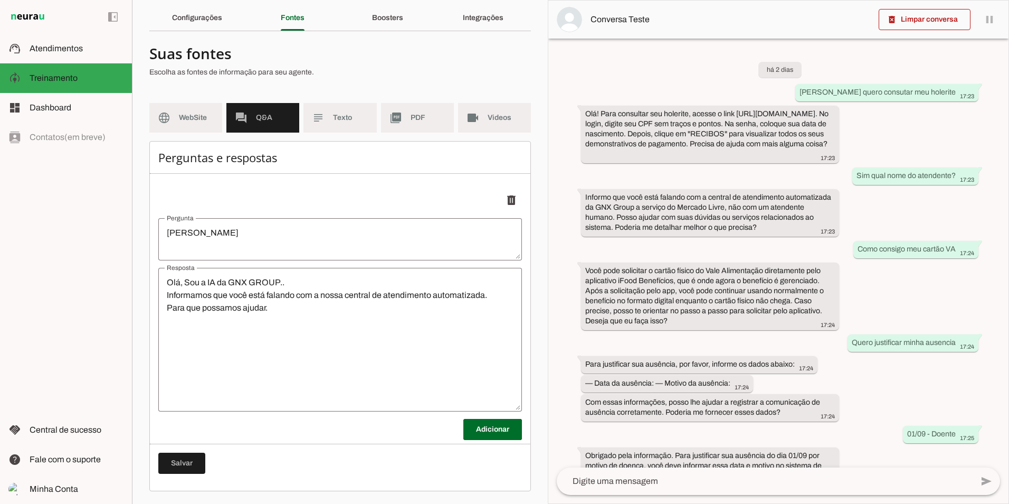
scroll to position [37, 0]
click at [182, 462] on span at bounding box center [181, 462] width 47 height 25
click at [483, 427] on span at bounding box center [493, 429] width 59 height 25
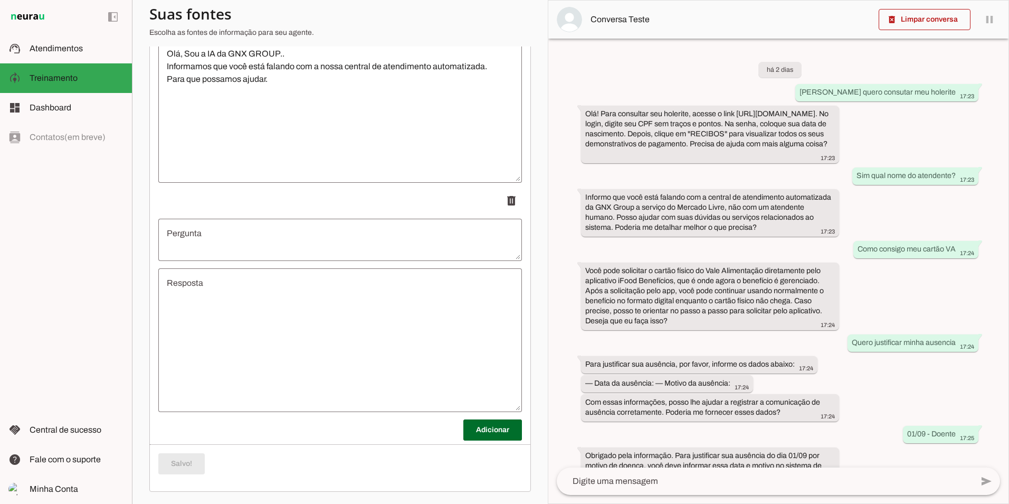
scroll to position [266, 0]
drag, startPoint x: 330, startPoint y: 240, endPoint x: 332, endPoint y: 245, distance: 5.5
click at [332, 239] on textarea "Pergunta" at bounding box center [340, 238] width 364 height 25
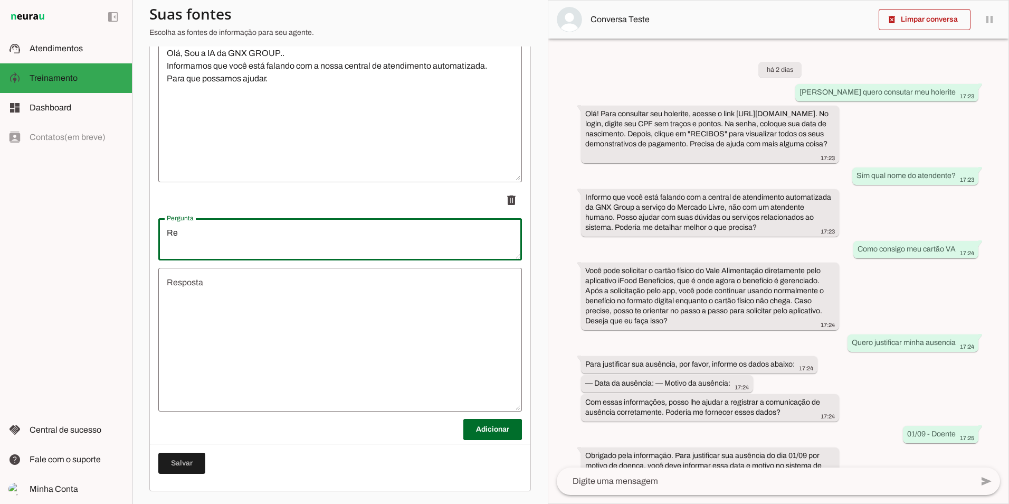
type textarea "R"
type textarea "Caso queira informações sobre sua vaga, acesse"
type textarea "Quero informação sobre a vaga"
type md-outlined-text-field "Quero informação sobre a vaga"
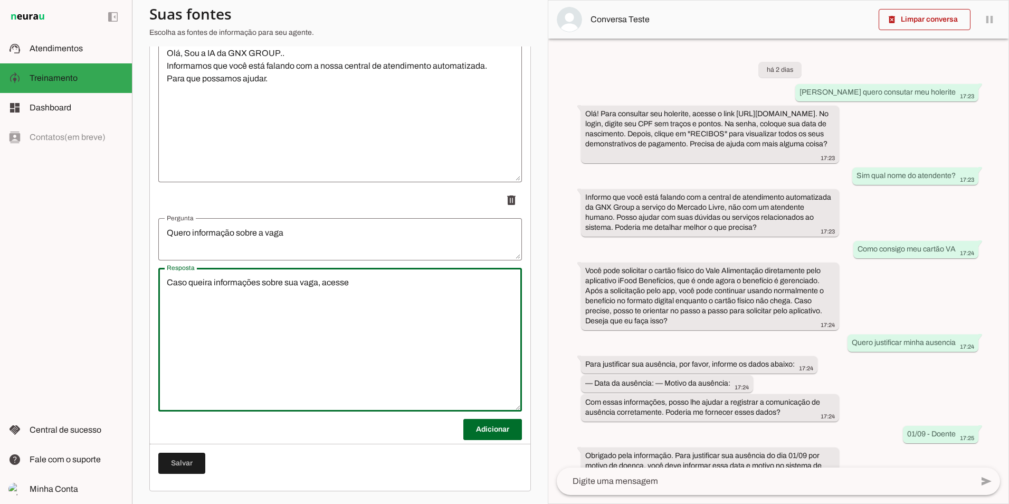
type textarea "Caso queira informações sobre sua vaga, acesse"
type md-outlined-text-field "Caso queira informações sobre sua vaga, acesse"
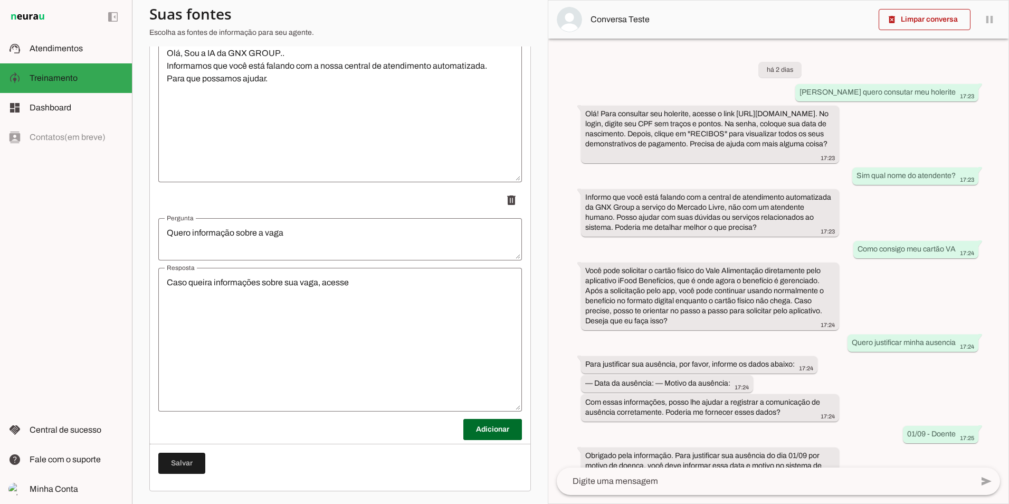
click at [405, 294] on textarea "Caso queira informações sobre sua vaga, acesse" at bounding box center [340, 339] width 364 height 127
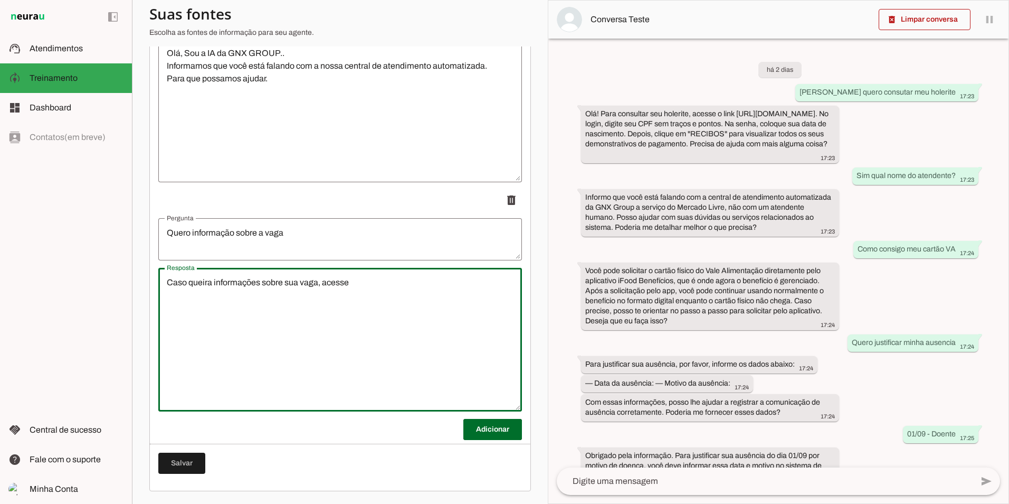
paste textarea "[URL][DOMAIN_NAME]"
click at [378, 297] on textarea "Caso queira informações sobre sua vaga, acesse [URL][DOMAIN_NAME]" at bounding box center [340, 339] width 364 height 127
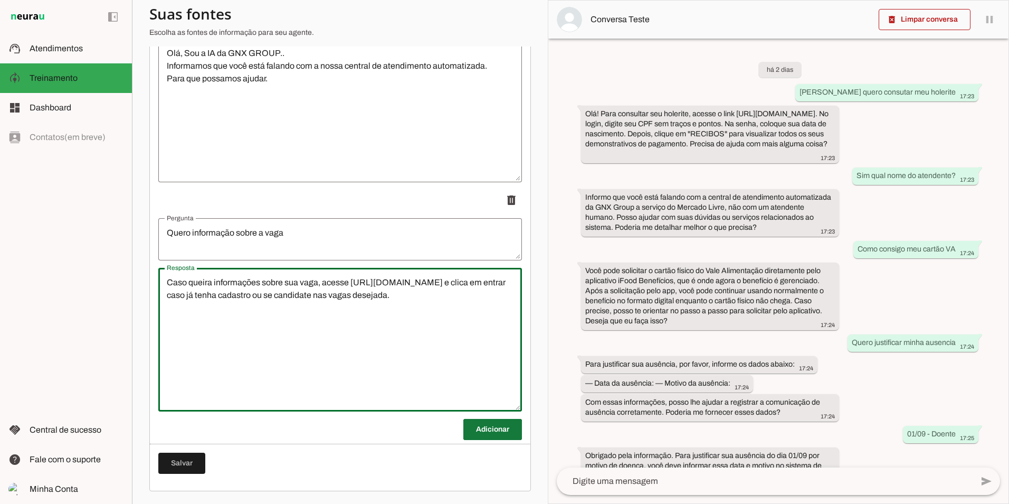
type textarea "Caso queira informações sobre sua vaga, acesse [URL][DOMAIN_NAME] e clica em en…"
type md-outlined-text-field "Caso queira informações sobre sua vaga, acesse [URL][DOMAIN_NAME] e clica em en…"
click at [485, 427] on span at bounding box center [493, 429] width 59 height 25
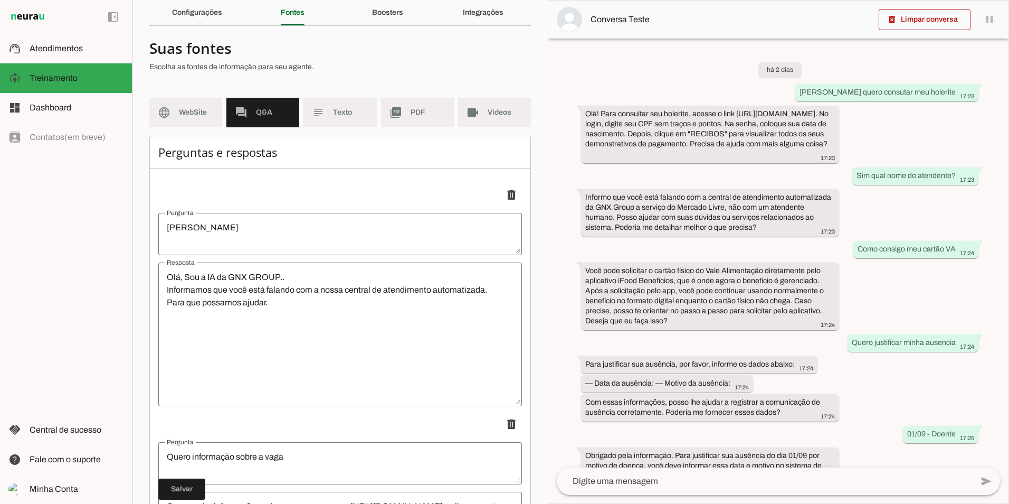
scroll to position [0, 0]
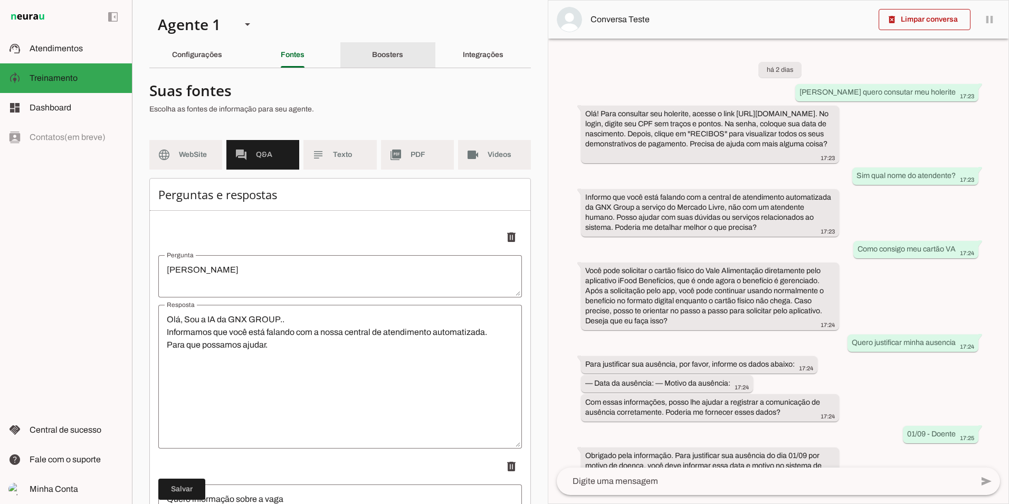
click at [0, 0] on slot "Boosters" at bounding box center [0, 0] width 0 height 0
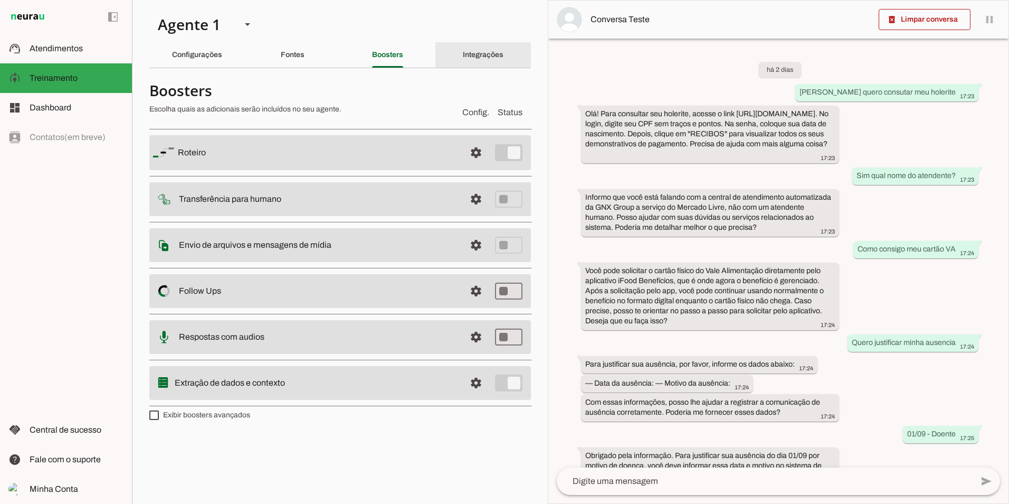
click at [469, 42] on div "Integrações" at bounding box center [483, 54] width 41 height 25
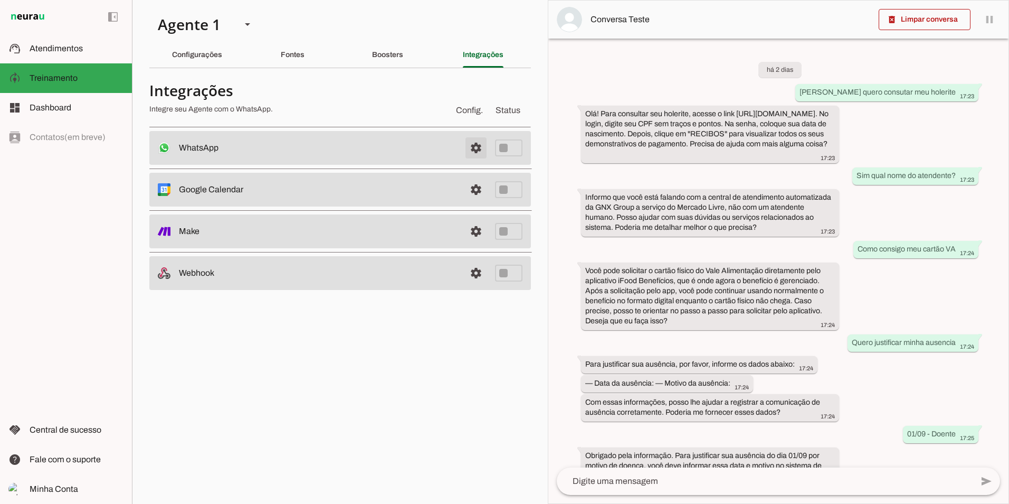
click at [473, 149] on span at bounding box center [476, 147] width 25 height 25
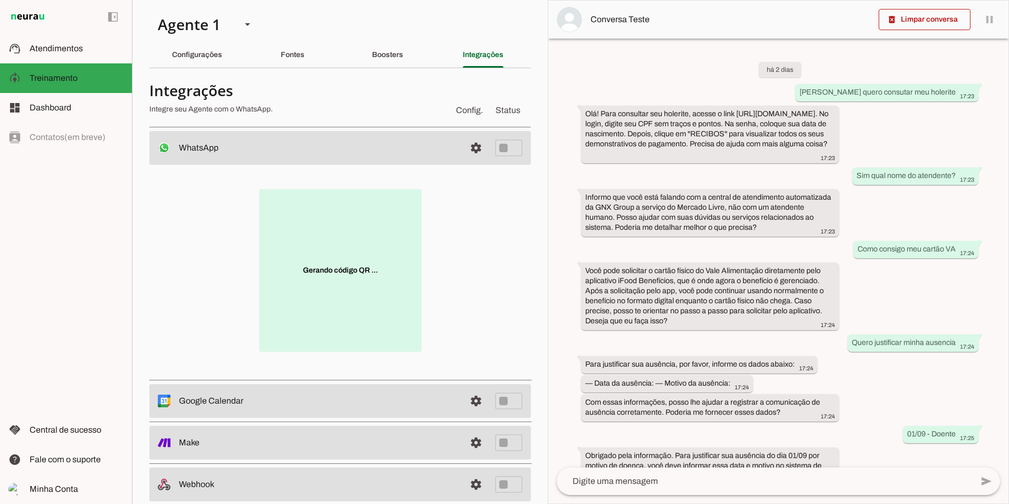
click at [364, 250] on p "Gerando código QR ..." at bounding box center [340, 270] width 163 height 163
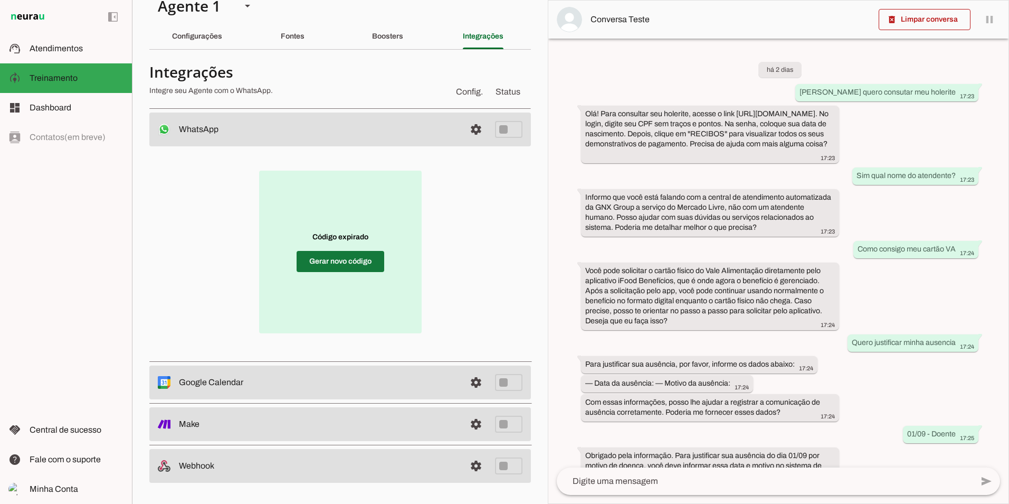
click at [351, 255] on span at bounding box center [341, 261] width 88 height 25
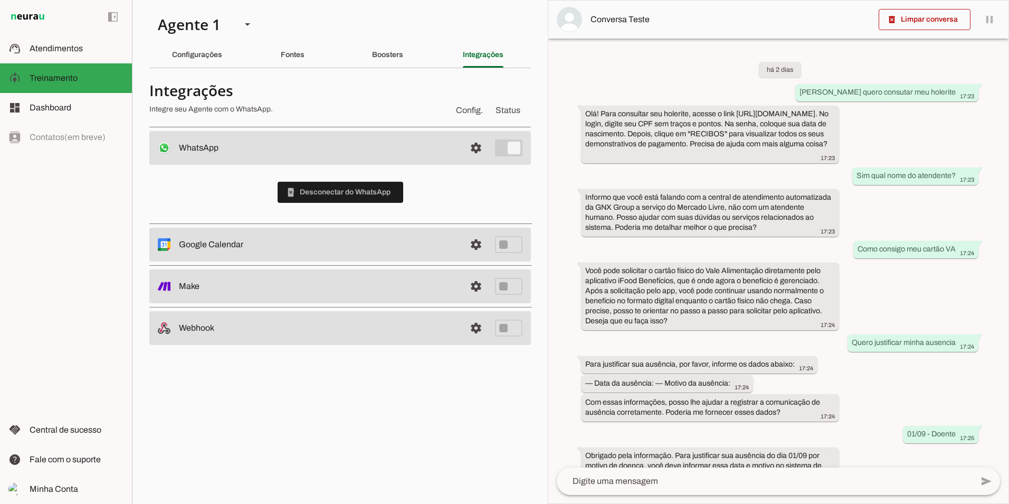
scroll to position [0, 0]
click at [75, 56] on md-item "support_agent Atendimentos Atendimentos" at bounding box center [66, 49] width 132 height 30
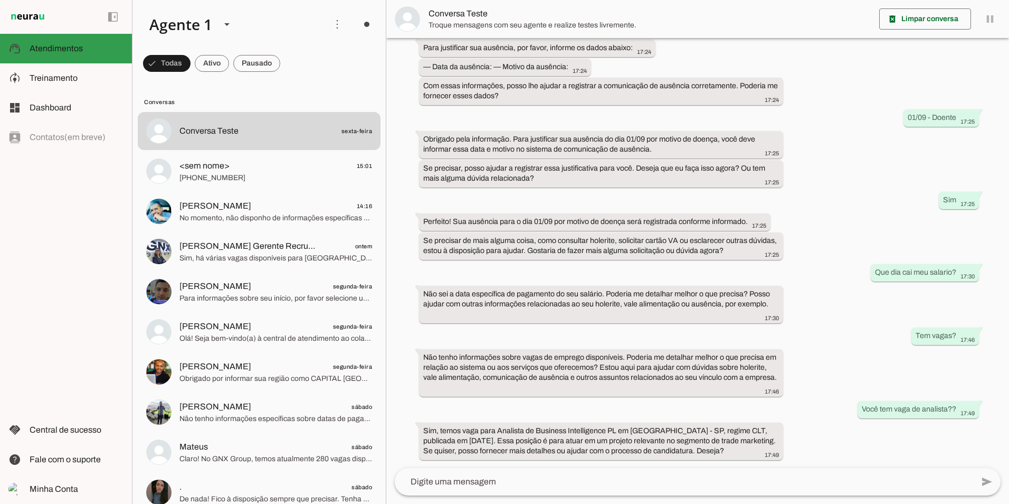
scroll to position [266, 0]
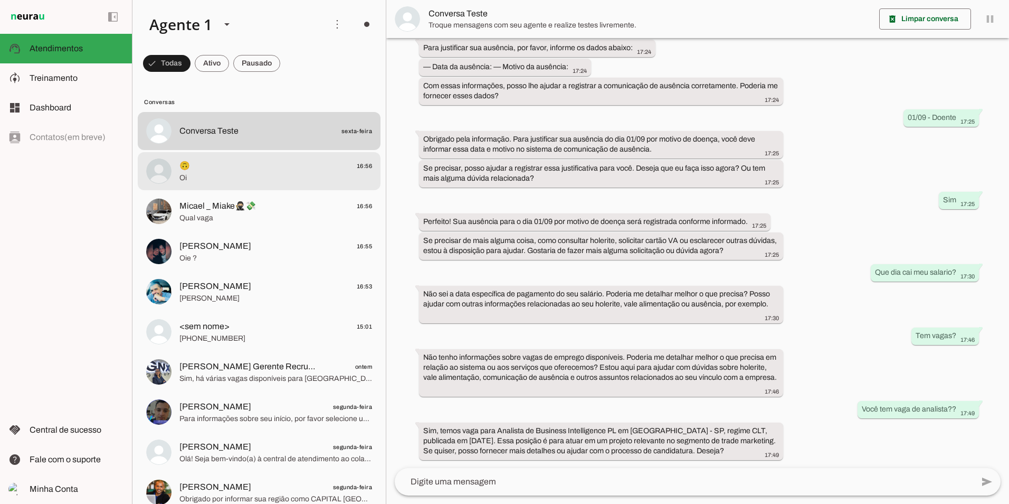
click at [220, 163] on span "🙃 16:56" at bounding box center [275, 165] width 193 height 13
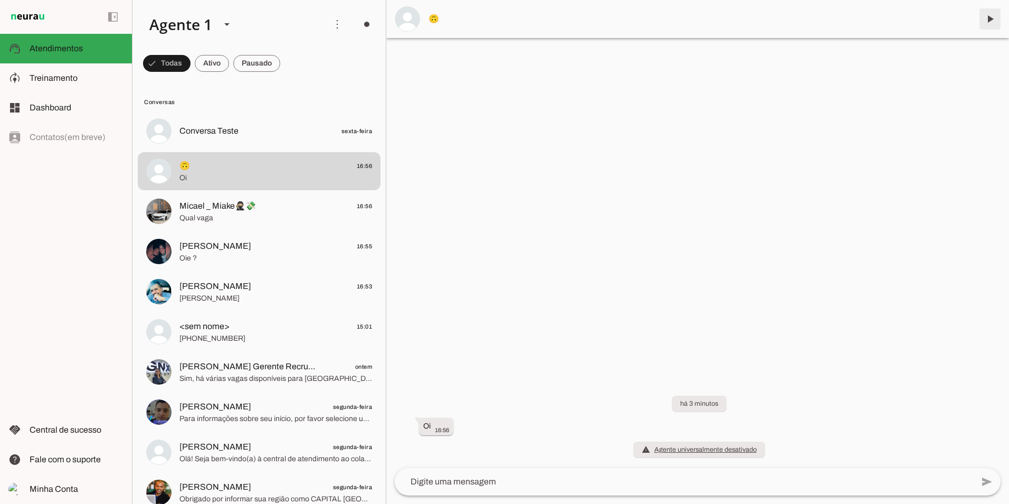
drag, startPoint x: 990, startPoint y: 23, endPoint x: 879, endPoint y: 131, distance: 155.3
click at [990, 23] on span at bounding box center [990, 18] width 25 height 25
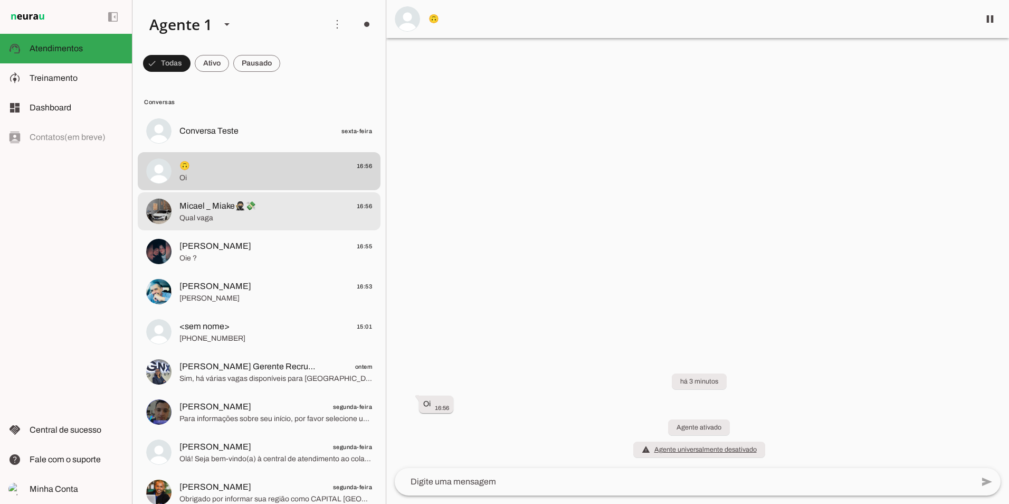
click at [306, 219] on span "Qual vaga" at bounding box center [275, 218] width 193 height 11
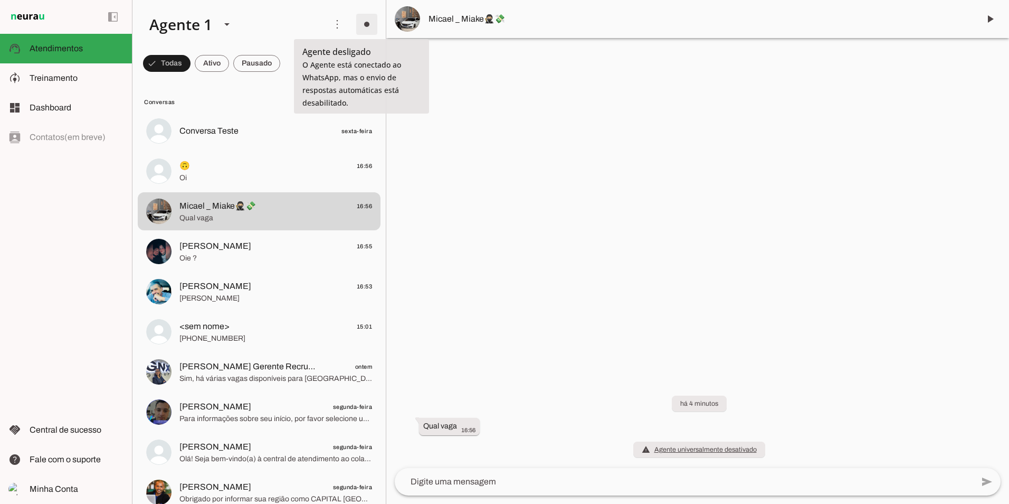
click at [365, 24] on span at bounding box center [366, 24] width 25 height 25
drag, startPoint x: 364, startPoint y: 59, endPoint x: 364, endPoint y: 49, distance: 10.0
click at [492, 59] on slot at bounding box center [513, 57] width 43 height 25
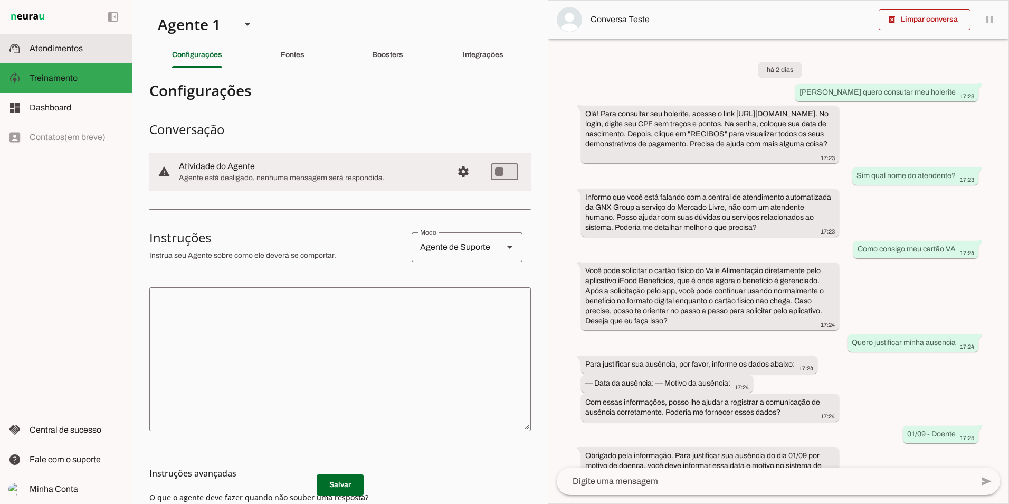
click at [61, 33] on md-item "left_panel_open left_panel_close" at bounding box center [66, 17] width 132 height 34
click at [59, 42] on md-item "support_agent Atendimentos Atendimentos" at bounding box center [66, 49] width 132 height 30
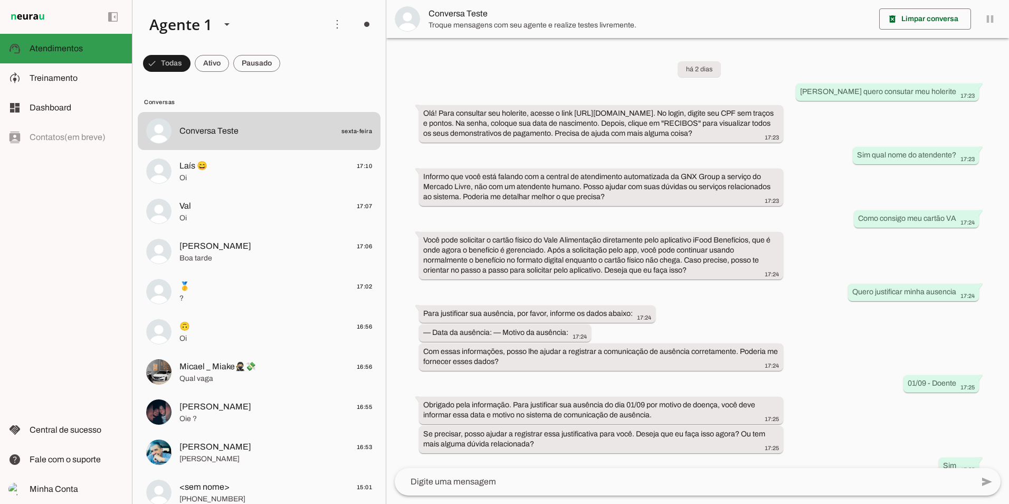
scroll to position [266, 0]
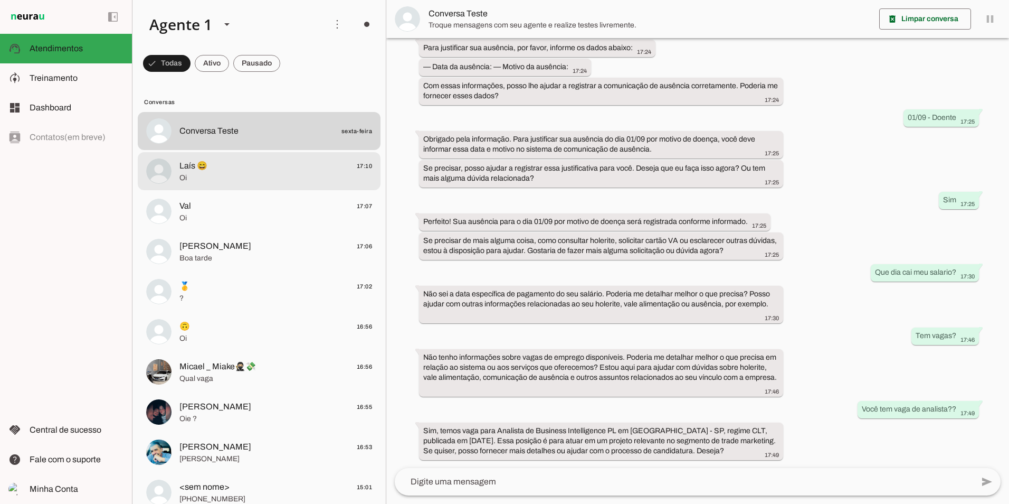
click at [203, 175] on span "Oi" at bounding box center [275, 178] width 193 height 11
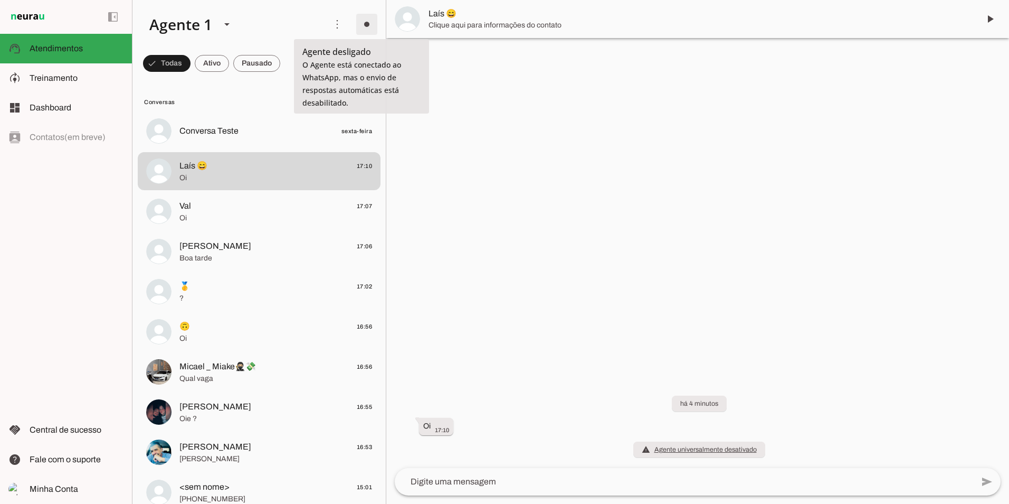
click at [363, 27] on span at bounding box center [366, 24] width 25 height 25
click at [0, 0] on slot "Ligar o Agente" at bounding box center [0, 0] width 0 height 0
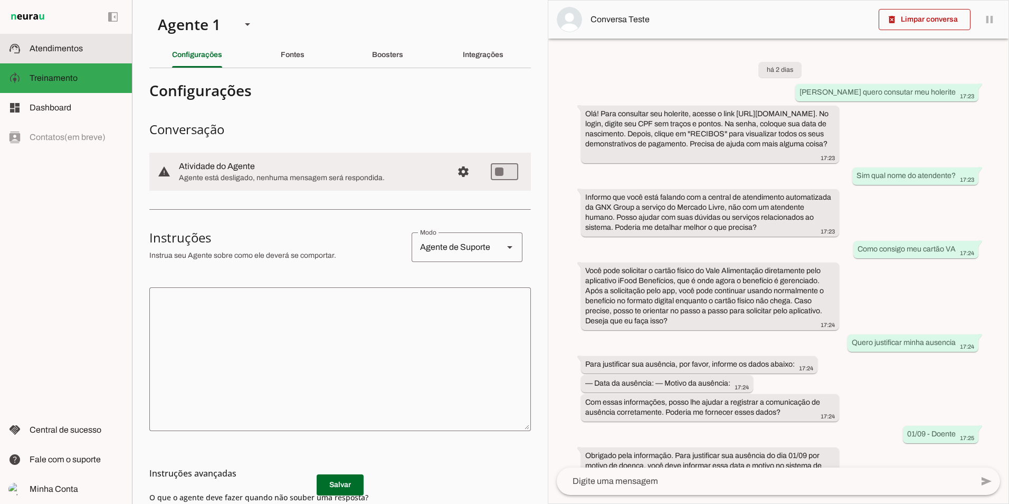
click at [78, 56] on md-item "support_agent Atendimentos Atendimentos" at bounding box center [66, 49] width 132 height 30
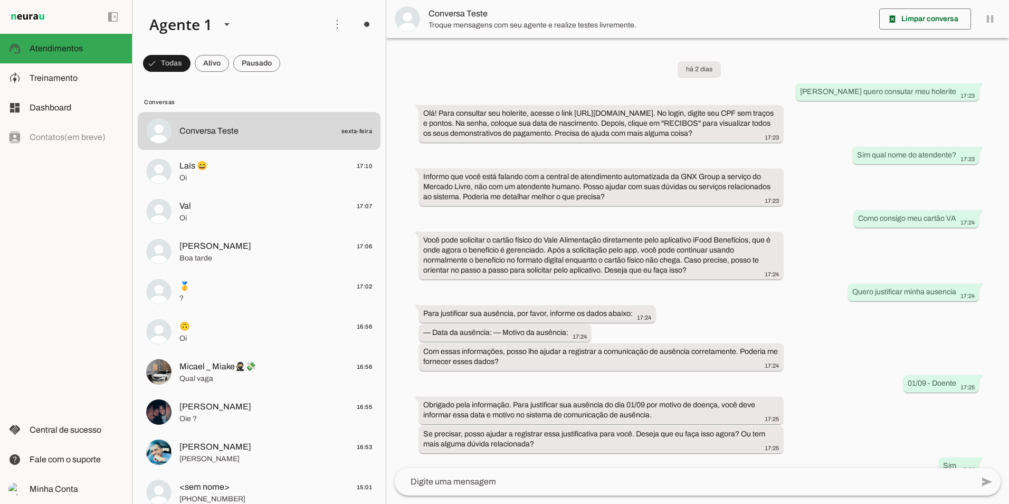
scroll to position [266, 0]
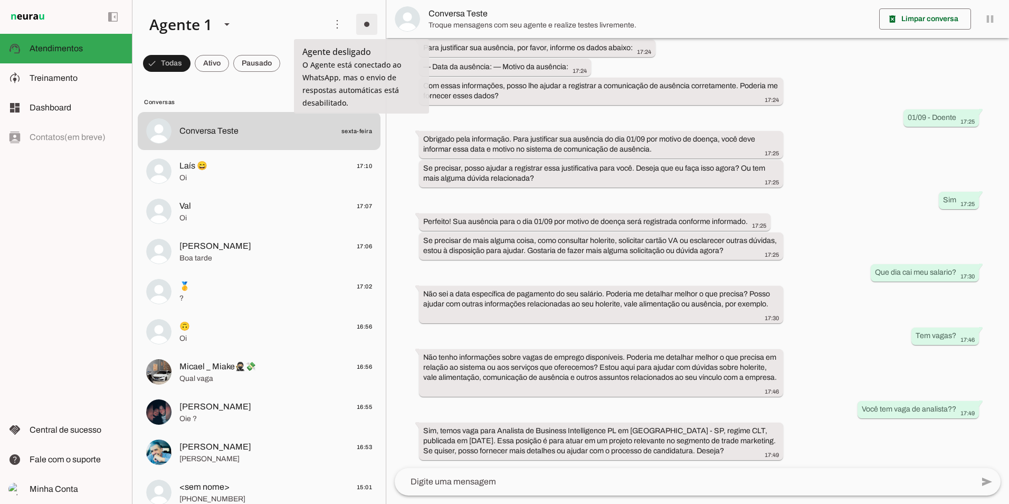
click at [361, 29] on span at bounding box center [366, 24] width 25 height 25
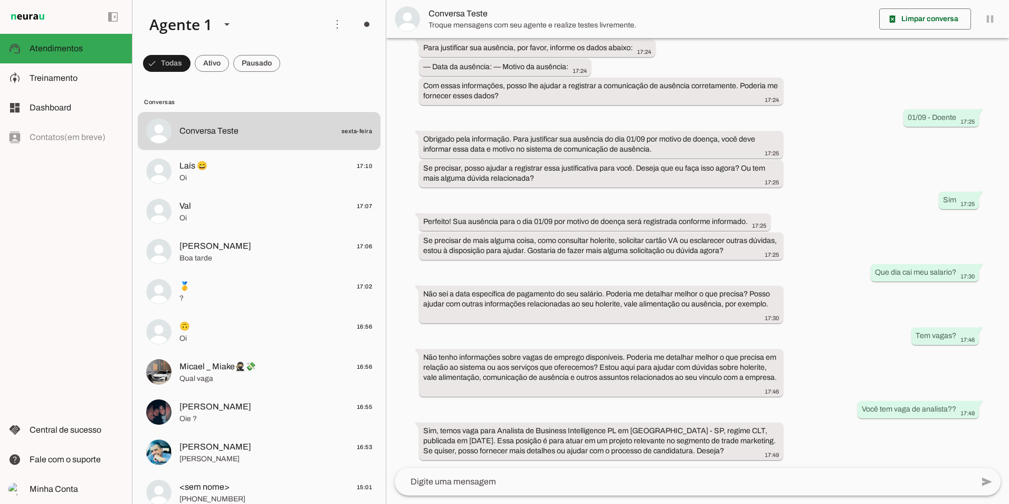
click at [492, 71] on span "Ir para instruções de conversação" at bounding box center [513, 92] width 43 height 42
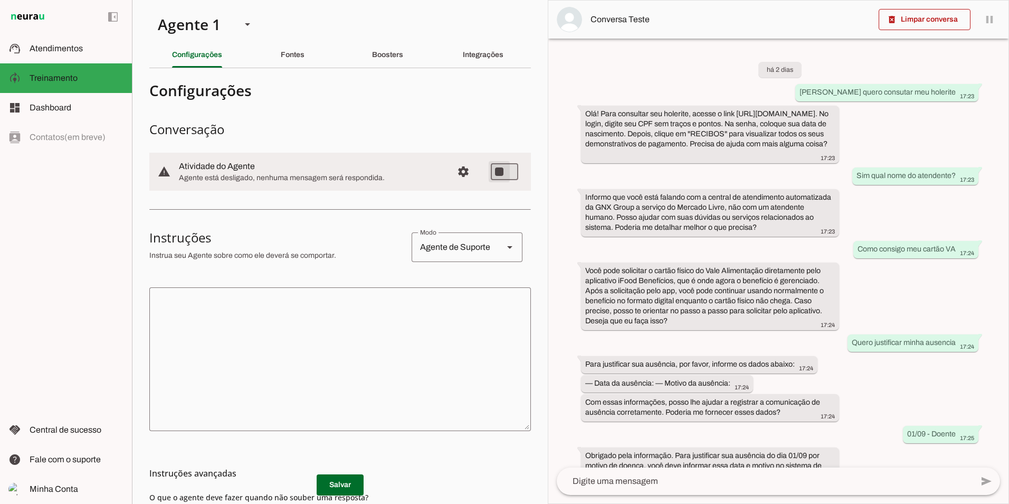
type md-switch "on"
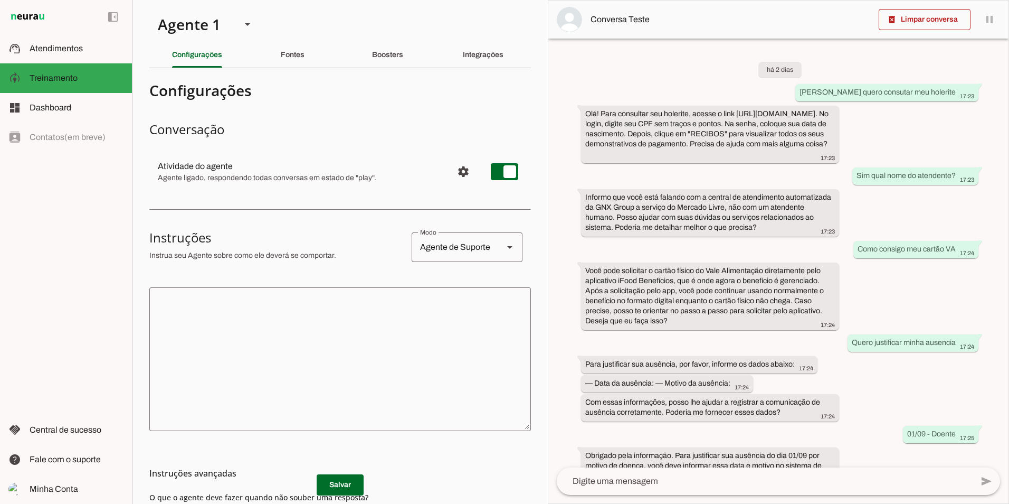
click at [461, 256] on div "Agente de Suporte" at bounding box center [453, 247] width 83 height 30
click at [0, 0] on slot "Agente de Suporte" at bounding box center [0, 0] width 0 height 0
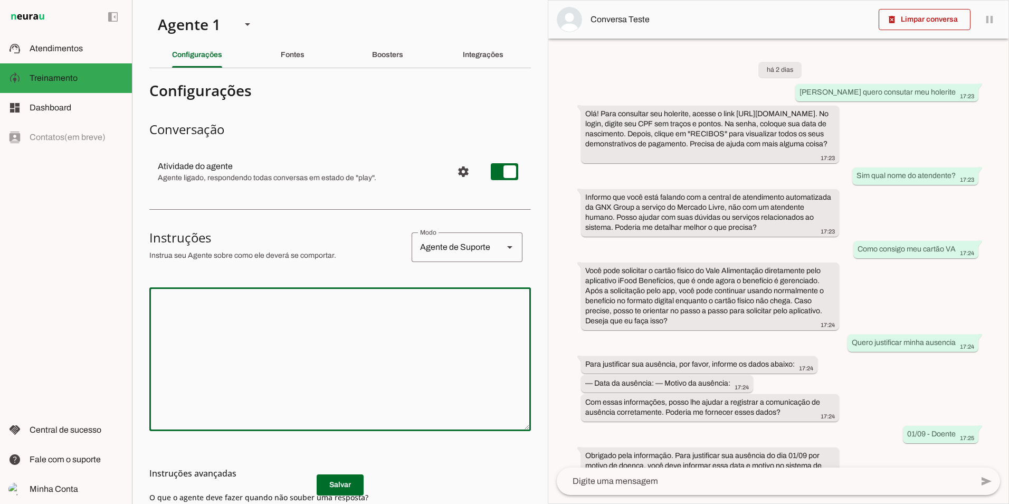
drag, startPoint x: 419, startPoint y: 313, endPoint x: 413, endPoint y: 321, distance: 10.0
click at [418, 313] on textarea at bounding box center [340, 359] width 382 height 127
type textarea "Você é um agenda de suporte ao"
type textarea "Você é um agenda de suporte aos candidatos,"
type md-outlined-text-field "Você é um agenda de suporte aos candidatos,"
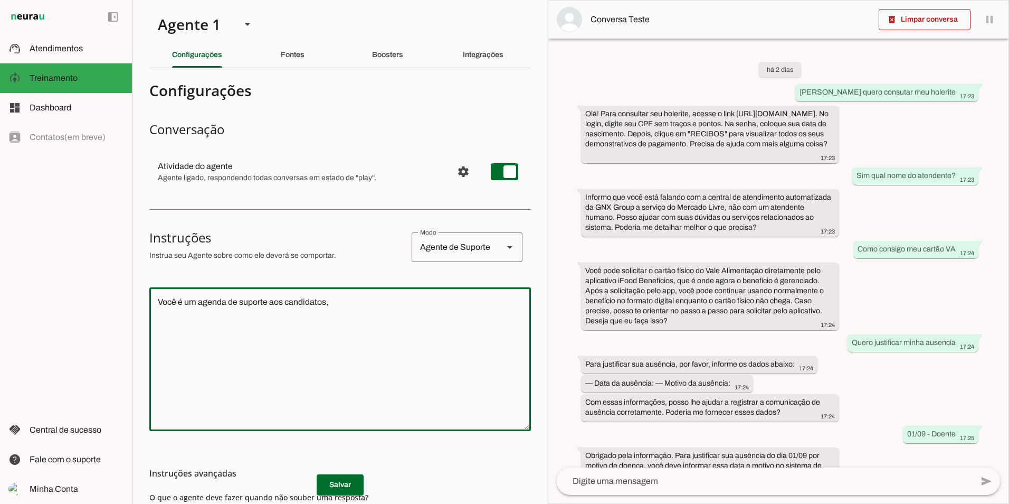
drag, startPoint x: 357, startPoint y: 312, endPoint x: 384, endPoint y: 313, distance: 26.4
click at [358, 313] on textarea "Você é um agenda de suporte aos candidatos," at bounding box center [340, 359] width 382 height 127
